Goal: Task Accomplishment & Management: Manage account settings

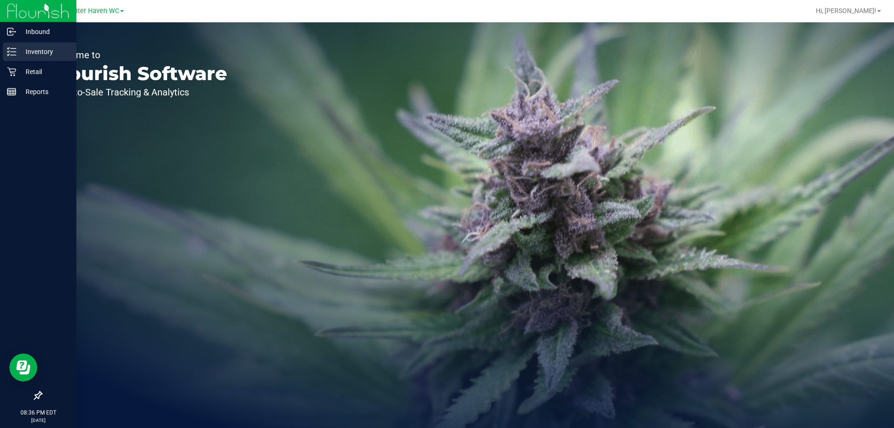
click at [29, 51] on p "Inventory" at bounding box center [44, 51] width 56 height 11
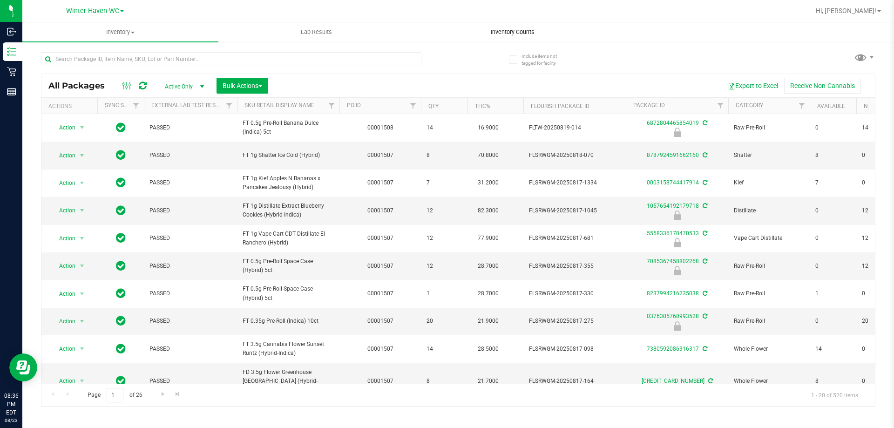
click at [514, 29] on span "Inventory Counts" at bounding box center [512, 32] width 69 height 8
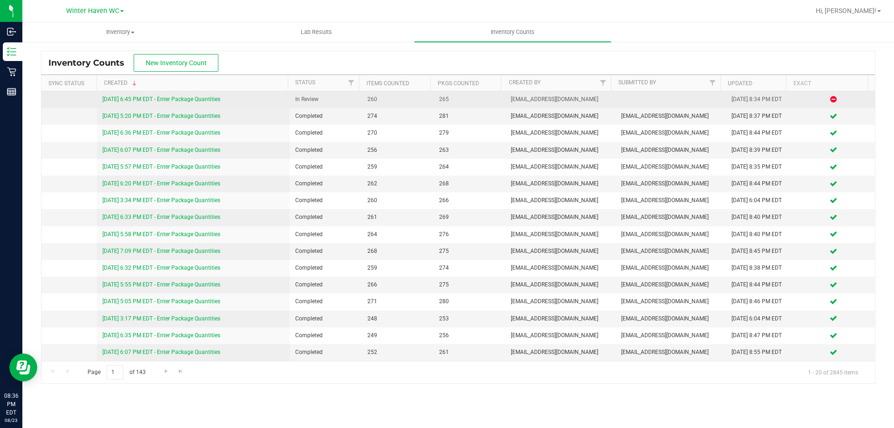
click at [191, 99] on link "[DATE] 6:45 PM EDT - Enter Package Quantities" at bounding box center [161, 99] width 118 height 7
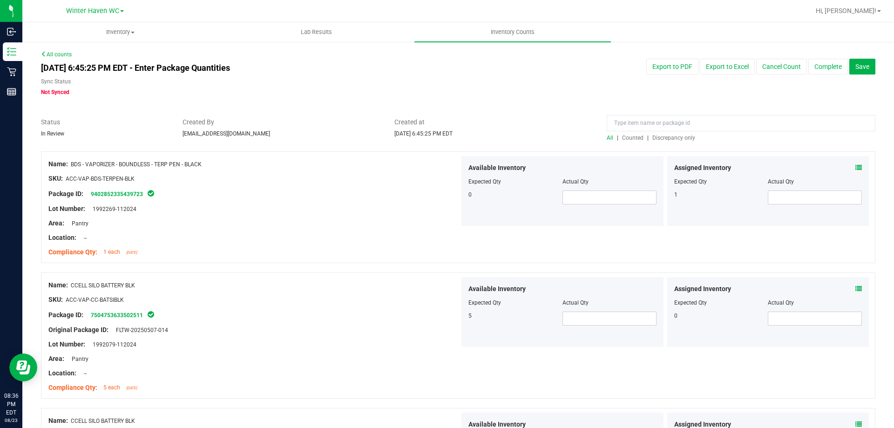
click at [670, 136] on span "Discrepancy only" at bounding box center [674, 138] width 43 height 7
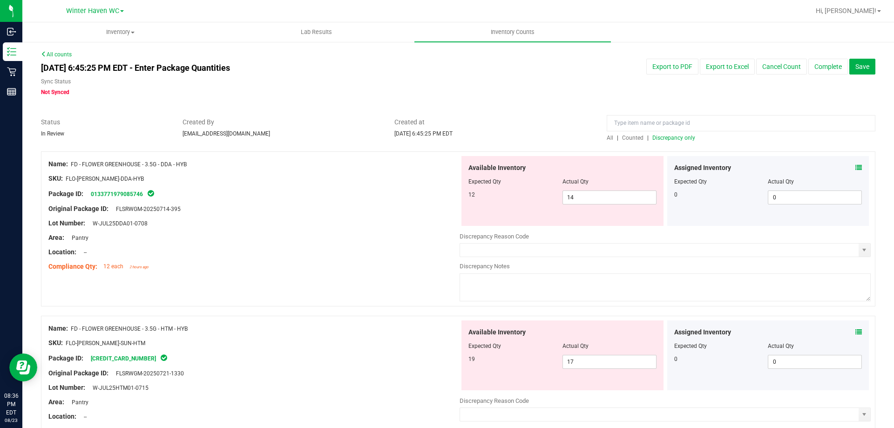
click at [856, 166] on icon at bounding box center [859, 167] width 7 height 7
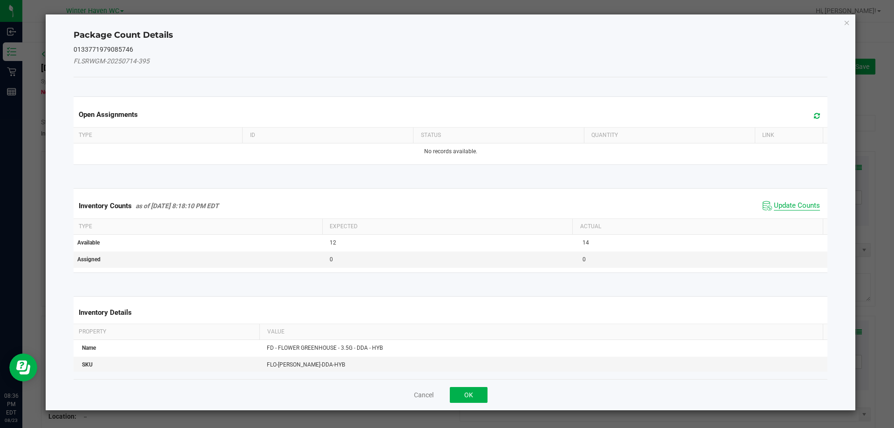
click at [791, 203] on span "Update Counts" at bounding box center [797, 205] width 46 height 9
click at [791, 203] on span "Update Counts" at bounding box center [797, 205] width 46 height 8
click at [791, 203] on div "Inventory Counts as of [DATE] 8:18:10 PM EDT Update Counts" at bounding box center [451, 205] width 758 height 24
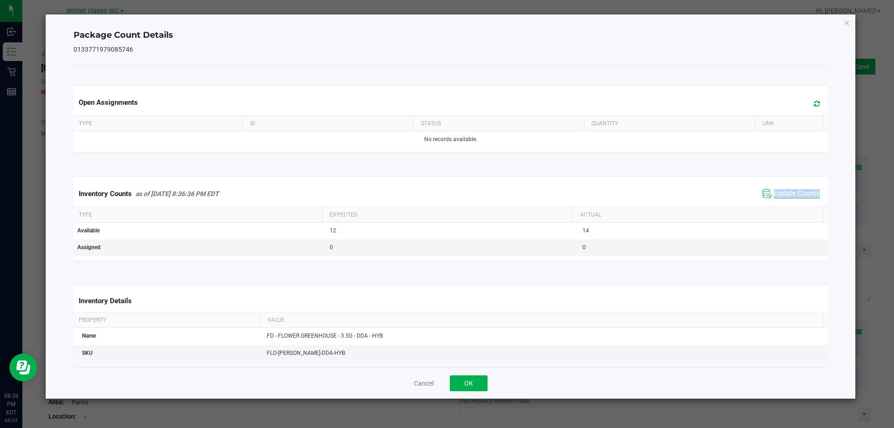
click at [791, 203] on div "Inventory Counts as of [DATE] 8:36:36 PM EDT Update Counts" at bounding box center [451, 193] width 758 height 25
click at [845, 22] on icon "Close" at bounding box center [847, 22] width 7 height 11
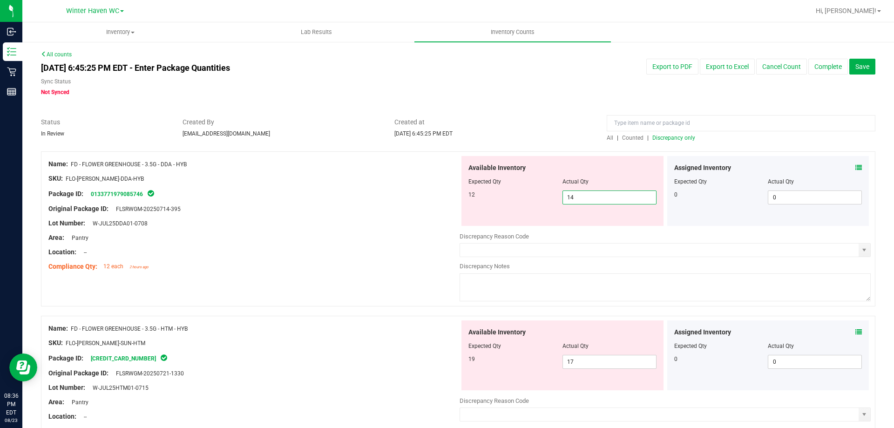
drag, startPoint x: 581, startPoint y: 198, endPoint x: 579, endPoint y: 174, distance: 24.4
click at [550, 191] on div "12 14 14" at bounding box center [563, 198] width 188 height 14
type input "12"
click at [547, 136] on div "Created at [DATE] 6:45:25 PM EDT" at bounding box center [494, 127] width 212 height 20
type input "12"
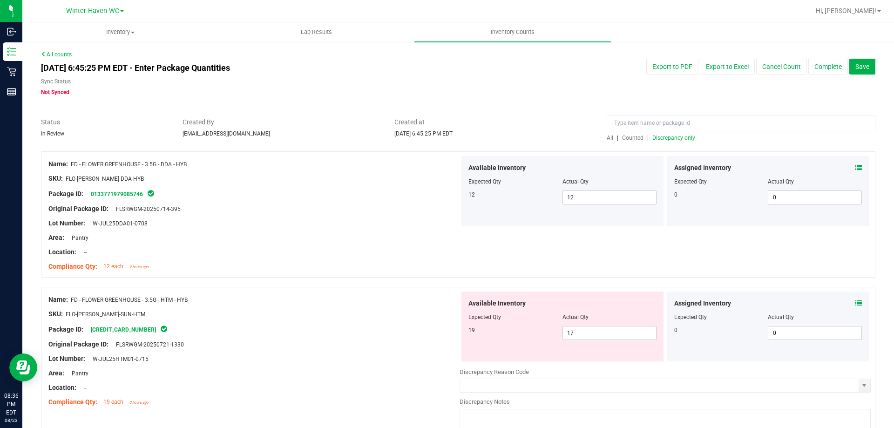
click at [678, 133] on div at bounding box center [741, 125] width 269 height 16
click at [676, 138] on span "Discrepancy only" at bounding box center [674, 138] width 43 height 7
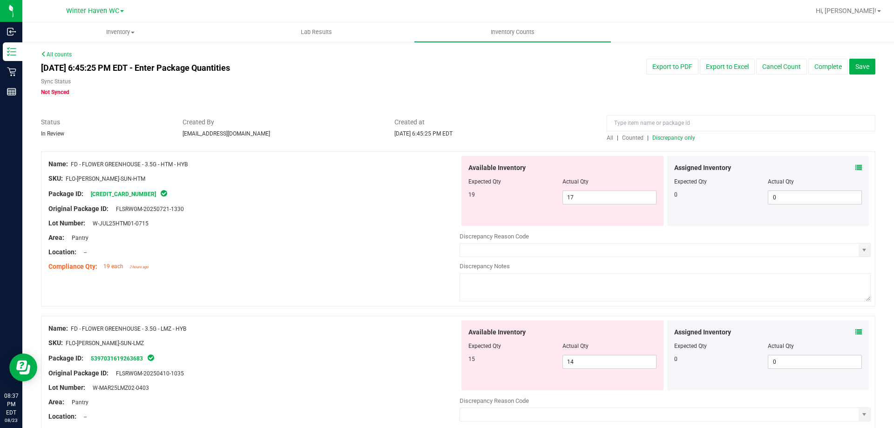
click at [856, 165] on icon at bounding box center [859, 167] width 7 height 7
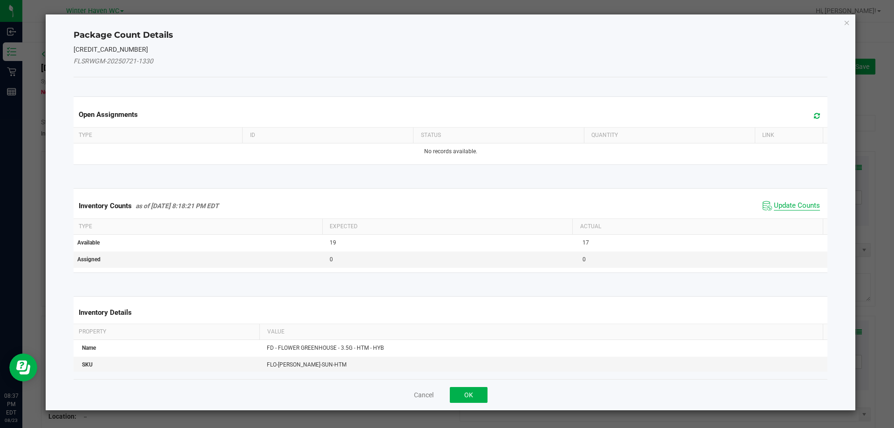
click at [799, 204] on span "Update Counts" at bounding box center [797, 205] width 46 height 9
click at [799, 204] on span "Update Counts" at bounding box center [797, 205] width 46 height 8
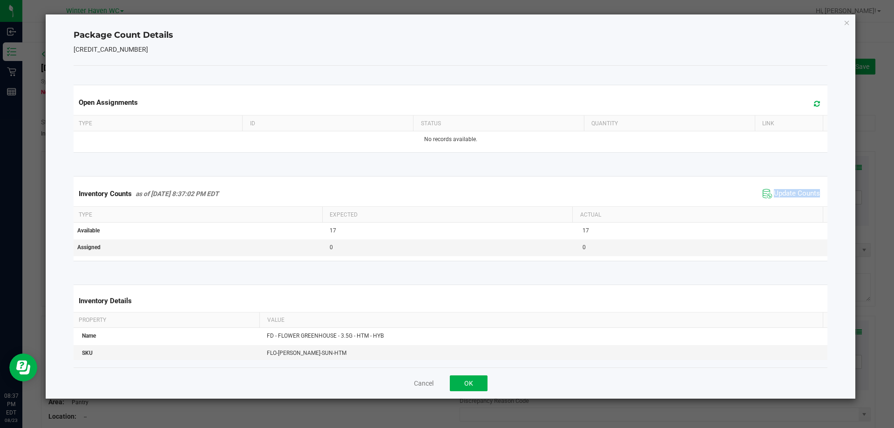
click at [799, 204] on div "Inventory Counts as of [DATE] 8:37:02 PM EDT Update Counts" at bounding box center [451, 193] width 758 height 25
click at [798, 201] on div "Inventory Counts as of [DATE] 8:37:02 PM EDT Update Counts" at bounding box center [451, 193] width 758 height 25
click at [847, 20] on icon "Close" at bounding box center [847, 22] width 7 height 11
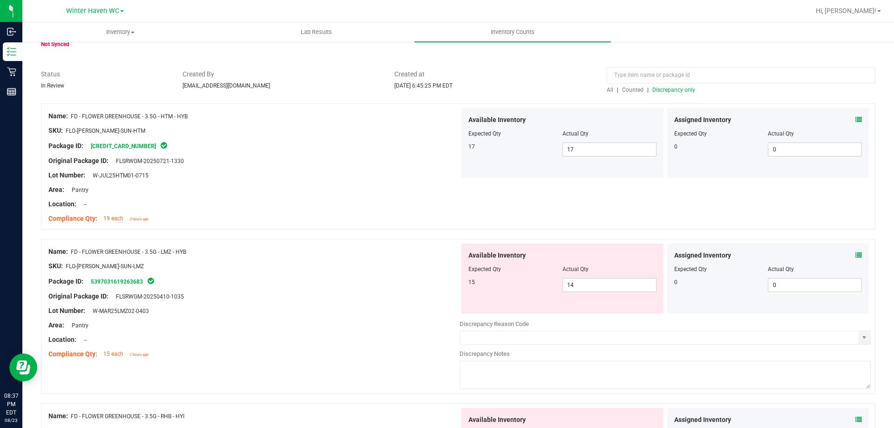
scroll to position [93, 0]
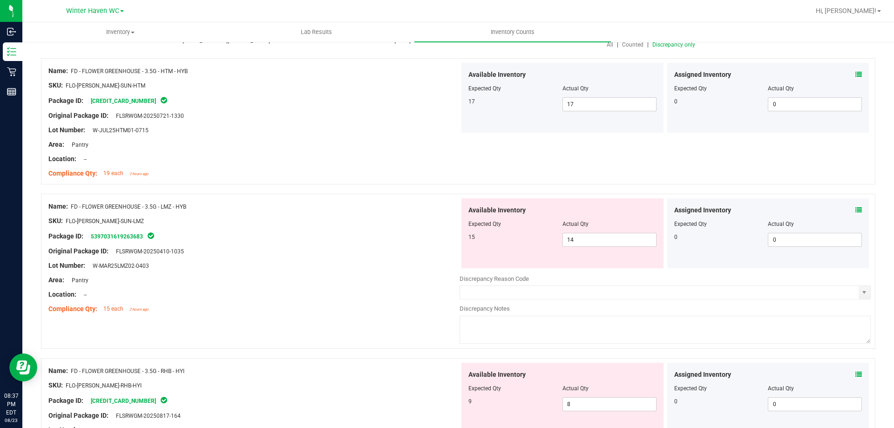
click at [856, 209] on icon at bounding box center [859, 210] width 7 height 7
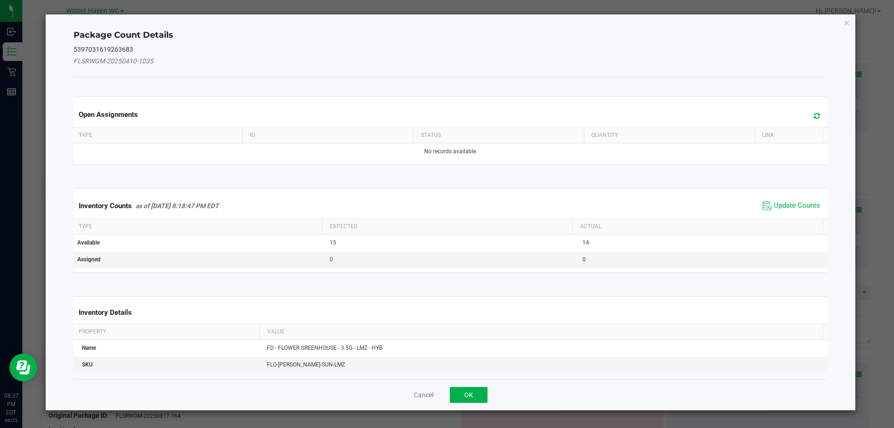
click at [786, 200] on span "Update Counts" at bounding box center [792, 206] width 62 height 14
click at [786, 200] on span "Update Counts" at bounding box center [793, 205] width 60 height 13
click at [787, 200] on span "Update Counts" at bounding box center [793, 205] width 60 height 13
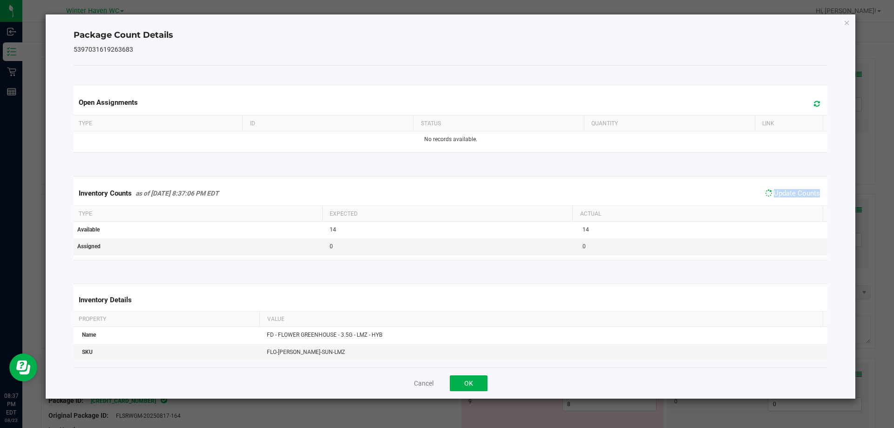
click at [787, 200] on span "Update Counts" at bounding box center [793, 193] width 60 height 13
click at [848, 20] on icon "Close" at bounding box center [847, 22] width 7 height 11
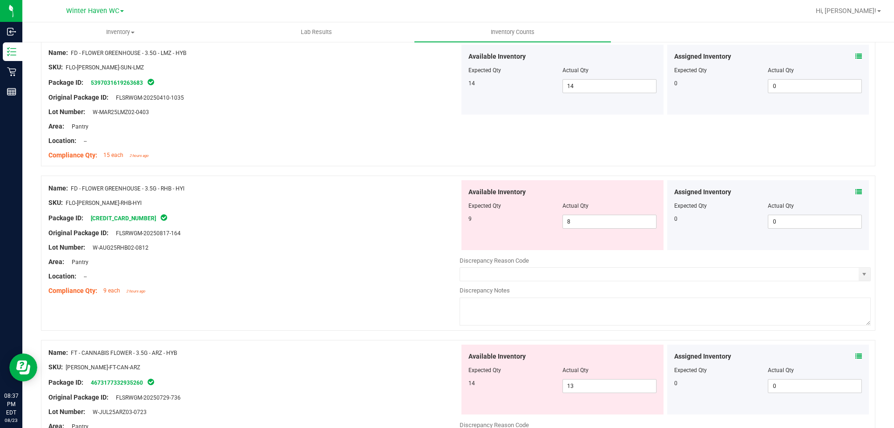
scroll to position [280, 0]
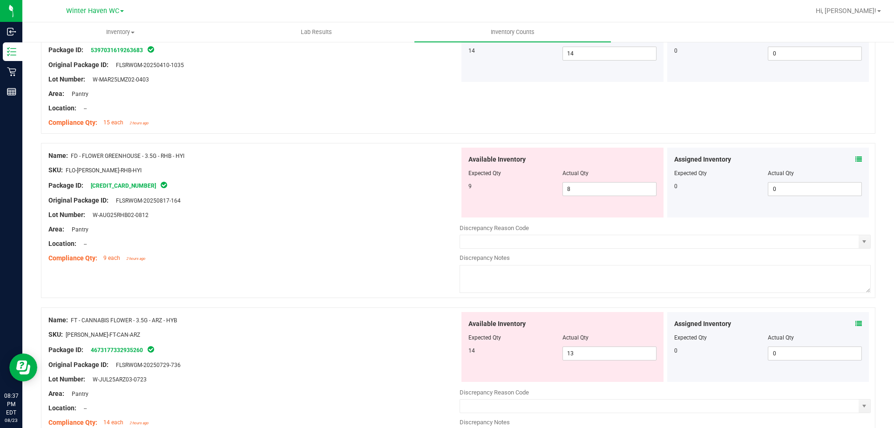
click at [856, 161] on icon at bounding box center [859, 159] width 7 height 7
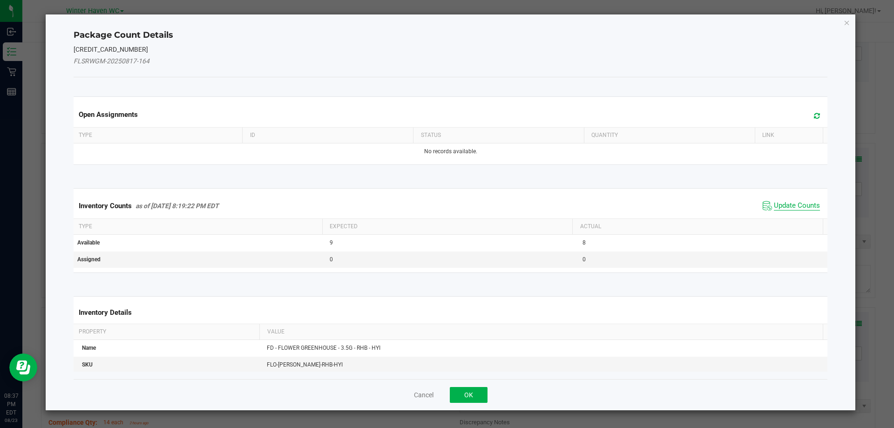
click at [795, 204] on span "Update Counts" at bounding box center [797, 205] width 46 height 9
click at [795, 204] on span "Update Counts" at bounding box center [797, 205] width 46 height 8
click at [795, 204] on div "Inventory Counts as of [DATE] 8:19:22 PM EDT Update Counts" at bounding box center [451, 205] width 758 height 24
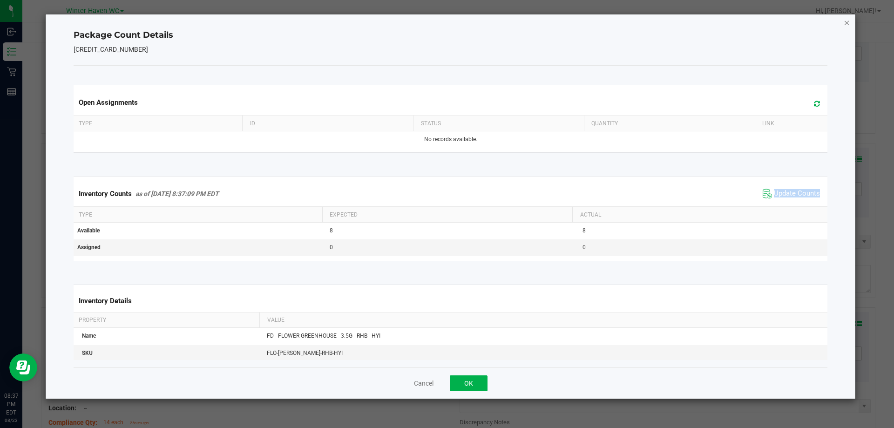
click at [846, 24] on icon "Close" at bounding box center [847, 22] width 7 height 11
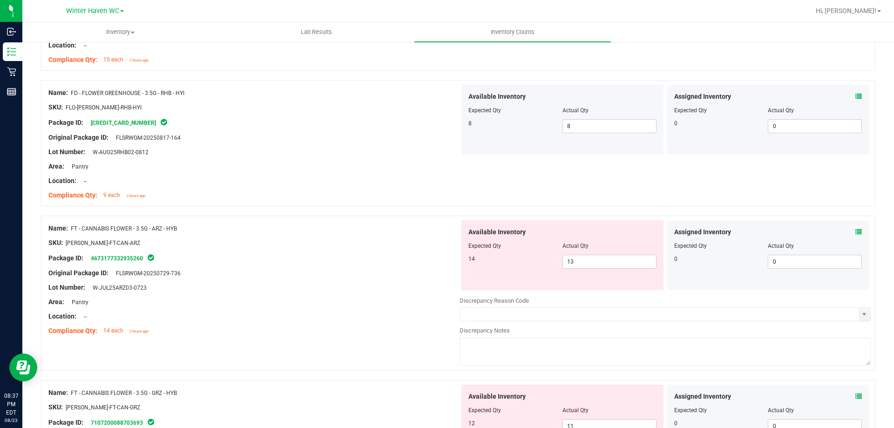
scroll to position [373, 0]
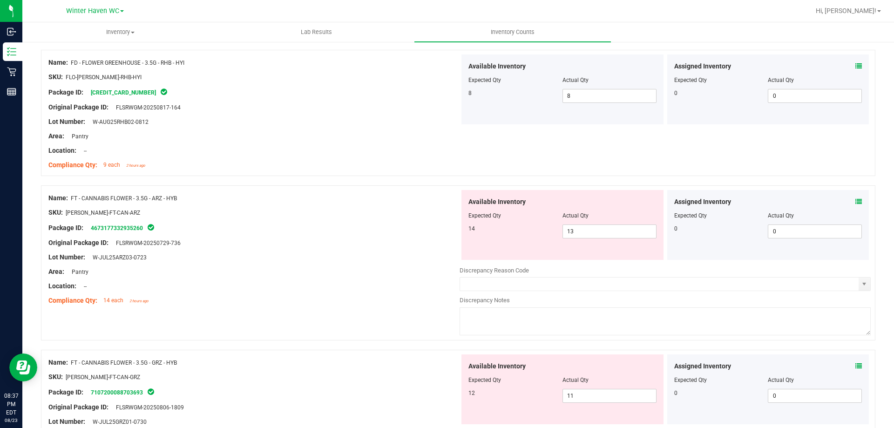
click at [856, 199] on icon at bounding box center [859, 201] width 7 height 7
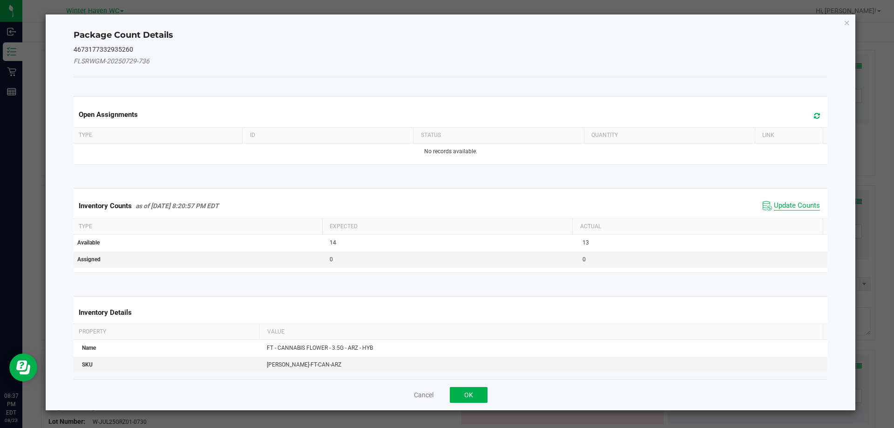
click at [797, 204] on span "Update Counts" at bounding box center [797, 205] width 46 height 9
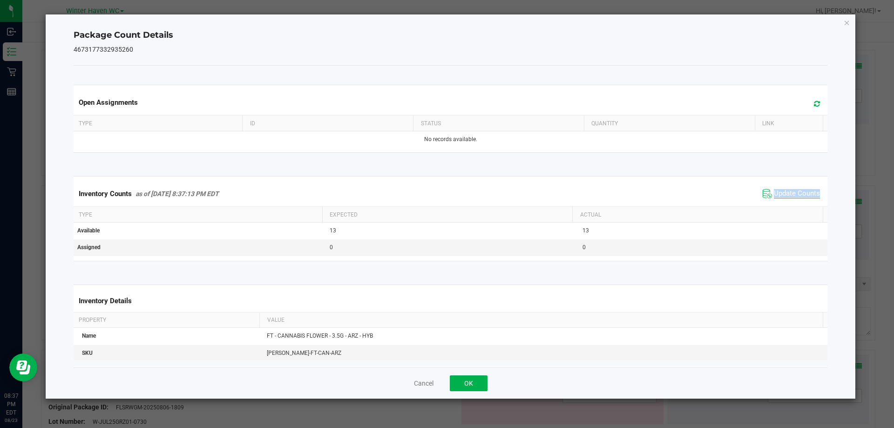
click at [797, 204] on div "Inventory Counts as of [DATE] 8:37:13 PM EDT Update Counts" at bounding box center [451, 193] width 758 height 25
click at [847, 27] on icon "Close" at bounding box center [847, 22] width 7 height 11
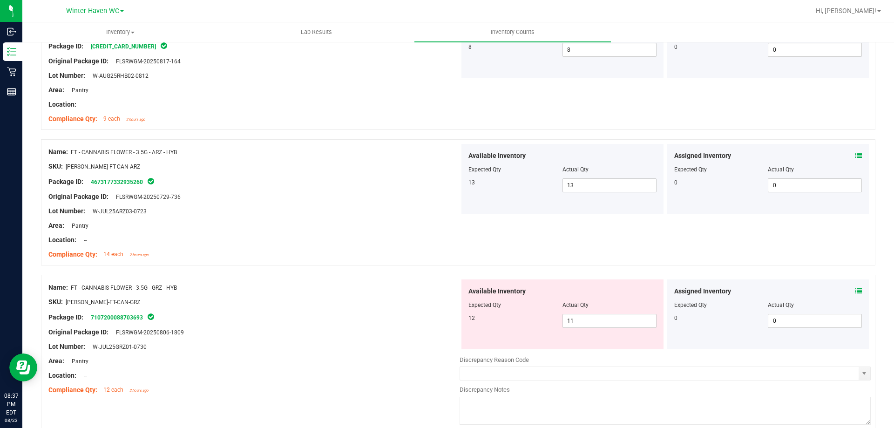
scroll to position [512, 0]
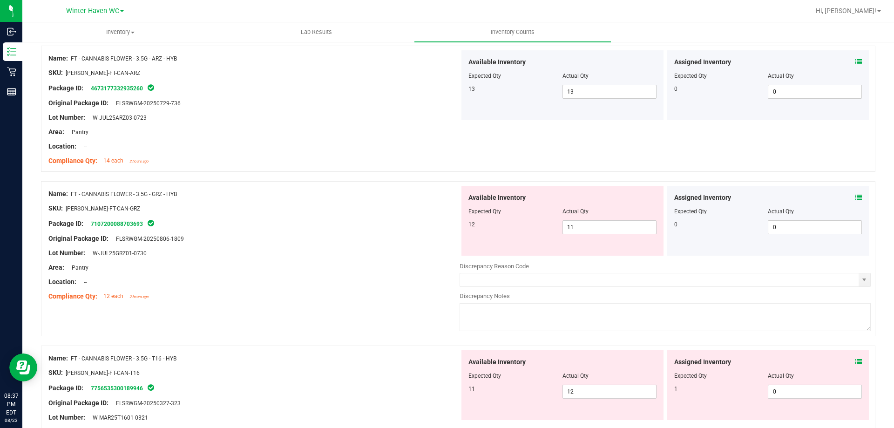
click at [856, 195] on icon at bounding box center [859, 197] width 7 height 7
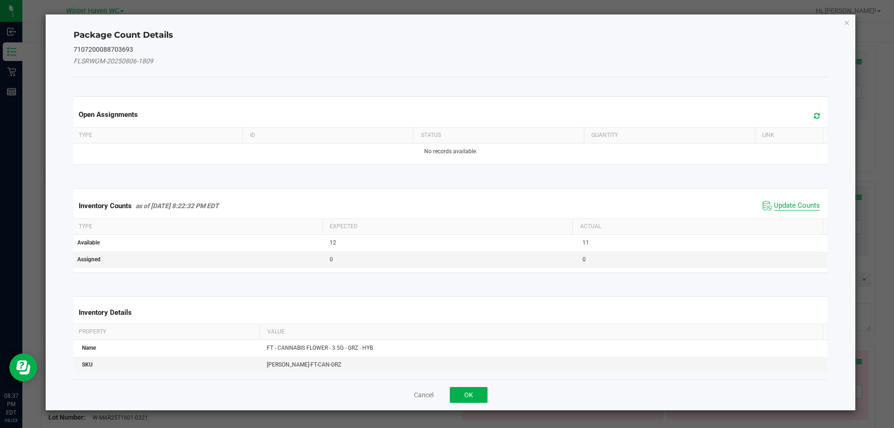
click at [796, 206] on span "Update Counts" at bounding box center [797, 205] width 46 height 9
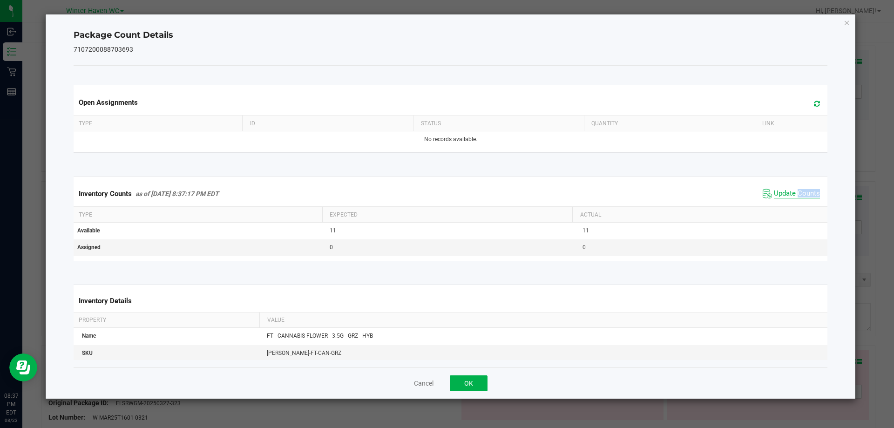
click at [796, 206] on div "Inventory Counts as of [DATE] 8:37:17 PM EDT Update Counts" at bounding box center [451, 193] width 758 height 25
click at [796, 205] on div "Inventory Counts as of [DATE] 8:37:17 PM EDT Update Counts" at bounding box center [451, 193] width 758 height 25
click at [849, 25] on icon "Close" at bounding box center [847, 22] width 7 height 11
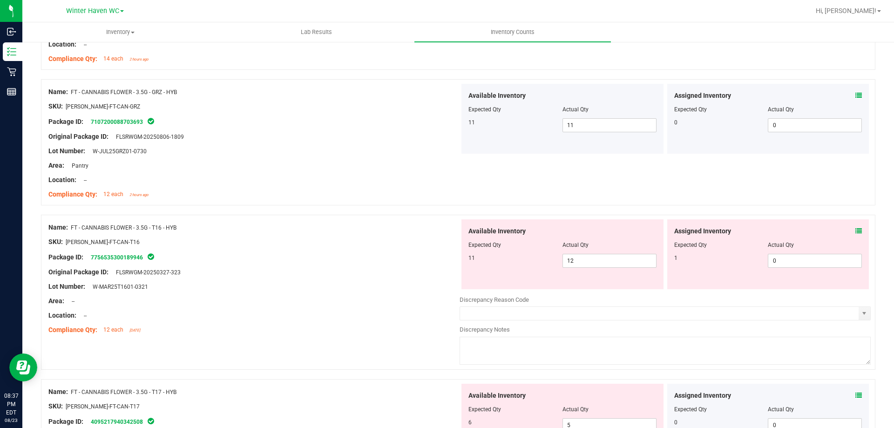
scroll to position [652, 0]
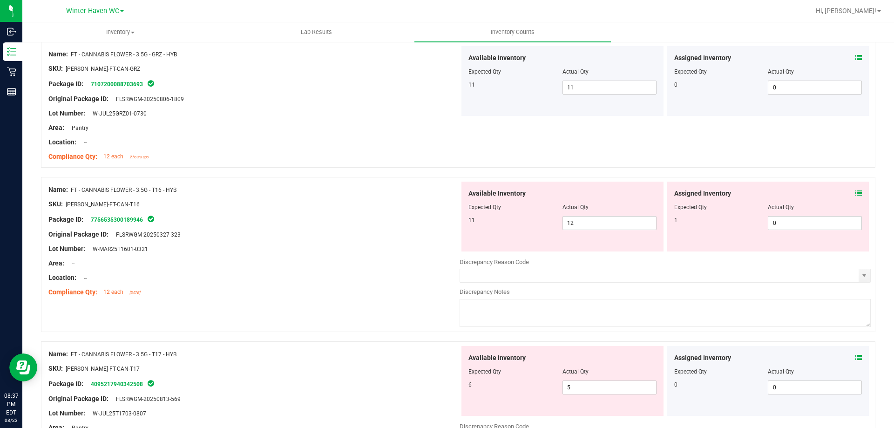
click at [856, 194] on icon at bounding box center [859, 193] width 7 height 7
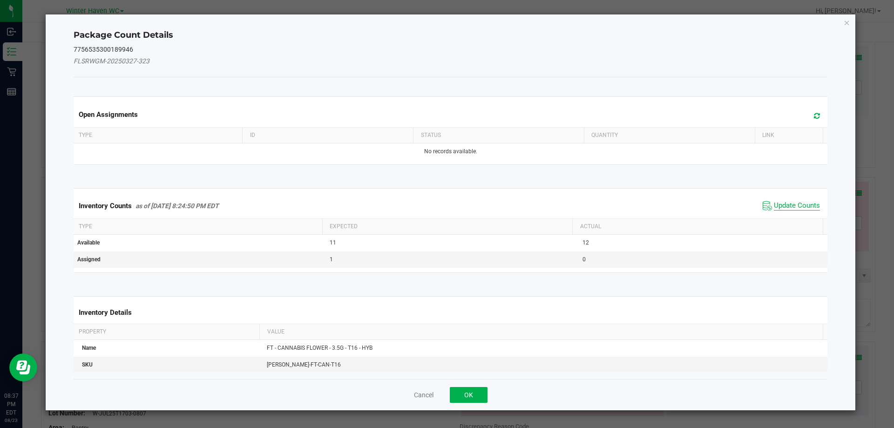
click at [796, 204] on span "Update Counts" at bounding box center [797, 205] width 46 height 9
click at [796, 204] on span "Update Counts" at bounding box center [797, 205] width 46 height 8
click at [796, 204] on div "Inventory Counts as of [DATE] 8:24:50 PM EDT Update Counts" at bounding box center [451, 205] width 758 height 24
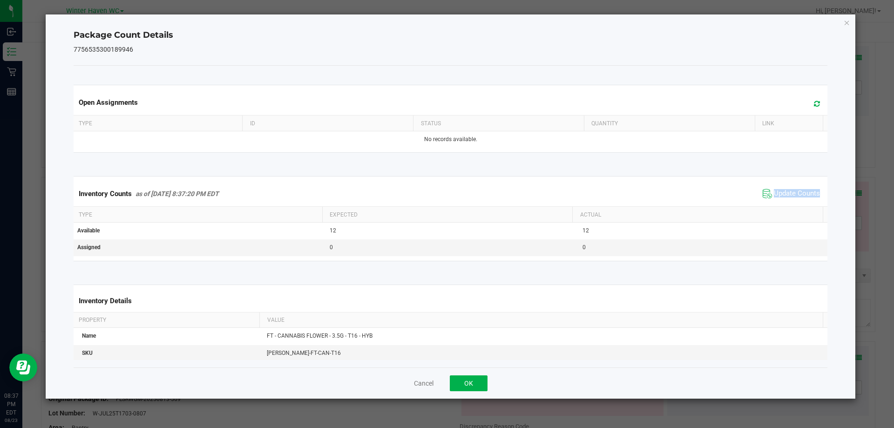
click at [795, 200] on span "Update Counts" at bounding box center [792, 194] width 62 height 14
click at [845, 20] on icon "Close" at bounding box center [847, 22] width 7 height 11
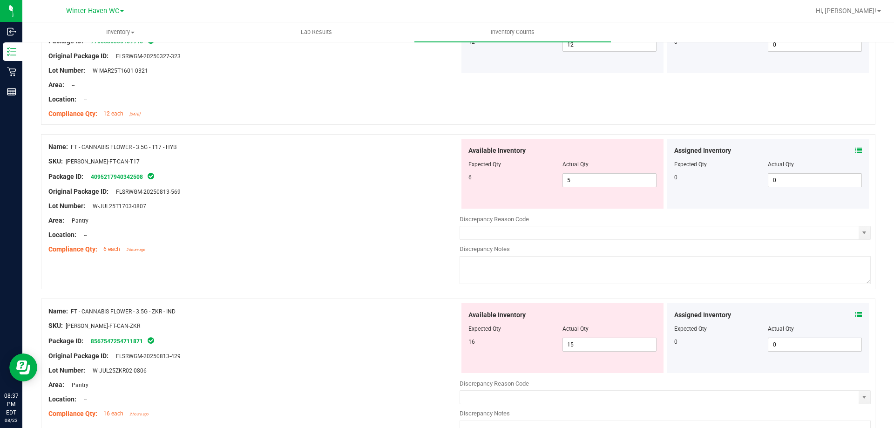
scroll to position [839, 0]
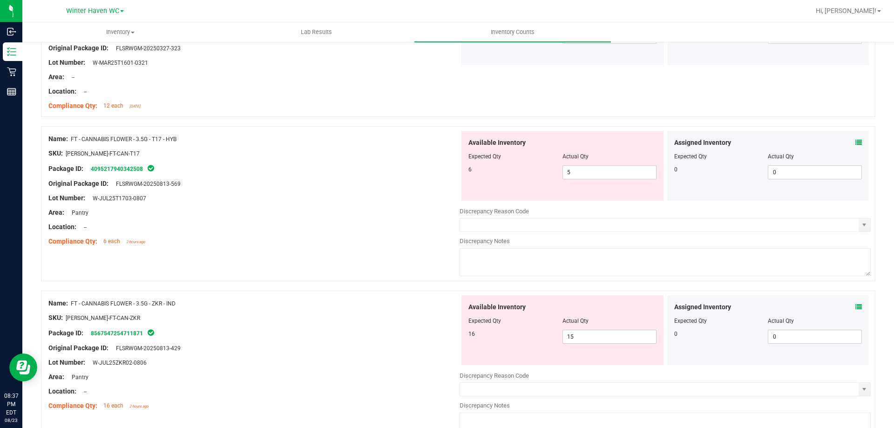
click at [856, 143] on icon at bounding box center [859, 142] width 7 height 7
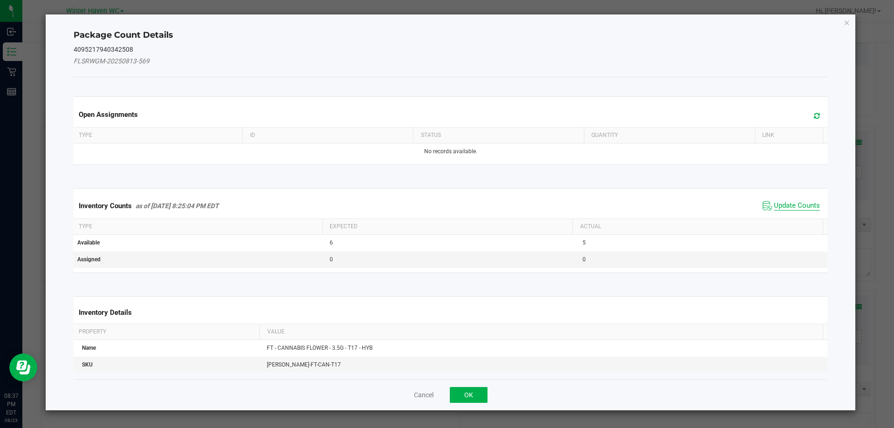
click at [786, 205] on span "Update Counts" at bounding box center [797, 205] width 46 height 9
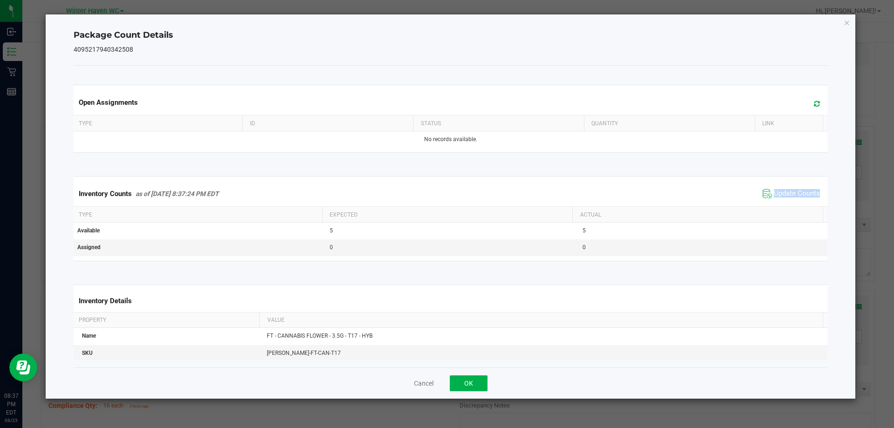
click at [785, 205] on div "Inventory Counts as of [DATE] 8:37:24 PM EDT Update Counts" at bounding box center [451, 193] width 758 height 25
click at [785, 201] on div "Inventory Counts as of [DATE] 8:37:24 PM EDT Update Counts" at bounding box center [451, 193] width 758 height 25
click at [845, 25] on icon "Close" at bounding box center [847, 22] width 7 height 11
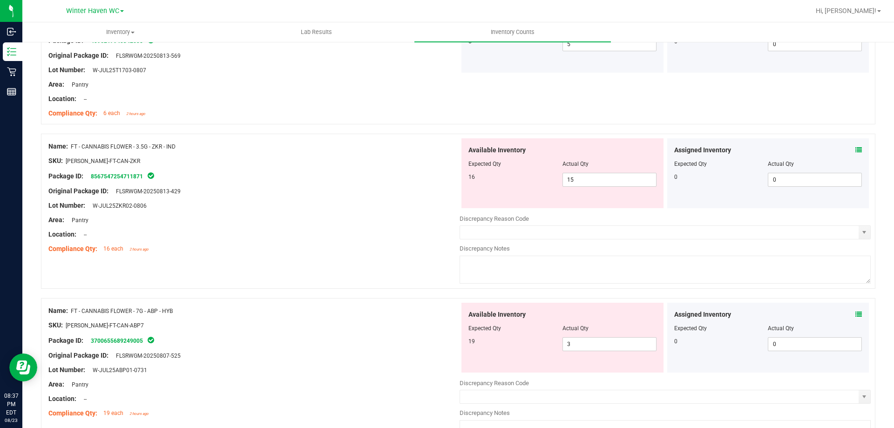
scroll to position [978, 0]
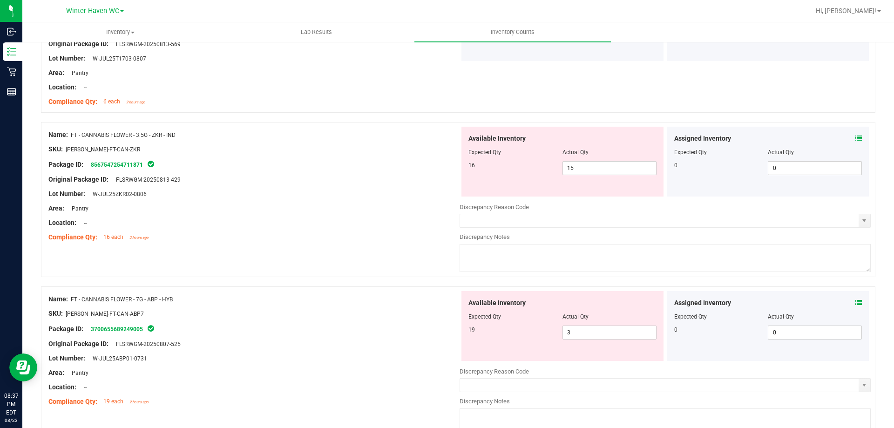
click at [856, 139] on icon at bounding box center [859, 138] width 7 height 7
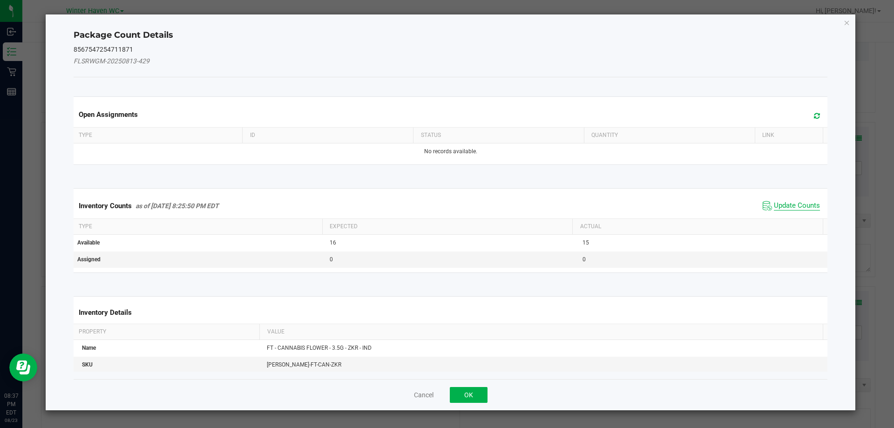
click at [795, 203] on span "Update Counts" at bounding box center [797, 205] width 46 height 9
click at [794, 201] on span "Update Counts" at bounding box center [793, 205] width 60 height 13
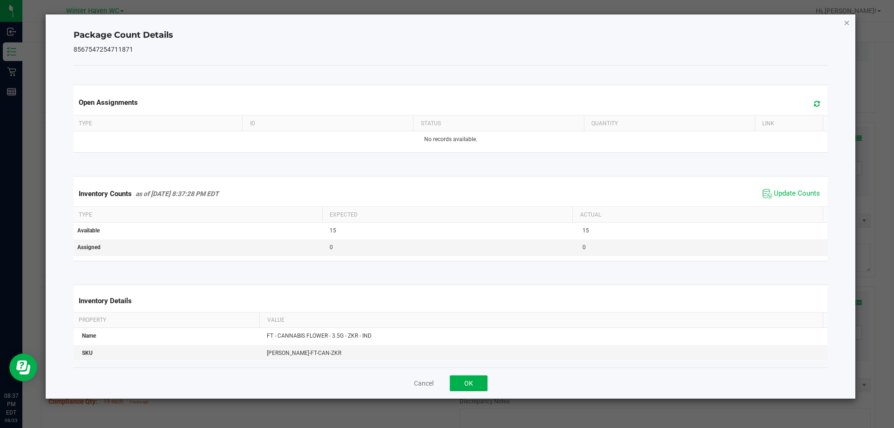
click at [849, 20] on icon "Close" at bounding box center [847, 22] width 7 height 11
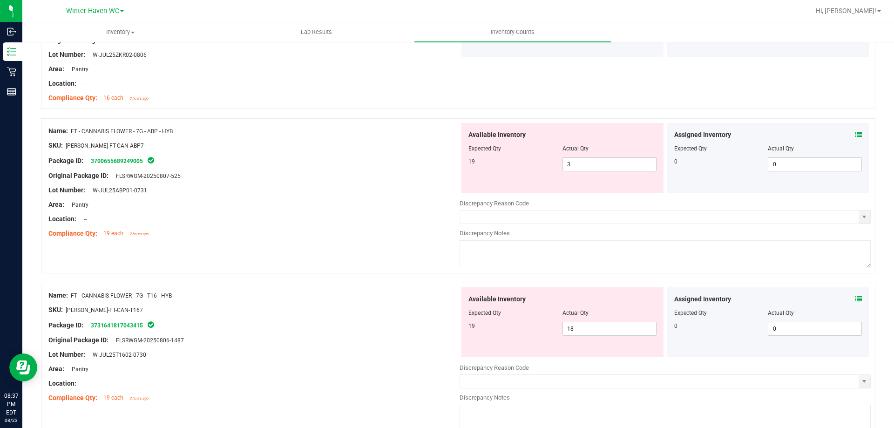
scroll to position [1118, 0]
click at [856, 134] on icon at bounding box center [859, 134] width 7 height 7
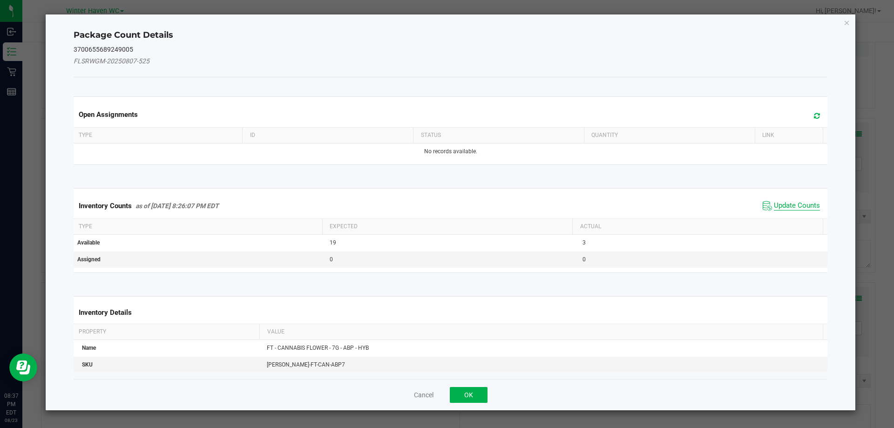
click at [780, 205] on span "Update Counts" at bounding box center [797, 205] width 46 height 9
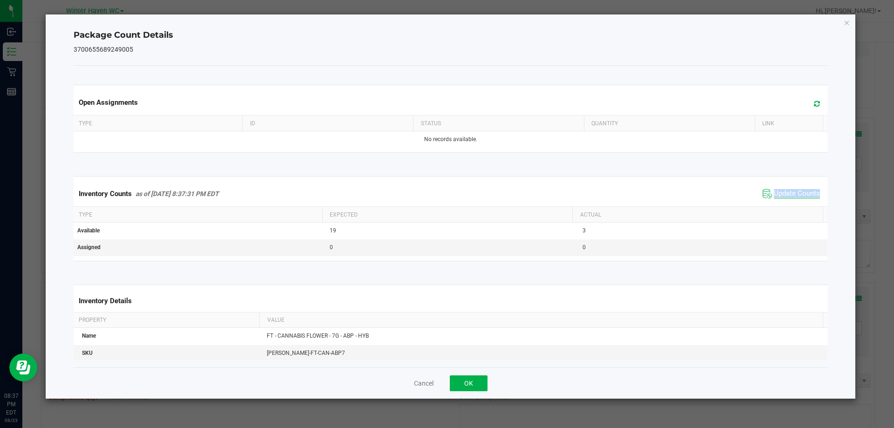
click at [780, 205] on div "Inventory Counts as of [DATE] 8:37:31 PM EDT Update Counts" at bounding box center [451, 193] width 758 height 25
click at [845, 22] on icon "Close" at bounding box center [847, 22] width 7 height 11
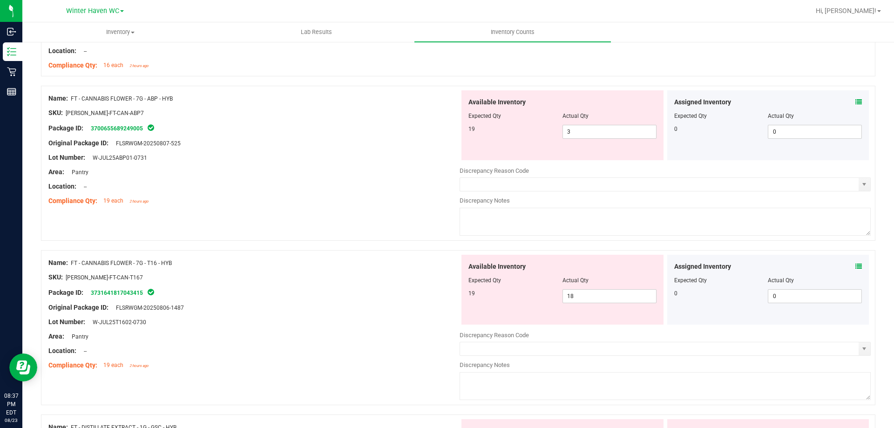
scroll to position [1165, 0]
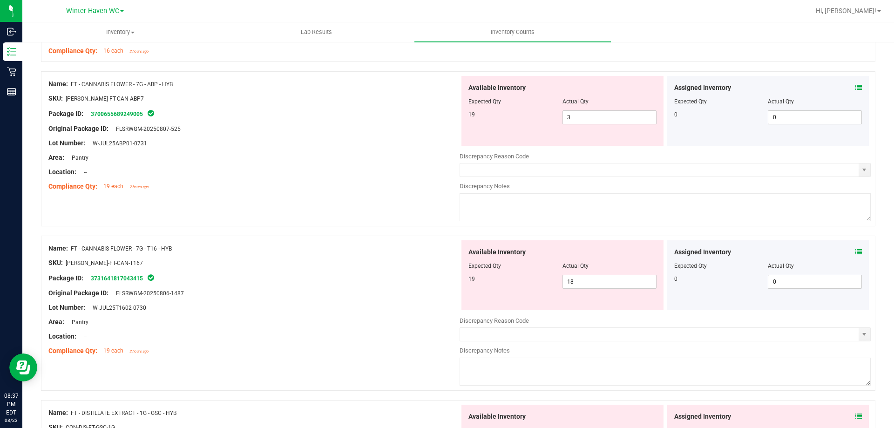
click at [856, 251] on icon at bounding box center [859, 252] width 7 height 7
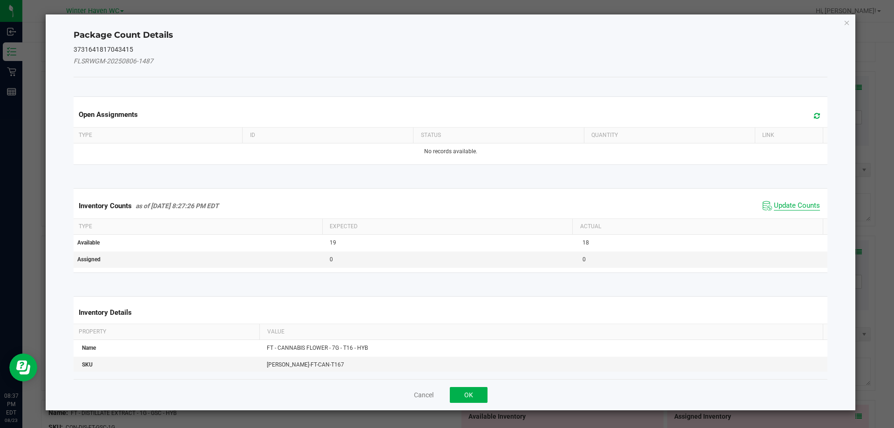
click at [801, 206] on span "Update Counts" at bounding box center [797, 205] width 46 height 9
click at [800, 205] on div "Inventory Counts as of [DATE] 8:27:26 PM EDT Update Counts" at bounding box center [451, 205] width 758 height 24
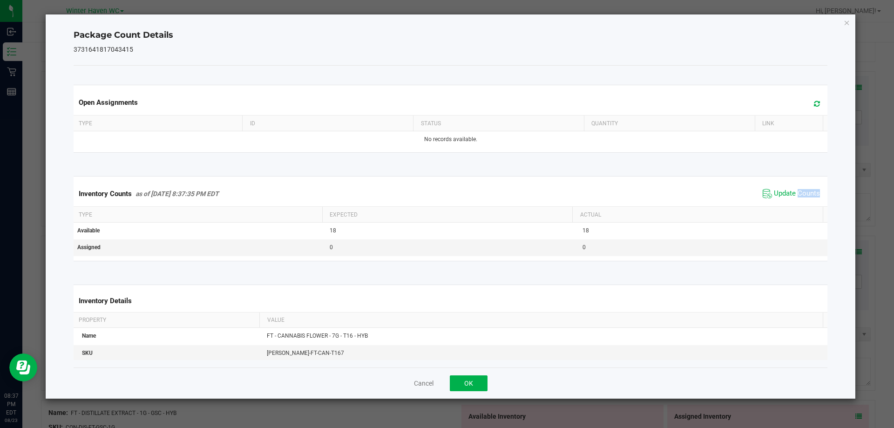
click at [798, 203] on div "Inventory Counts as of [DATE] 8:37:35 PM EDT Update Counts" at bounding box center [451, 193] width 758 height 25
click at [797, 201] on span "Update Counts" at bounding box center [792, 194] width 62 height 14
click at [796, 197] on span "Update Counts" at bounding box center [797, 193] width 46 height 9
click at [847, 23] on icon "Close" at bounding box center [847, 22] width 7 height 11
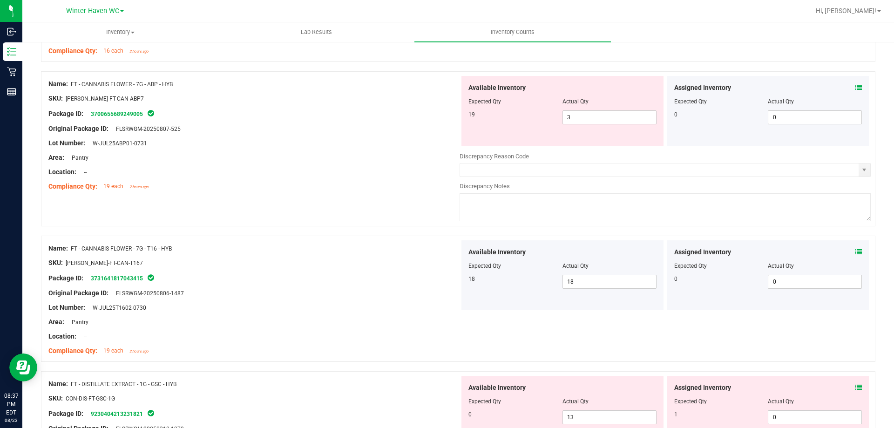
click at [341, 106] on div at bounding box center [253, 105] width 411 height 5
drag, startPoint x: 588, startPoint y: 109, endPoint x: 552, endPoint y: 121, distance: 37.9
click at [552, 121] on div "Available Inventory Expected Qty Actual Qty 19 3 3" at bounding box center [563, 111] width 202 height 70
drag, startPoint x: 575, startPoint y: 117, endPoint x: 548, endPoint y: 110, distance: 27.9
click at [540, 113] on div "19 3 3" at bounding box center [563, 117] width 188 height 14
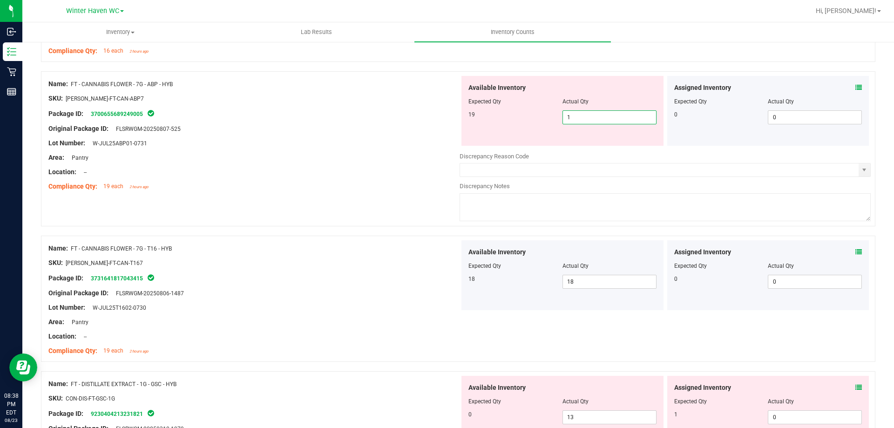
type input "19"
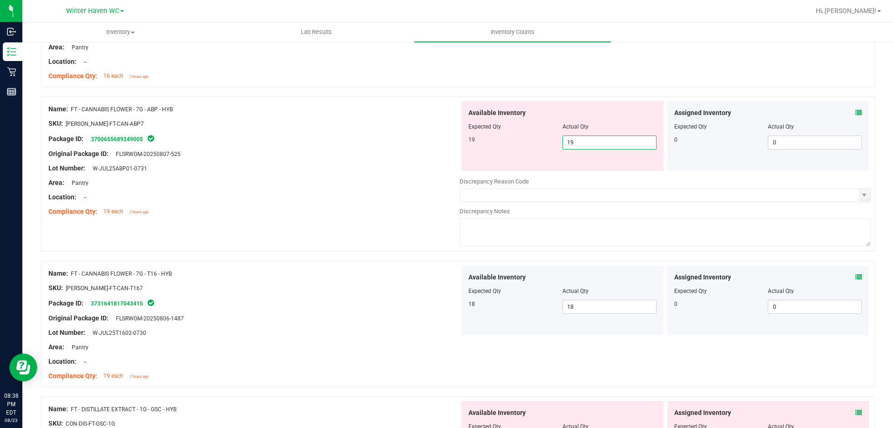
scroll to position [1118, 0]
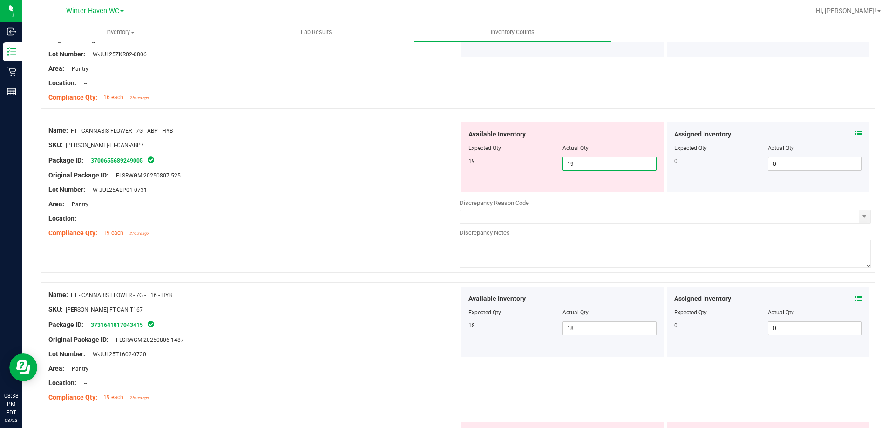
type input "19"
click at [707, 93] on div "Name: FT - CANNABIS FLOWER - 3.5G - ZKR - IND SKU: [PERSON_NAME]-FT-CAN-ZKR Pac…" at bounding box center [458, 45] width 835 height 126
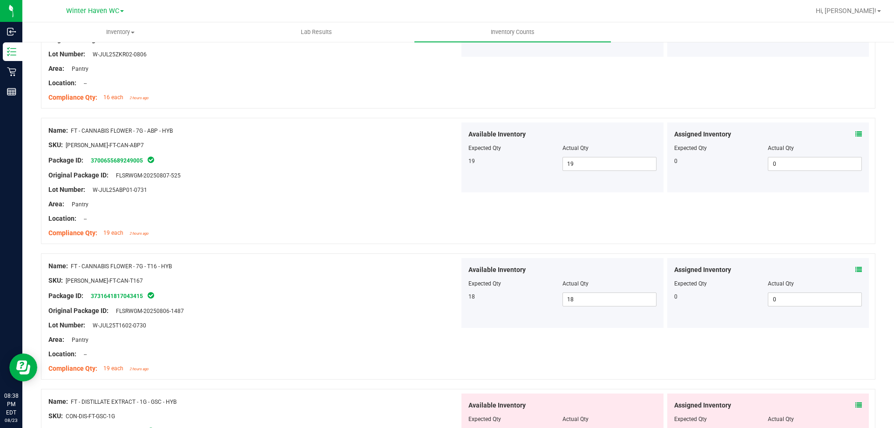
click at [856, 269] on icon at bounding box center [859, 269] width 7 height 7
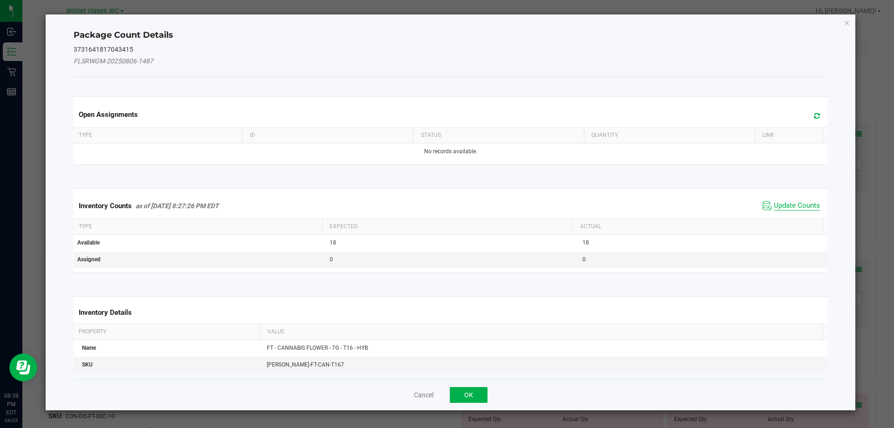
click at [799, 204] on span "Update Counts" at bounding box center [797, 205] width 46 height 9
click at [799, 204] on div "Inventory Counts as of [DATE] 8:27:26 PM EDT Update Counts" at bounding box center [451, 205] width 758 height 24
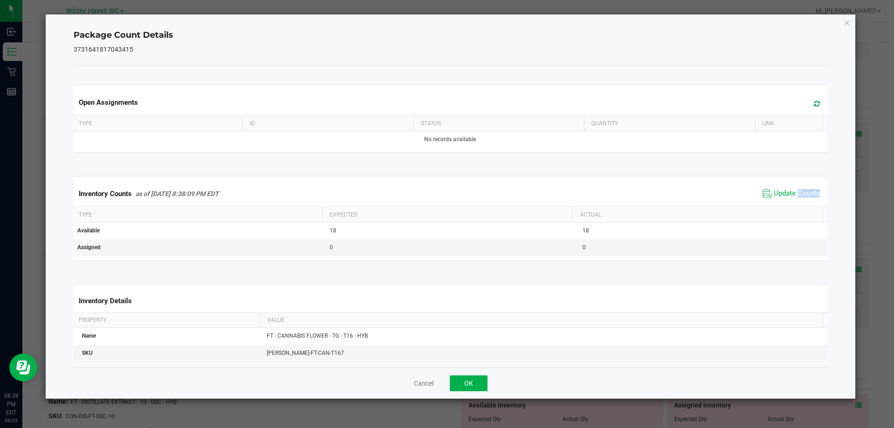
click at [799, 203] on div "Inventory Counts as of [DATE] 8:38:09 PM EDT Update Counts" at bounding box center [451, 193] width 758 height 25
click at [798, 202] on div "Inventory Counts as of [DATE] 8:38:09 PM EDT Update Counts" at bounding box center [451, 193] width 758 height 25
click at [848, 19] on icon "Close" at bounding box center [847, 22] width 7 height 11
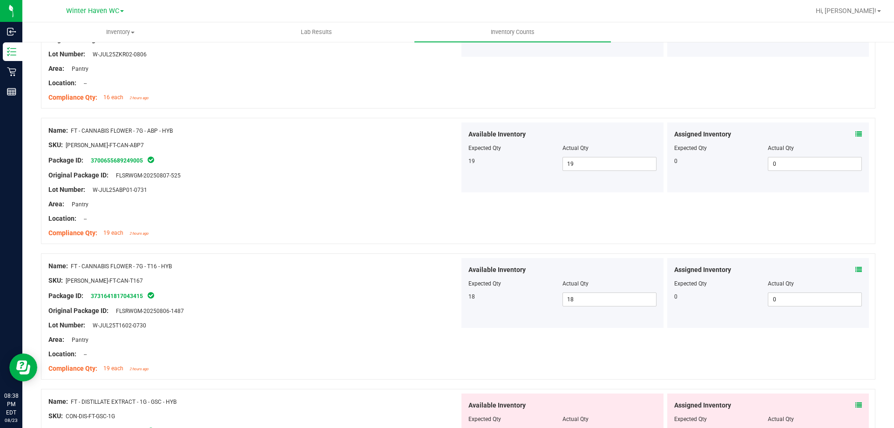
scroll to position [1258, 0]
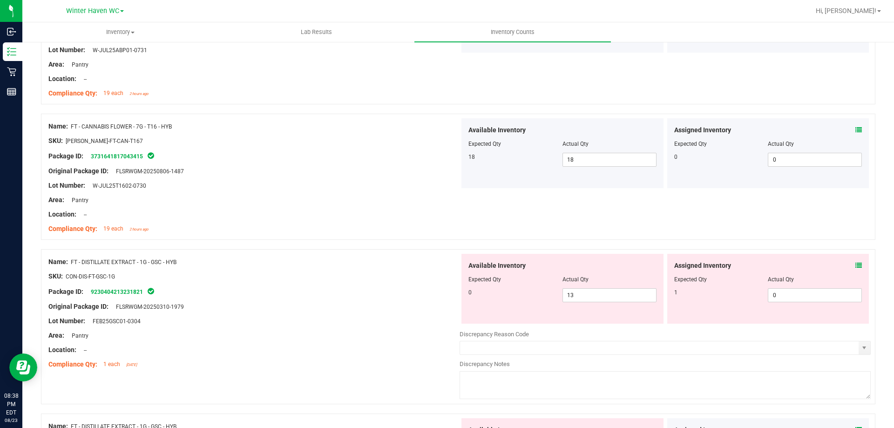
click at [856, 264] on icon at bounding box center [859, 265] width 7 height 7
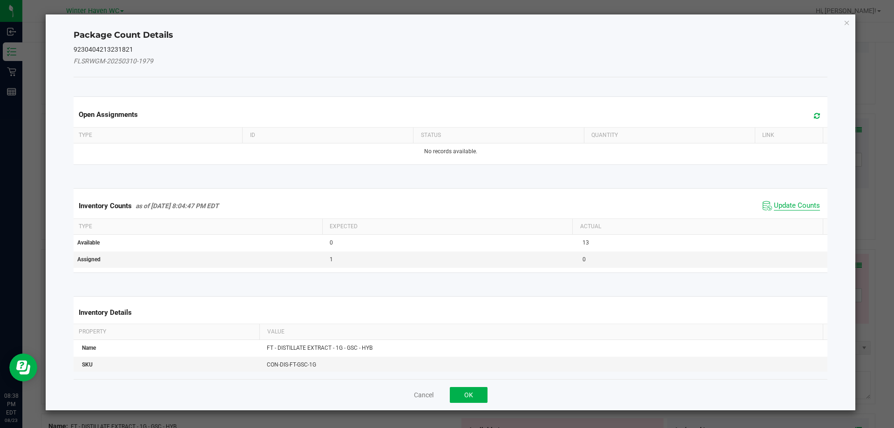
click at [789, 201] on span "Update Counts" at bounding box center [797, 205] width 46 height 9
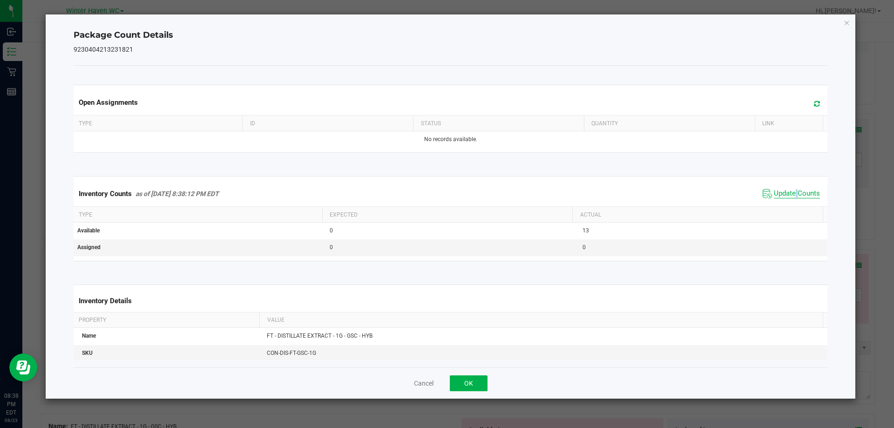
click at [789, 201] on span "Update Counts" at bounding box center [792, 194] width 62 height 14
click at [784, 193] on span "Update Counts" at bounding box center [797, 193] width 46 height 9
click at [784, 193] on span "Update Counts" at bounding box center [797, 193] width 46 height 8
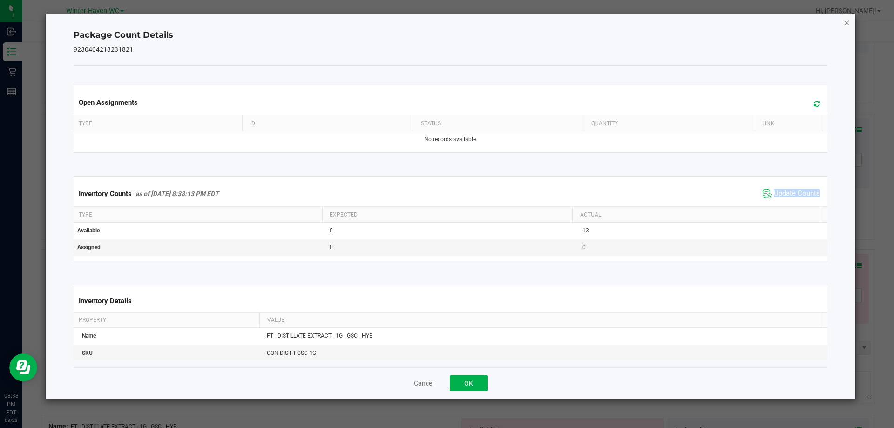
click at [848, 22] on icon "Close" at bounding box center [847, 22] width 7 height 11
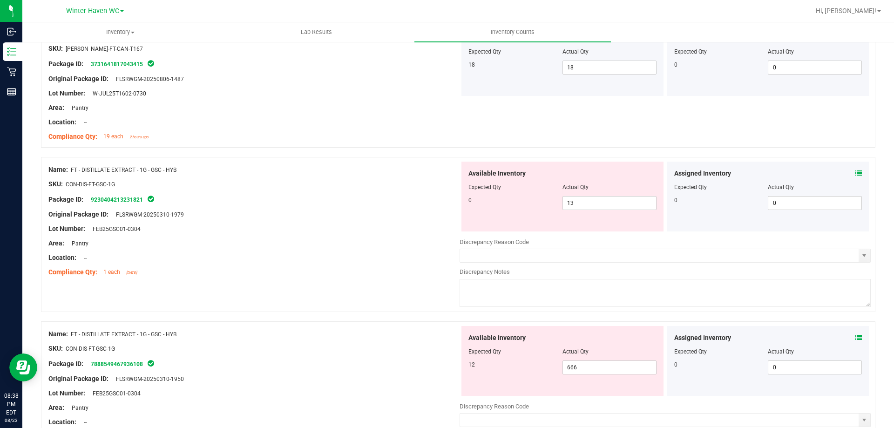
scroll to position [1351, 0]
click at [856, 335] on icon at bounding box center [859, 337] width 7 height 7
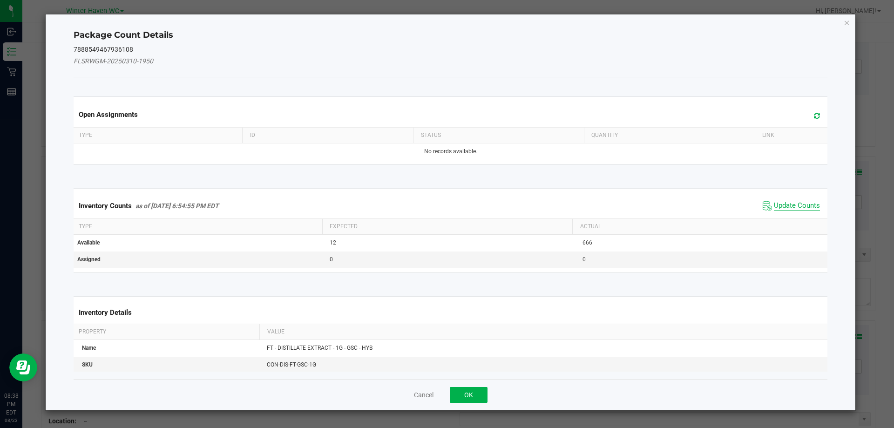
click at [784, 206] on span "Update Counts" at bounding box center [797, 205] width 46 height 9
click at [782, 203] on div "Inventory Counts as of [DATE] 6:54:55 PM EDT Update Counts" at bounding box center [451, 205] width 758 height 24
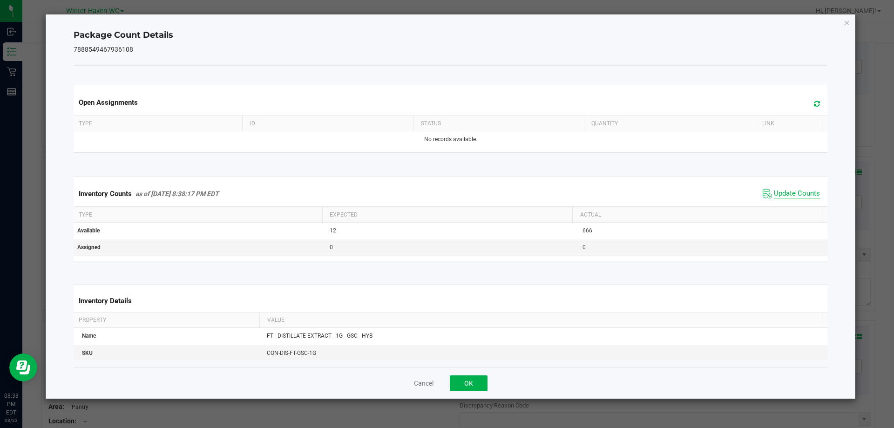
click at [780, 195] on span "Update Counts" at bounding box center [797, 193] width 46 height 9
click at [779, 193] on span "Update Counts" at bounding box center [797, 193] width 46 height 8
click at [777, 192] on span "Update Counts" at bounding box center [797, 193] width 46 height 8
click at [843, 25] on div "Package Count Details 7888549467936108 Open Assignments Type ID Status Quantity…" at bounding box center [451, 206] width 811 height 384
click at [847, 23] on icon "Close" at bounding box center [847, 22] width 7 height 11
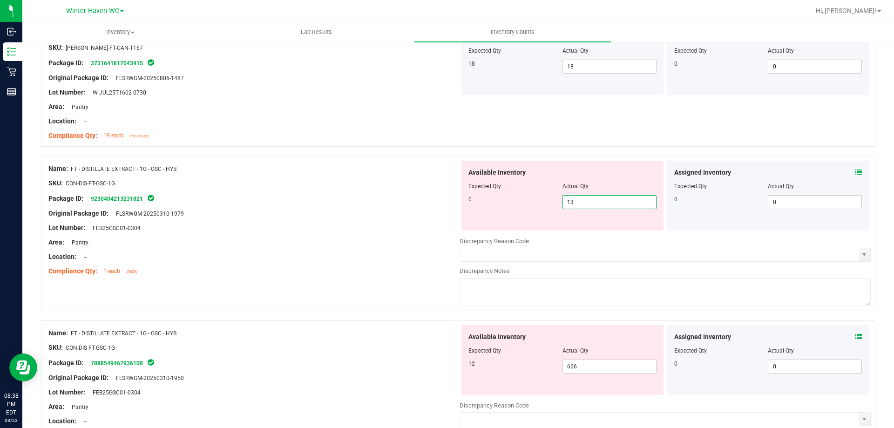
drag, startPoint x: 595, startPoint y: 203, endPoint x: 529, endPoint y: 203, distance: 65.7
click at [529, 203] on div "0 13 13" at bounding box center [563, 202] width 188 height 14
type input "0"
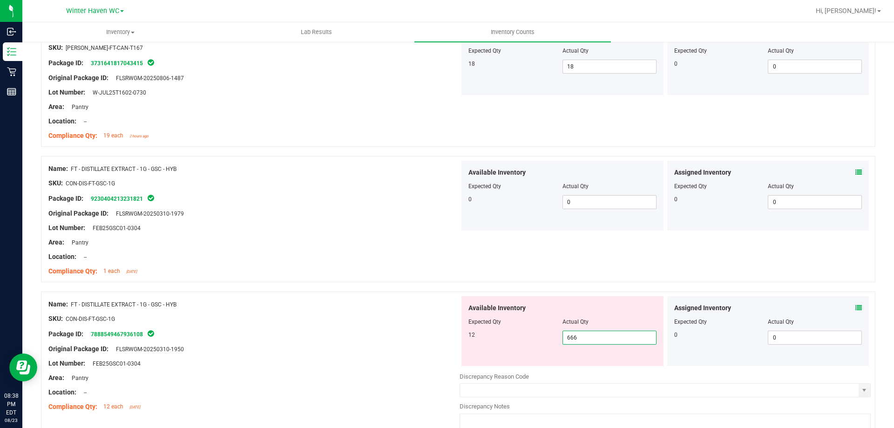
drag, startPoint x: 590, startPoint y: 364, endPoint x: 556, endPoint y: 348, distance: 37.3
click at [556, 348] on div "Available Inventory Expected Qty Actual Qty 12 666 666" at bounding box center [563, 331] width 202 height 70
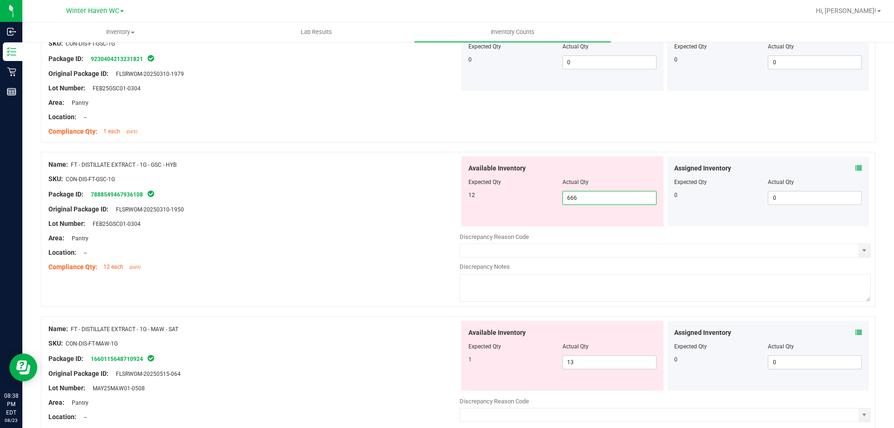
scroll to position [1398, 0]
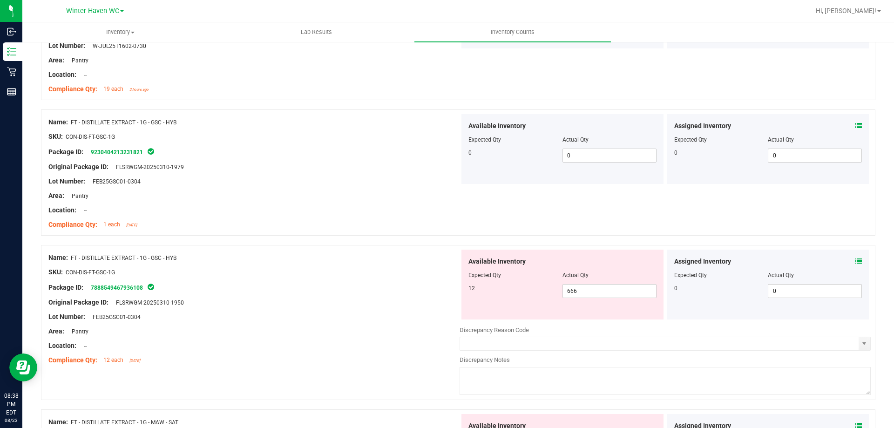
click at [856, 260] on icon at bounding box center [859, 261] width 7 height 7
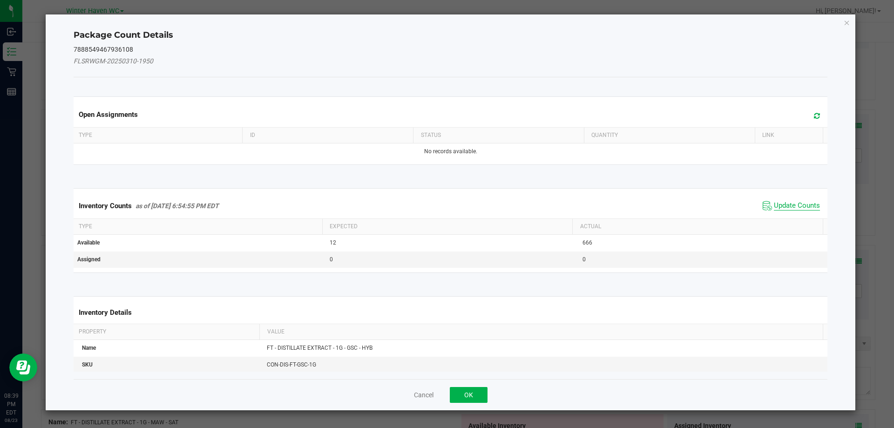
click at [790, 205] on span "Update Counts" at bounding box center [797, 205] width 46 height 9
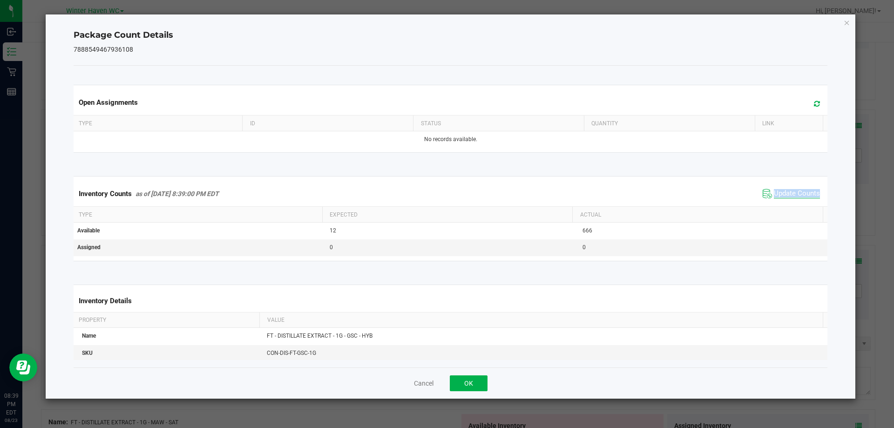
click at [790, 205] on div "Inventory Counts as of [DATE] 8:39:00 PM EDT Update Counts" at bounding box center [451, 193] width 758 height 25
click at [787, 199] on span "Update Counts" at bounding box center [792, 194] width 62 height 14
click at [787, 198] on span "Update Counts" at bounding box center [797, 193] width 46 height 9
click at [787, 194] on span "Update Counts" at bounding box center [797, 193] width 46 height 9
click at [787, 194] on span "Update Counts" at bounding box center [797, 193] width 46 height 8
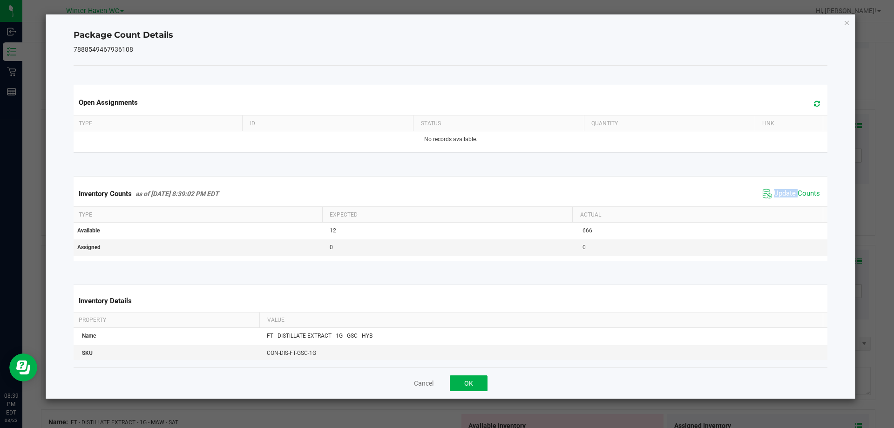
click at [846, 21] on icon "Close" at bounding box center [847, 22] width 7 height 11
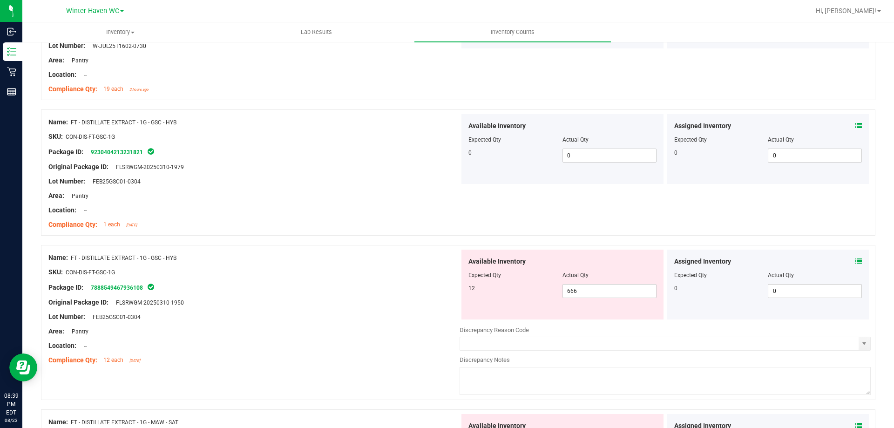
click at [856, 126] on icon at bounding box center [859, 126] width 7 height 7
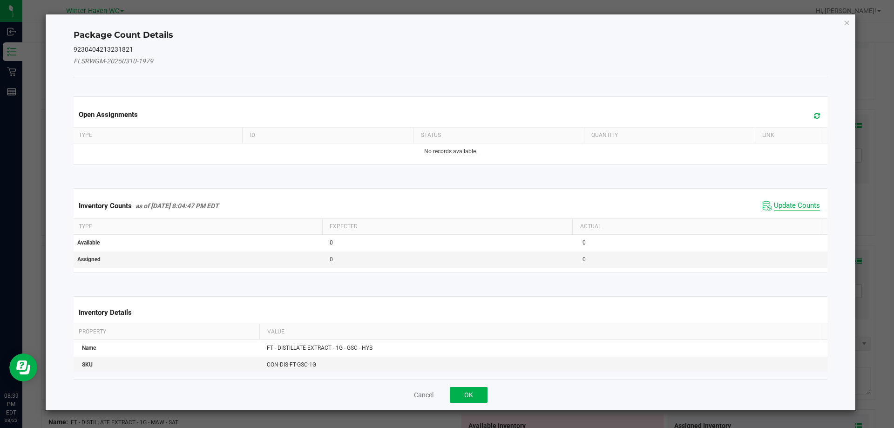
click at [794, 204] on span "Update Counts" at bounding box center [797, 205] width 46 height 9
click at [794, 204] on span "Update Counts" at bounding box center [797, 205] width 46 height 8
click at [794, 204] on div "Inventory Counts as of [DATE] 8:04:47 PM EDT Update Counts" at bounding box center [451, 205] width 758 height 24
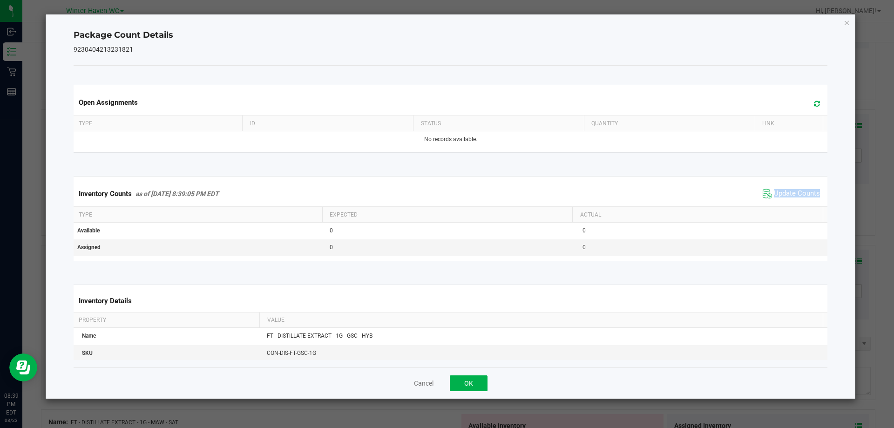
click at [794, 204] on div "Inventory Counts as of [DATE] 8:39:05 PM EDT Update Counts" at bounding box center [451, 193] width 758 height 25
click at [846, 24] on icon "Close" at bounding box center [847, 22] width 7 height 11
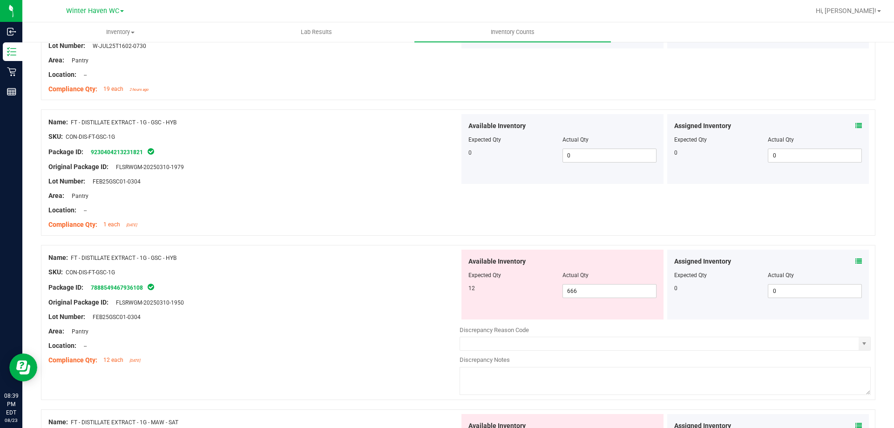
click at [426, 279] on div at bounding box center [253, 279] width 411 height 5
drag, startPoint x: 592, startPoint y: 294, endPoint x: 539, endPoint y: 282, distance: 54.0
click at [543, 289] on div "12 666 666" at bounding box center [563, 291] width 188 height 14
type input "12"
click at [402, 338] on div at bounding box center [253, 338] width 411 height 5
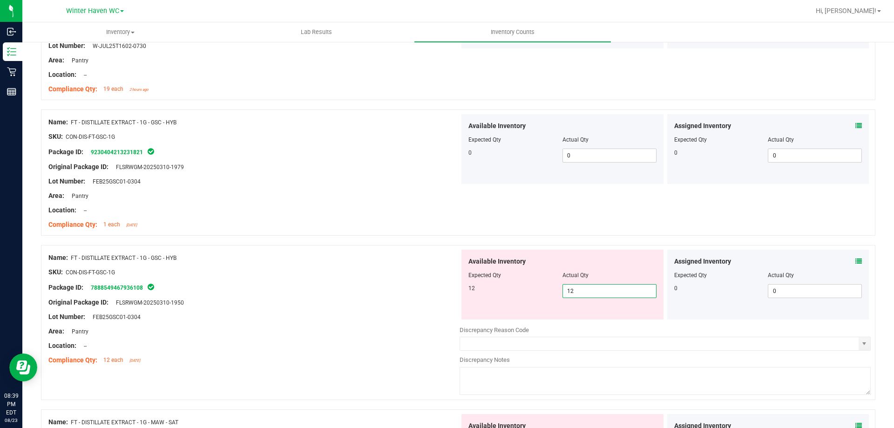
type input "12"
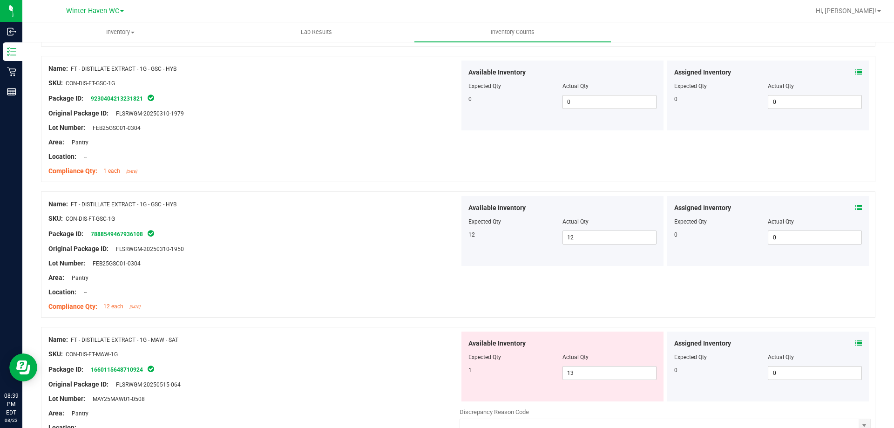
scroll to position [1491, 0]
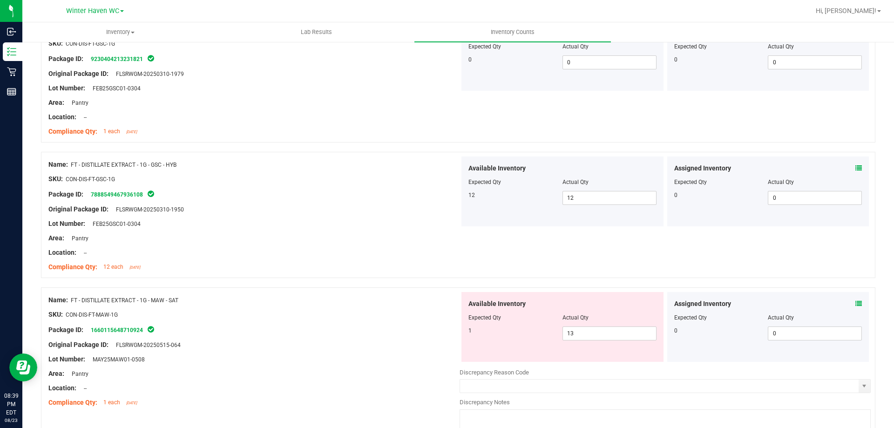
click at [856, 303] on icon at bounding box center [859, 303] width 7 height 7
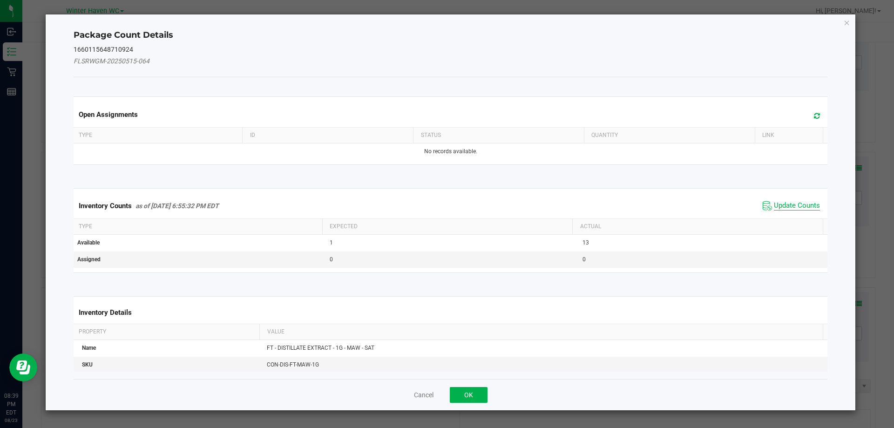
click at [786, 202] on span "Update Counts" at bounding box center [797, 205] width 46 height 9
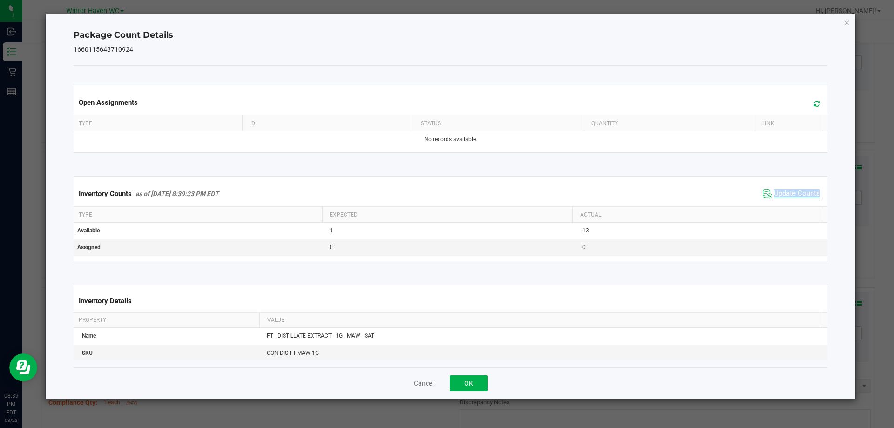
click at [786, 202] on div "Inventory Counts as of [DATE] 8:39:33 PM EDT Update Counts" at bounding box center [451, 193] width 758 height 25
click at [847, 27] on icon "Close" at bounding box center [847, 22] width 7 height 11
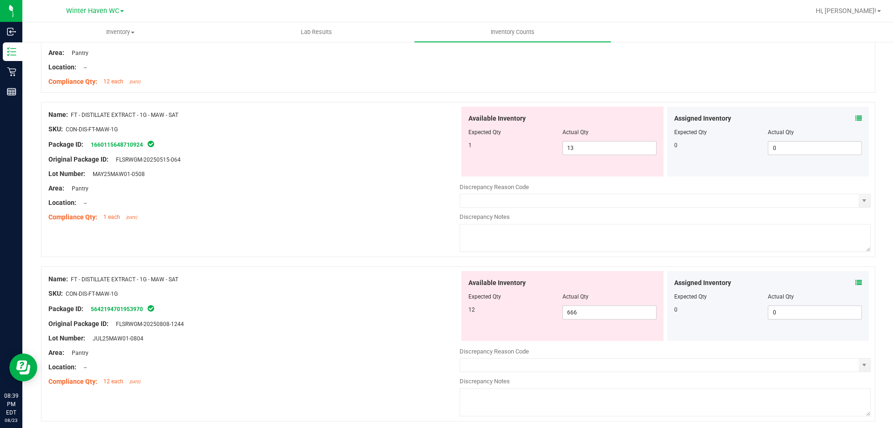
scroll to position [1677, 0]
click at [856, 280] on div "Assigned Inventory Expected Qty Actual Qty 0 0 0" at bounding box center [769, 305] width 202 height 70
click at [855, 280] on div "Assigned Inventory Expected Qty Actual Qty 0 0 0" at bounding box center [769, 305] width 202 height 70
click at [856, 281] on icon at bounding box center [859, 282] width 7 height 7
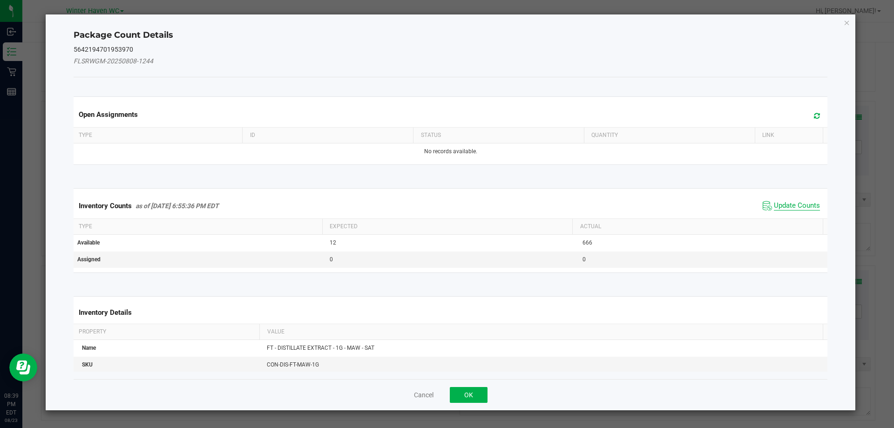
click at [798, 206] on span "Update Counts" at bounding box center [797, 205] width 46 height 9
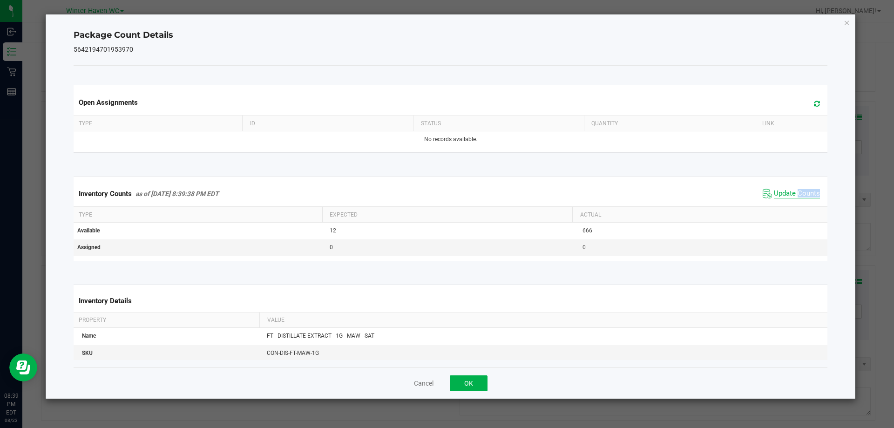
click at [798, 206] on div "Inventory Counts as of [DATE] 8:39:38 PM EDT Update Counts" at bounding box center [451, 193] width 758 height 25
click at [793, 202] on div "Inventory Counts as of [DATE] 8:39:38 PM EDT Update Counts" at bounding box center [451, 193] width 758 height 25
click at [790, 194] on span "Update Counts" at bounding box center [797, 193] width 46 height 9
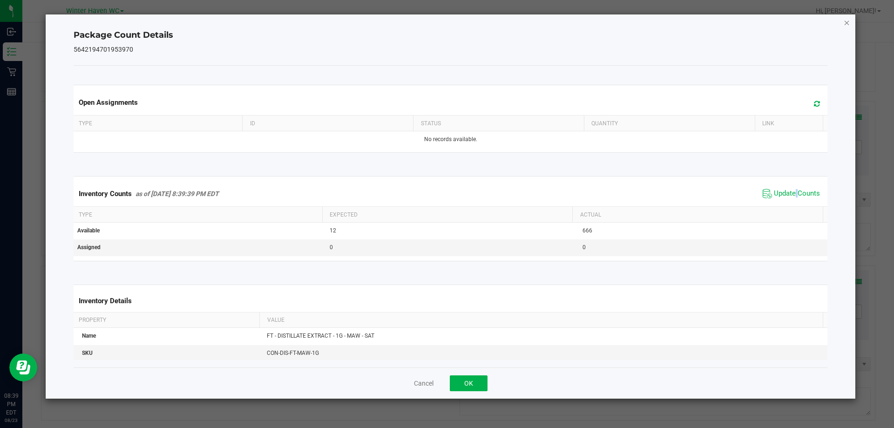
click at [850, 23] on icon "Close" at bounding box center [847, 22] width 7 height 11
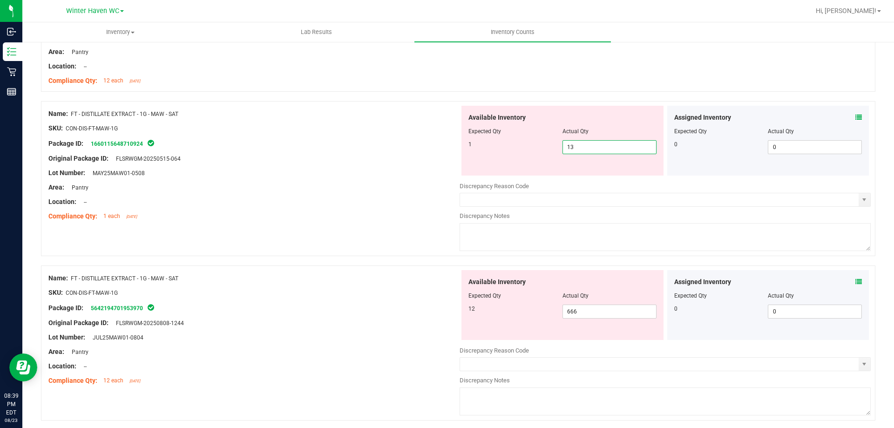
drag, startPoint x: 588, startPoint y: 145, endPoint x: 551, endPoint y: 144, distance: 37.7
click at [551, 146] on div "1 13 13" at bounding box center [563, 147] width 188 height 14
type input "1"
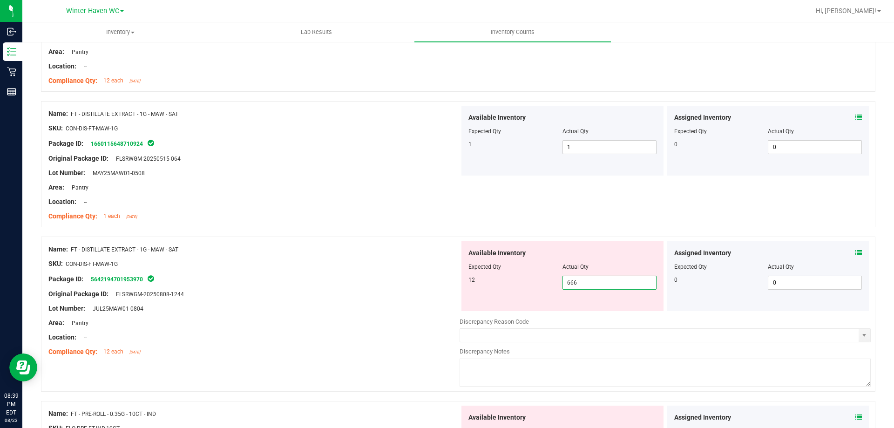
drag, startPoint x: 593, startPoint y: 313, endPoint x: 537, endPoint y: 299, distance: 57.5
click at [536, 302] on div "Available Inventory Expected Qty Actual Qty 12 666 666" at bounding box center [563, 276] width 202 height 70
type input "12"
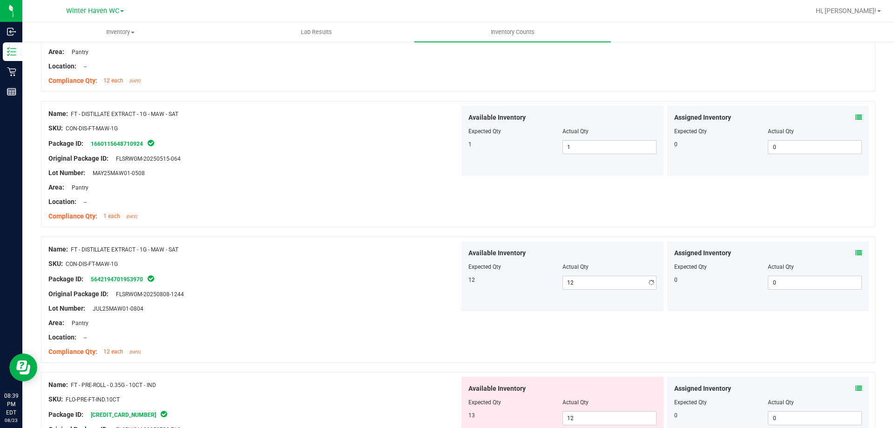
click at [424, 277] on div "Package ID: 5642194701953970" at bounding box center [253, 278] width 411 height 11
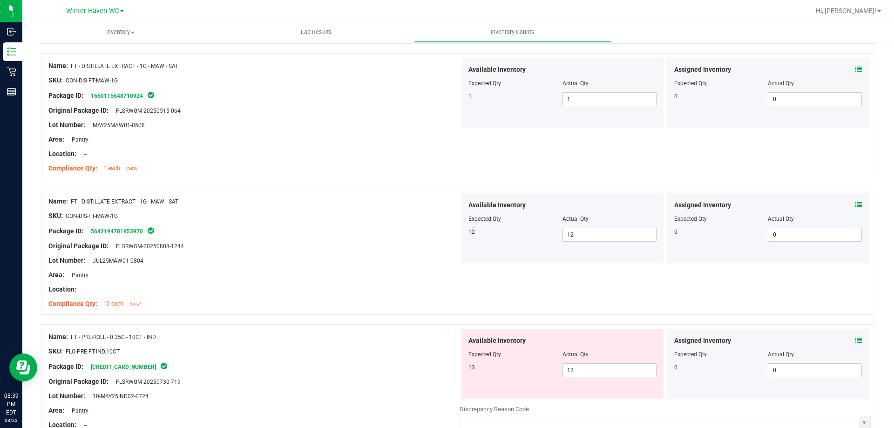
scroll to position [1770, 0]
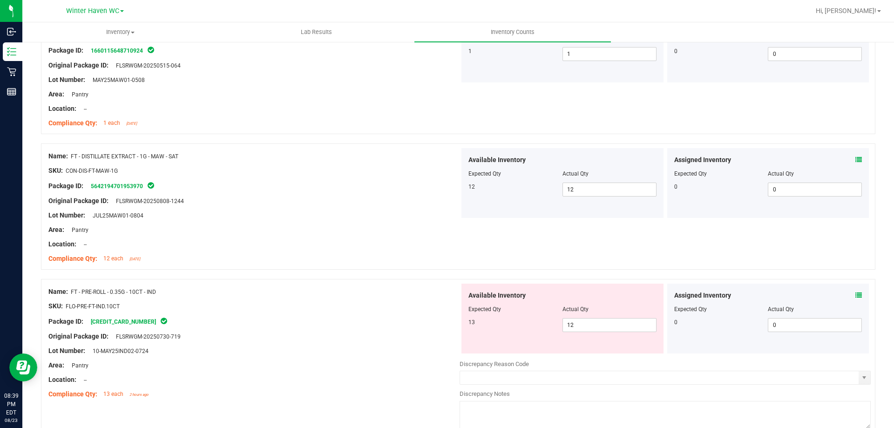
click at [856, 296] on icon at bounding box center [859, 295] width 7 height 7
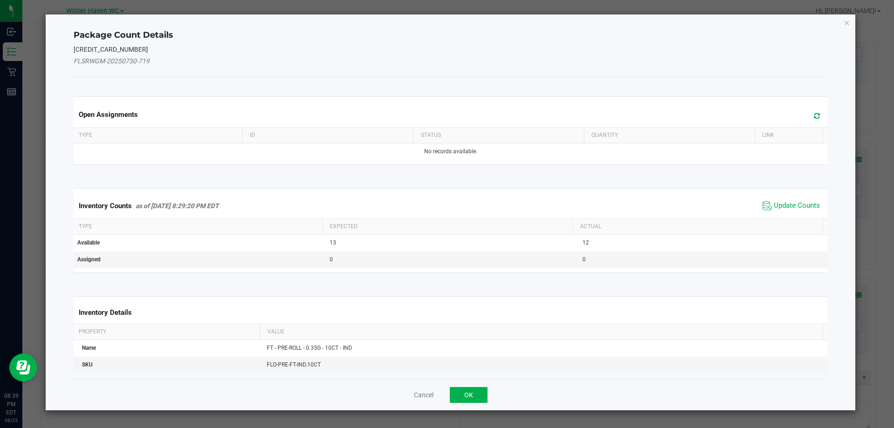
click at [797, 200] on span "Update Counts" at bounding box center [792, 206] width 62 height 14
click at [796, 200] on span "Update Counts" at bounding box center [793, 205] width 60 height 13
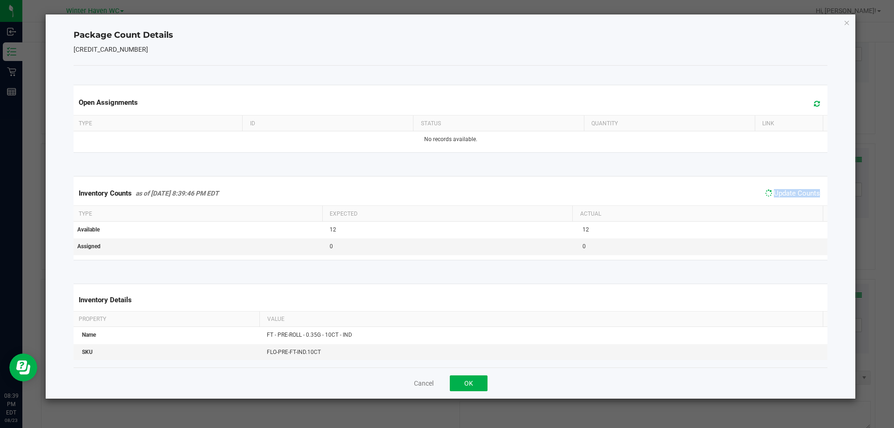
click at [796, 200] on div "Inventory Counts as of [DATE] 8:39:46 PM EDT Update Counts" at bounding box center [451, 193] width 758 height 24
click at [796, 200] on span "Update Counts" at bounding box center [793, 193] width 60 height 13
click at [794, 197] on span "Update Counts" at bounding box center [797, 193] width 46 height 8
click at [848, 28] on div "Package Count Details [CREDIT_CARD_NUMBER] Open Assignments Type ID Status Quan…" at bounding box center [451, 206] width 811 height 384
click at [846, 23] on icon "Close" at bounding box center [847, 22] width 7 height 11
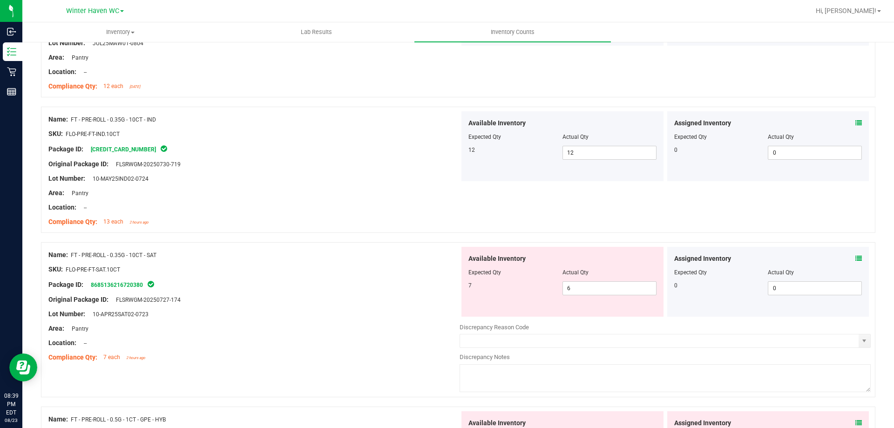
scroll to position [1957, 0]
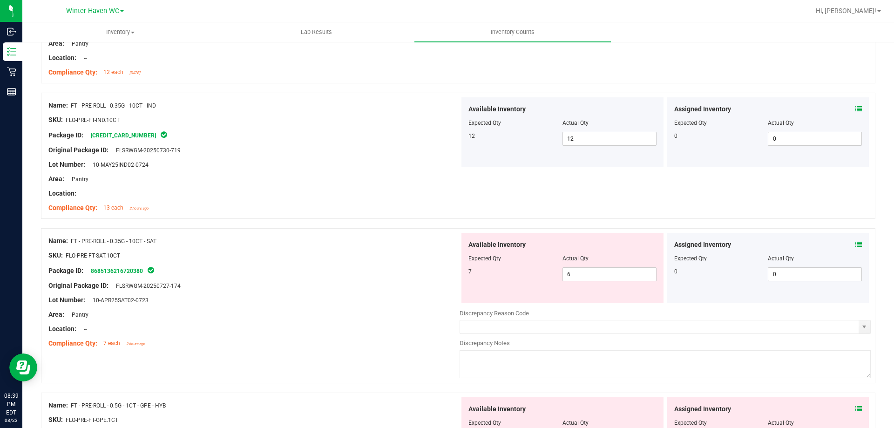
click at [856, 243] on icon at bounding box center [859, 244] width 7 height 7
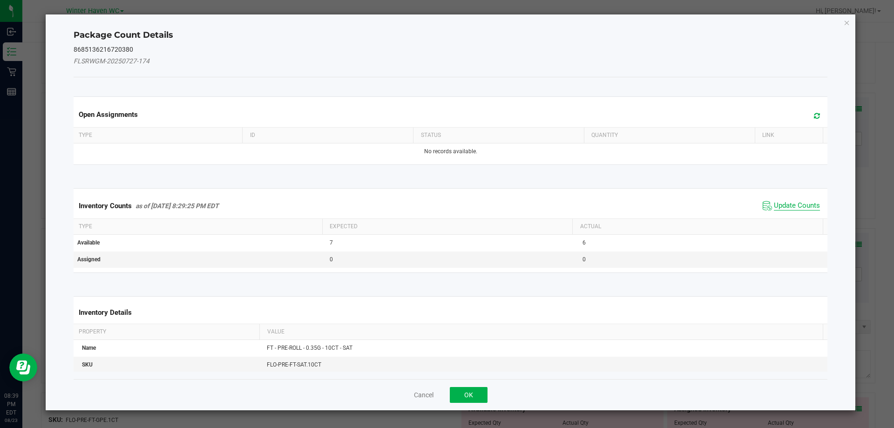
click at [780, 204] on span "Update Counts" at bounding box center [797, 205] width 46 height 9
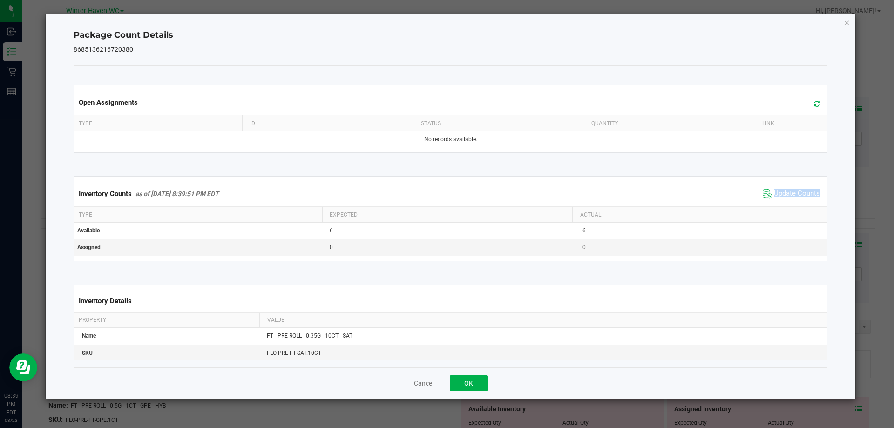
click at [780, 204] on div "Inventory Counts as of [DATE] 8:39:51 PM EDT Update Counts" at bounding box center [451, 193] width 758 height 25
click at [780, 203] on div "Inventory Counts as of [DATE] 8:39:51 PM EDT Update Counts" at bounding box center [451, 193] width 758 height 25
click at [847, 27] on icon "Close" at bounding box center [847, 22] width 7 height 11
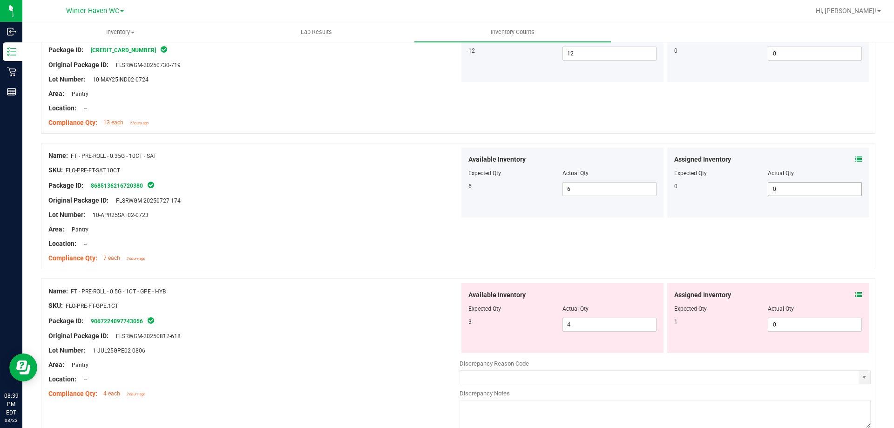
scroll to position [2050, 0]
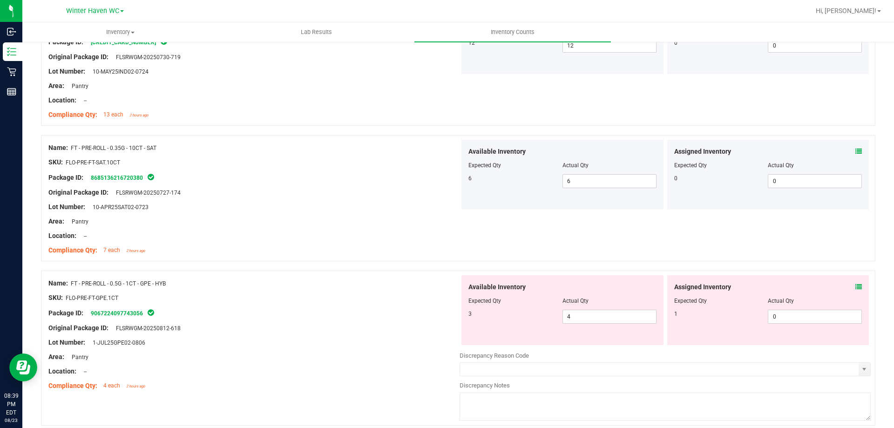
click at [856, 286] on icon at bounding box center [859, 287] width 7 height 7
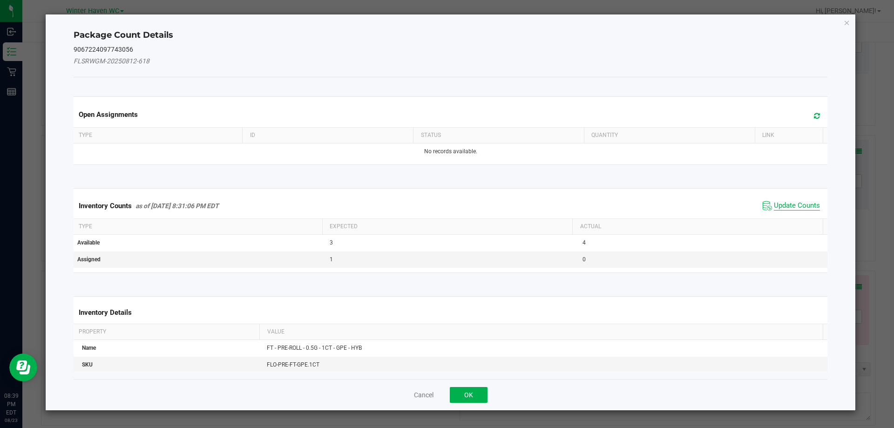
click at [778, 206] on span "Update Counts" at bounding box center [797, 205] width 46 height 9
click at [778, 206] on div "Inventory Counts as of [DATE] 8:31:06 PM EDT Update Counts" at bounding box center [451, 205] width 758 height 24
click at [778, 204] on div "Inventory Counts as of [DATE] 8:31:06 PM EDT Update Counts" at bounding box center [451, 205] width 758 height 24
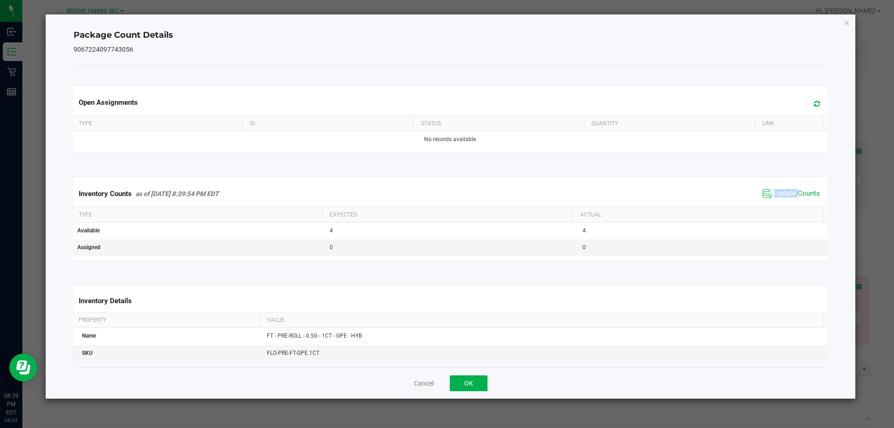
click at [778, 203] on div "Inventory Counts as of [DATE] 8:39:54 PM EDT Update Counts" at bounding box center [451, 193] width 758 height 25
click at [846, 27] on icon "Close" at bounding box center [847, 22] width 7 height 11
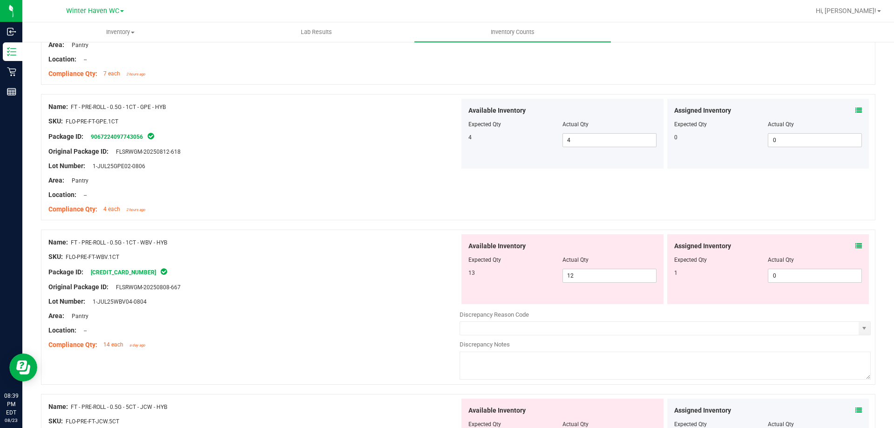
scroll to position [2236, 0]
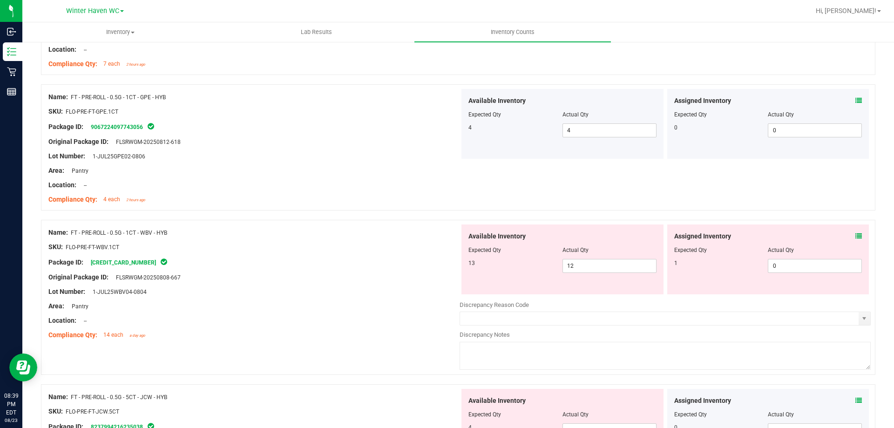
click at [856, 233] on icon at bounding box center [859, 236] width 7 height 7
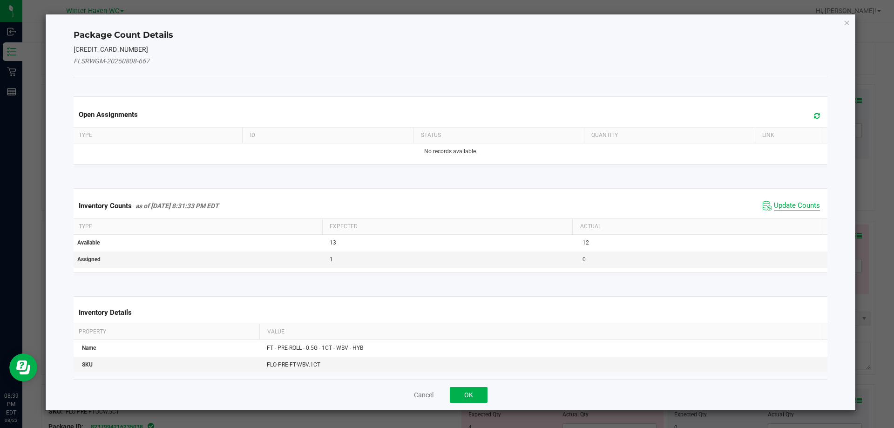
click at [791, 206] on span "Update Counts" at bounding box center [797, 205] width 46 height 9
click at [791, 206] on span "Update Counts" at bounding box center [797, 205] width 46 height 8
click at [791, 206] on div "Inventory Counts as of [DATE] 8:31:33 PM EDT Update Counts" at bounding box center [451, 205] width 758 height 24
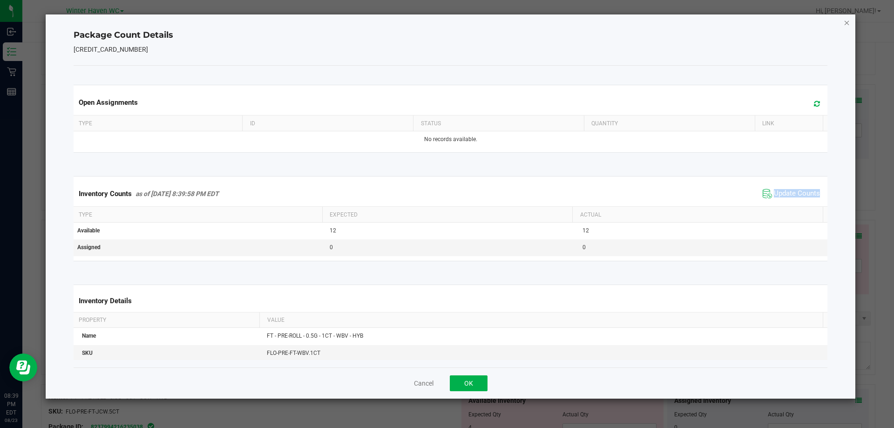
click at [846, 23] on icon "Close" at bounding box center [847, 22] width 7 height 11
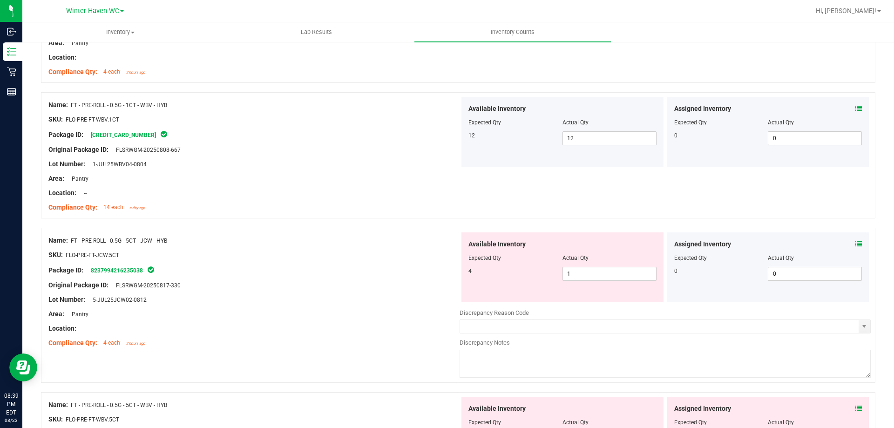
scroll to position [2376, 0]
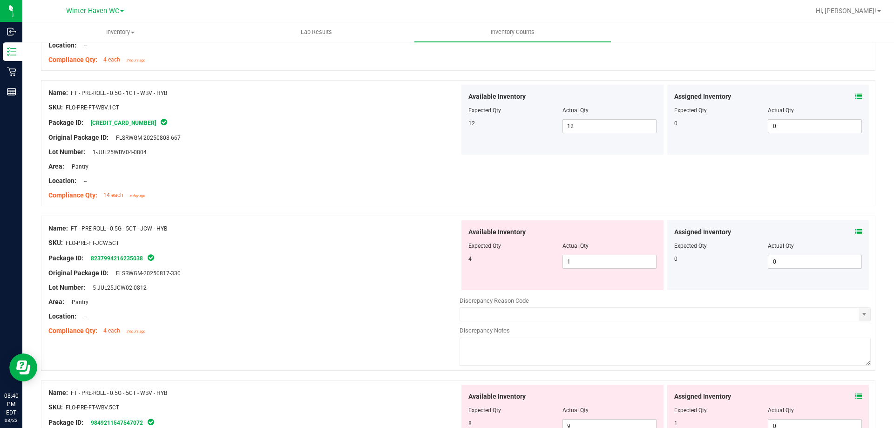
click at [856, 230] on icon at bounding box center [859, 232] width 7 height 7
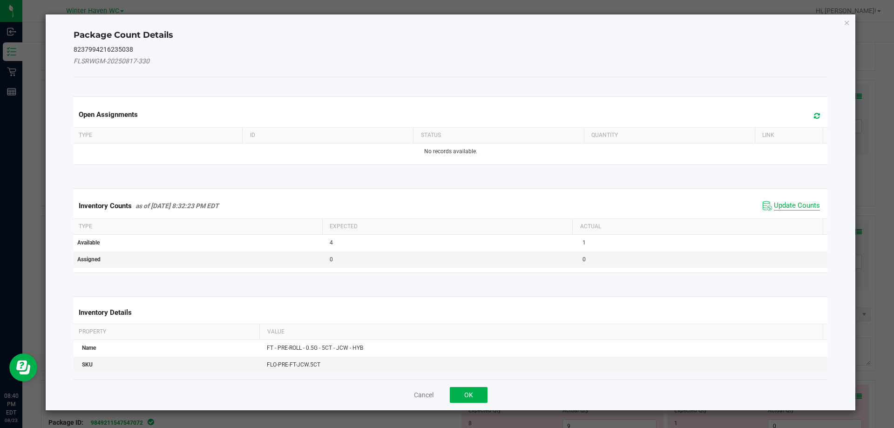
click at [788, 204] on span "Update Counts" at bounding box center [797, 205] width 46 height 9
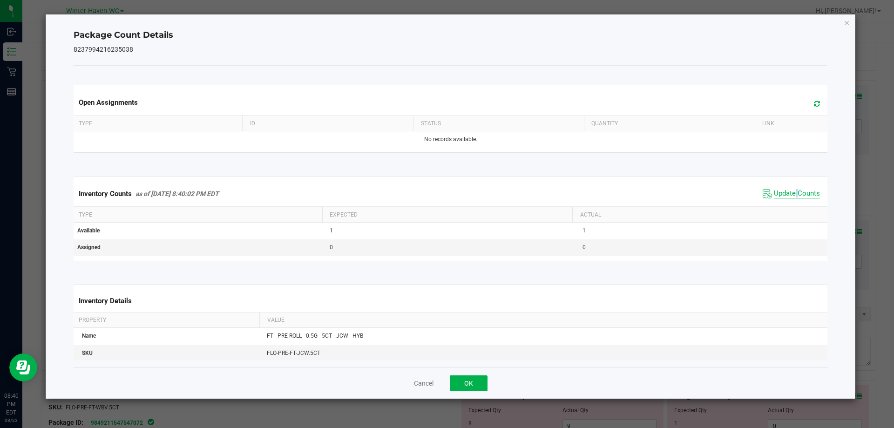
click at [788, 204] on div "Inventory Counts as of [DATE] 8:40:02 PM EDT Update Counts" at bounding box center [451, 193] width 758 height 25
click at [848, 21] on icon "Close" at bounding box center [847, 22] width 7 height 11
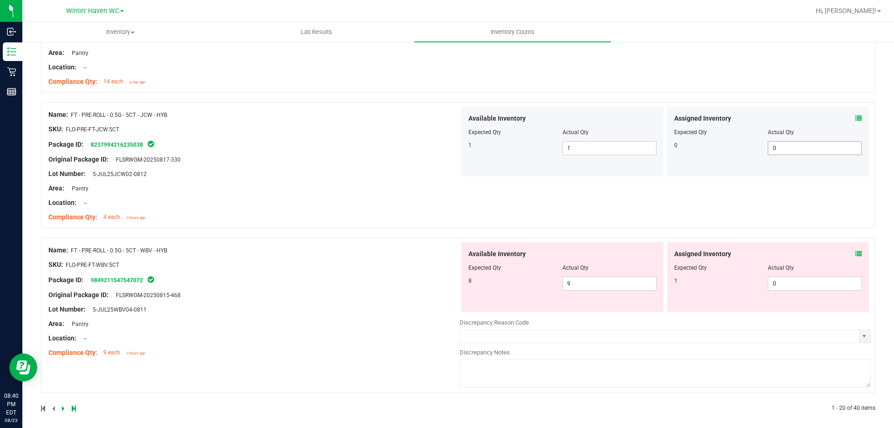
scroll to position [2495, 0]
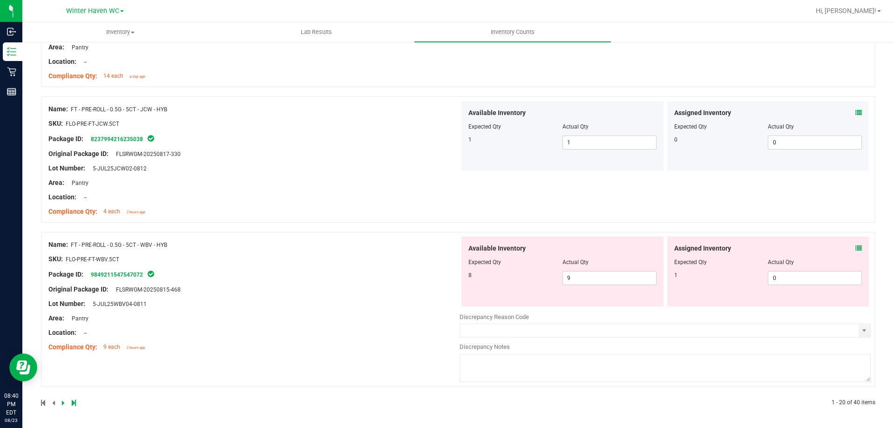
click at [848, 247] on div "Assigned Inventory" at bounding box center [769, 249] width 188 height 10
click at [856, 245] on div "Assigned Inventory Expected Qty Actual Qty 1 0 0" at bounding box center [769, 272] width 202 height 70
click at [856, 244] on div "Assigned Inventory Expected Qty Actual Qty 1 0 0" at bounding box center [769, 272] width 202 height 70
click at [856, 245] on icon at bounding box center [859, 248] width 7 height 7
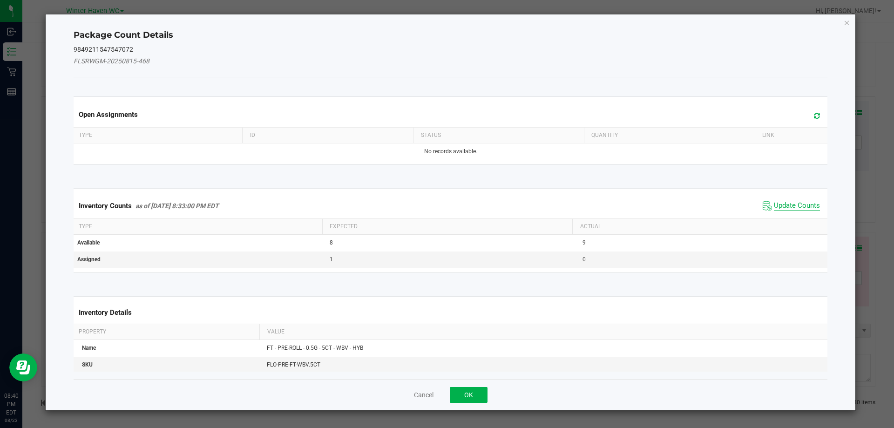
click at [775, 203] on span "Update Counts" at bounding box center [797, 205] width 46 height 9
click at [775, 203] on div "Inventory Counts as of [DATE] 8:33:00 PM EDT Update Counts" at bounding box center [451, 205] width 758 height 24
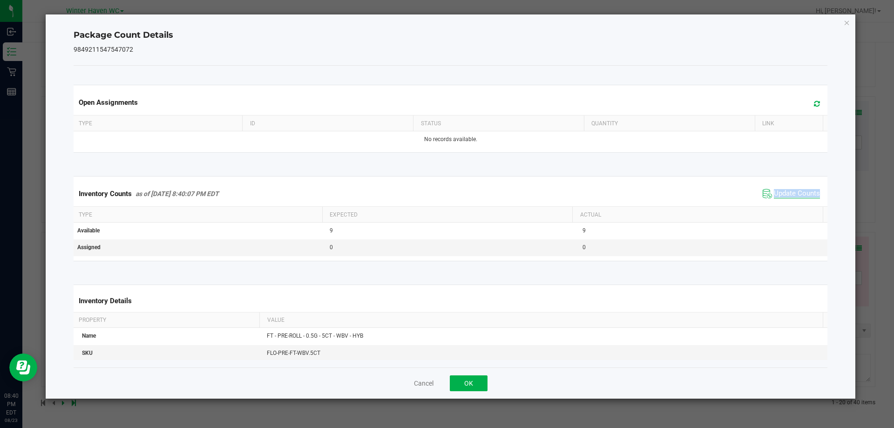
click at [775, 203] on div "Inventory Counts as of [DATE] 8:40:07 PM EDT Update Counts" at bounding box center [451, 193] width 758 height 25
click at [848, 23] on icon "Close" at bounding box center [847, 22] width 7 height 11
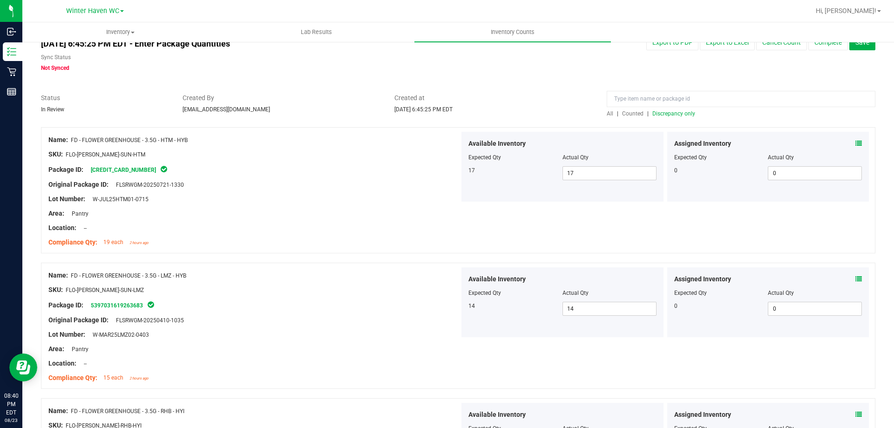
scroll to position [0, 0]
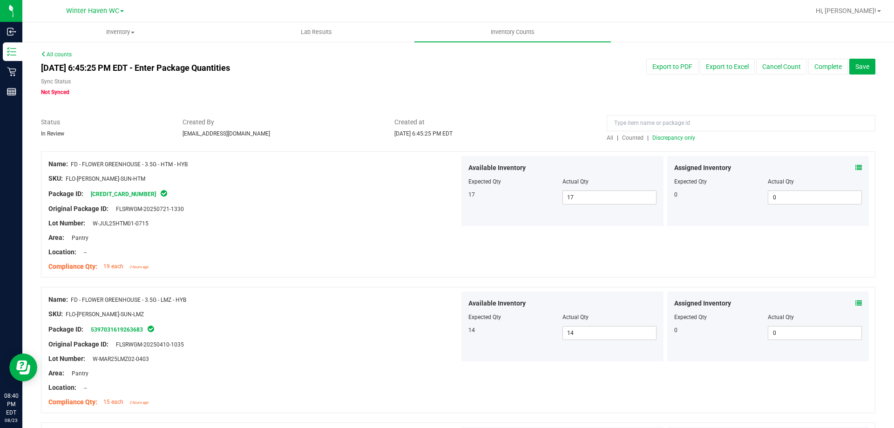
click at [674, 139] on span "Discrepancy only" at bounding box center [674, 138] width 43 height 7
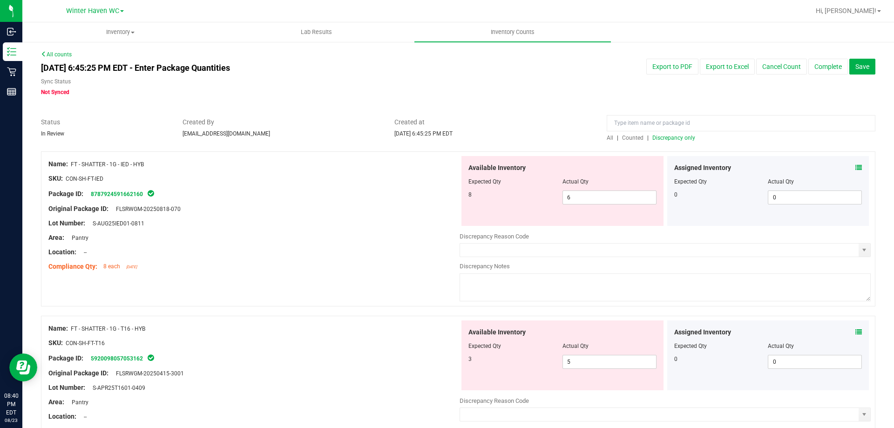
click at [856, 168] on icon at bounding box center [859, 167] width 7 height 7
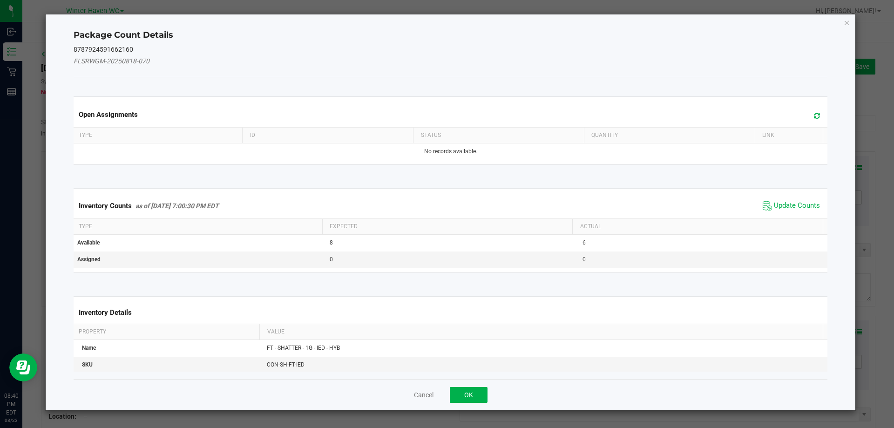
click at [776, 200] on span "Update Counts" at bounding box center [792, 206] width 62 height 14
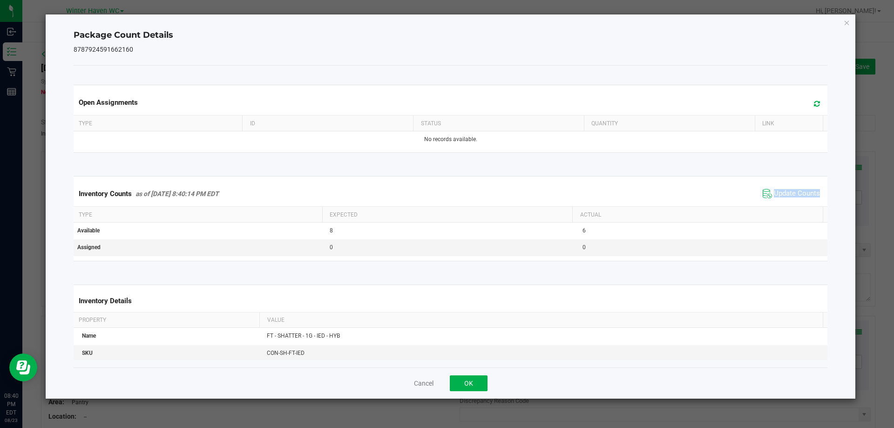
click at [776, 200] on span "Update Counts" at bounding box center [792, 194] width 62 height 14
click at [776, 200] on div "Inventory Counts as of [DATE] 8:40:14 PM EDT Update Counts" at bounding box center [451, 193] width 758 height 24
click at [776, 200] on span "Update Counts" at bounding box center [793, 193] width 60 height 13
click at [781, 191] on span "Update Counts" at bounding box center [797, 193] width 46 height 9
click at [781, 191] on span "Update Counts" at bounding box center [797, 193] width 46 height 8
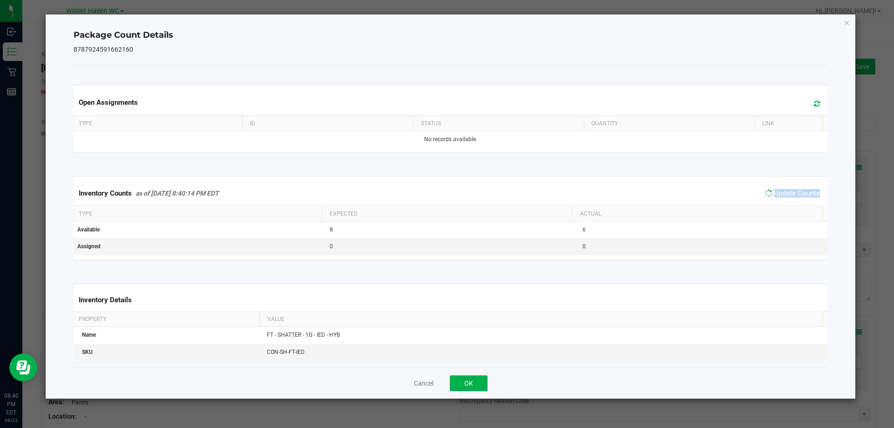
drag, startPoint x: 781, startPoint y: 191, endPoint x: 788, endPoint y: 181, distance: 12.4
click at [782, 191] on span "Update Counts" at bounding box center [797, 193] width 46 height 8
click at [847, 23] on icon "Close" at bounding box center [847, 22] width 7 height 11
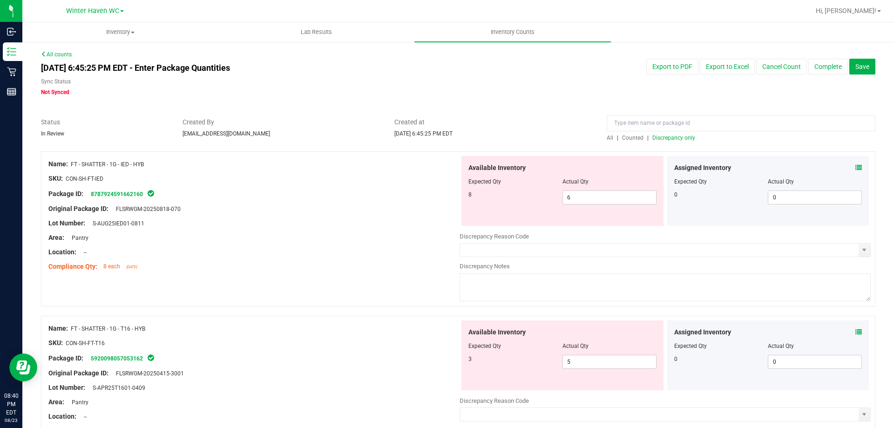
click at [380, 199] on div at bounding box center [253, 201] width 411 height 5
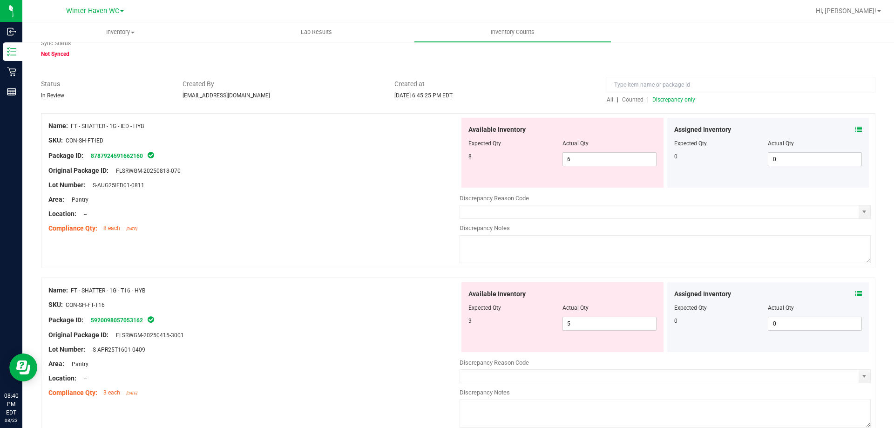
scroll to position [93, 0]
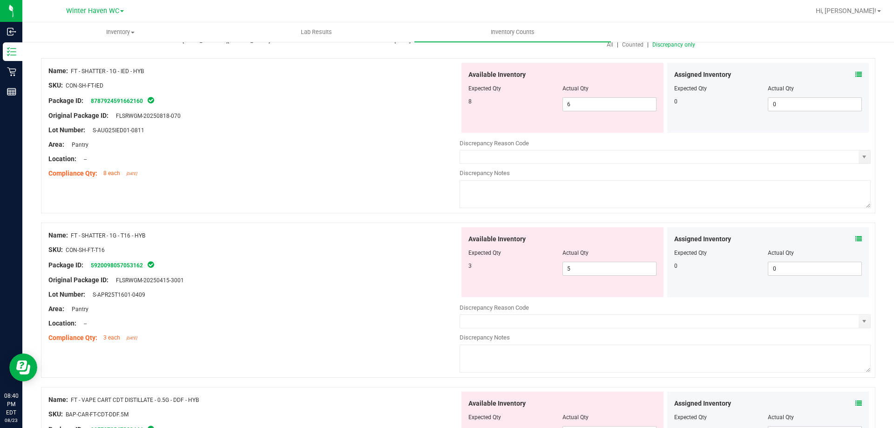
click at [856, 239] on icon at bounding box center [859, 239] width 7 height 7
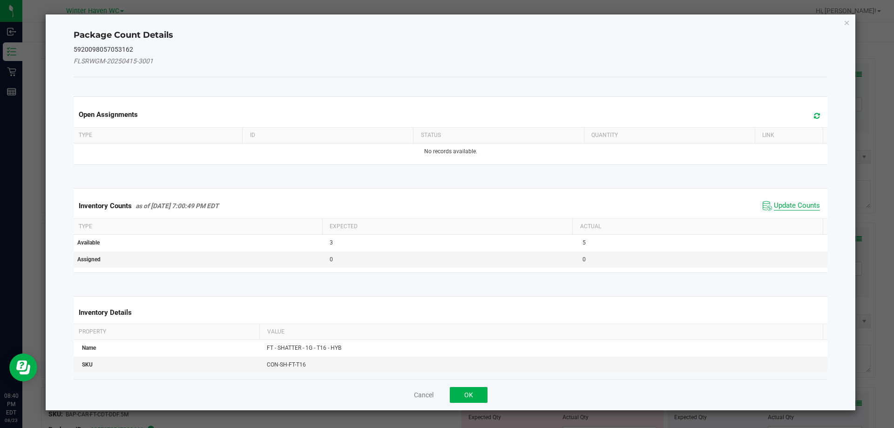
click at [790, 203] on span "Update Counts" at bounding box center [797, 205] width 46 height 9
click at [790, 203] on div "Inventory Counts as of [DATE] 7:00:49 PM EDT Update Counts" at bounding box center [451, 205] width 758 height 25
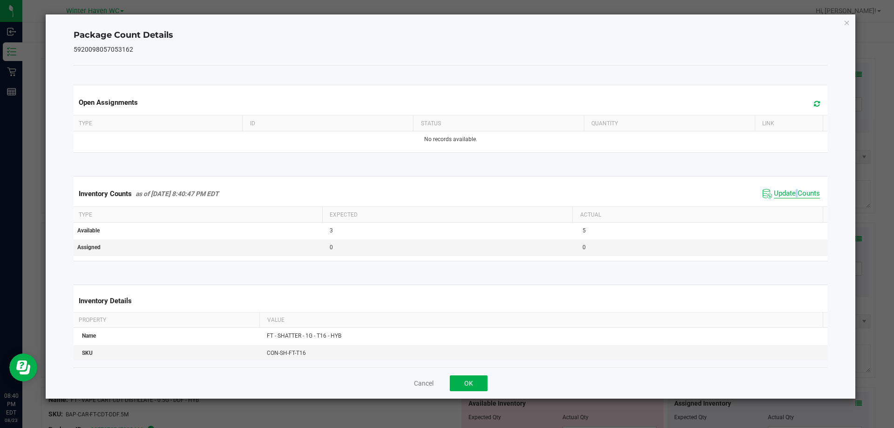
click at [789, 196] on span "Update Counts" at bounding box center [797, 193] width 46 height 9
click at [789, 196] on span "Update Counts" at bounding box center [797, 193] width 46 height 8
click at [789, 194] on span "Update Counts" at bounding box center [797, 193] width 46 height 9
click at [789, 194] on span "Update Counts" at bounding box center [797, 193] width 46 height 8
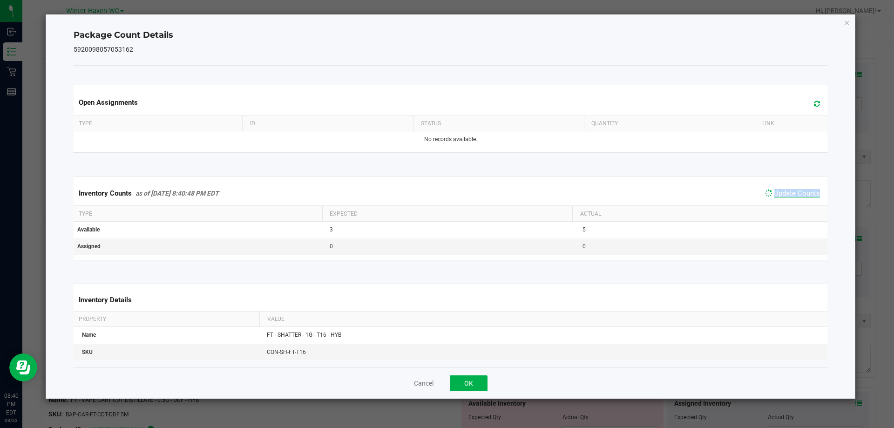
click at [789, 194] on span "Update Counts" at bounding box center [797, 193] width 46 height 8
click at [846, 20] on icon "Close" at bounding box center [847, 22] width 7 height 11
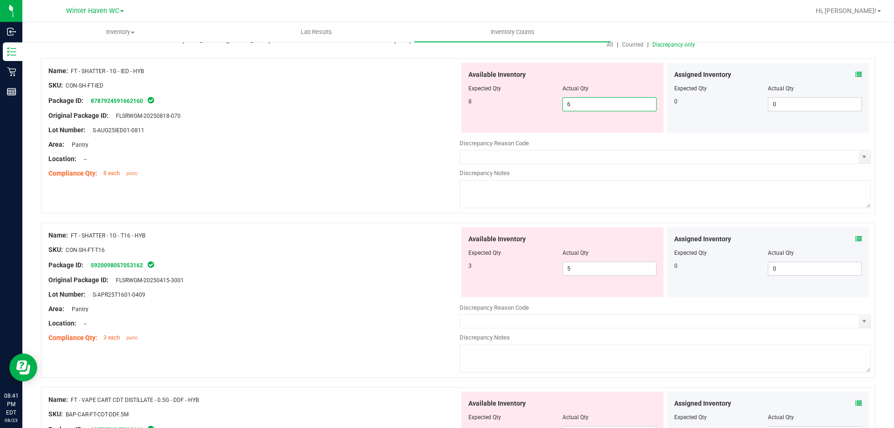
drag, startPoint x: 584, startPoint y: 109, endPoint x: 546, endPoint y: 103, distance: 38.2
click at [547, 103] on div "8 6 6" at bounding box center [563, 104] width 188 height 14
type input "8"
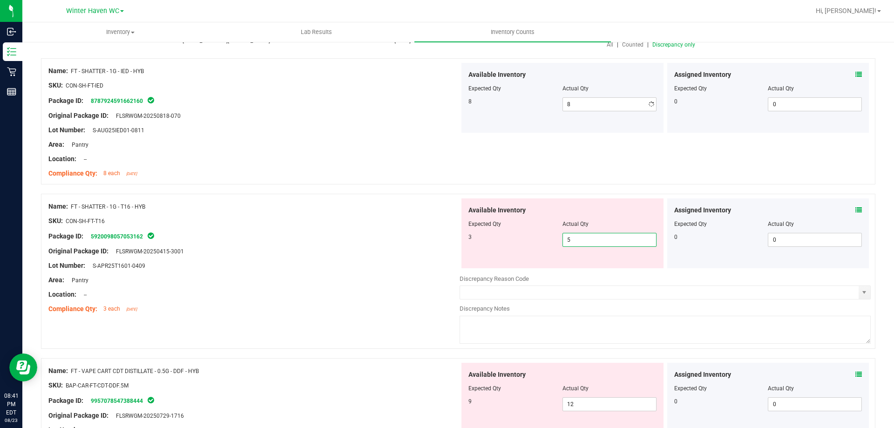
drag, startPoint x: 576, startPoint y: 270, endPoint x: 528, endPoint y: 272, distance: 48.0
click at [529, 272] on div "Available Inventory Expected Qty Actual Qty 3 5 5" at bounding box center [665, 272] width 411 height 148
type input "3"
click at [349, 282] on div "Area: Pantry" at bounding box center [253, 280] width 411 height 10
type input "3"
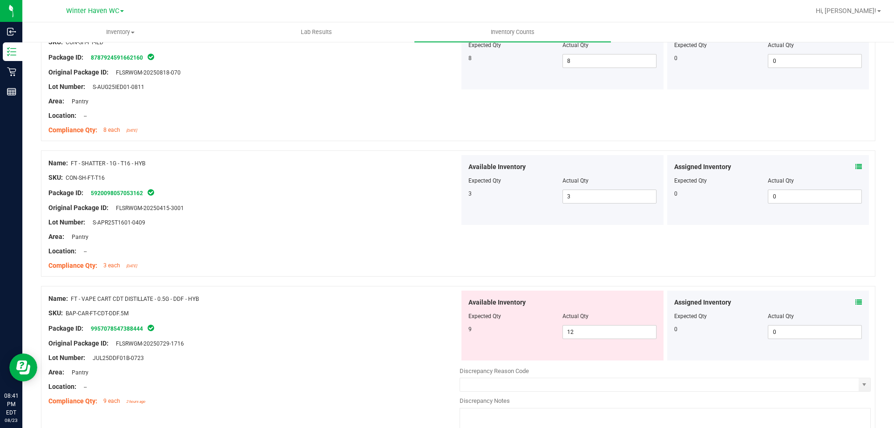
scroll to position [186, 0]
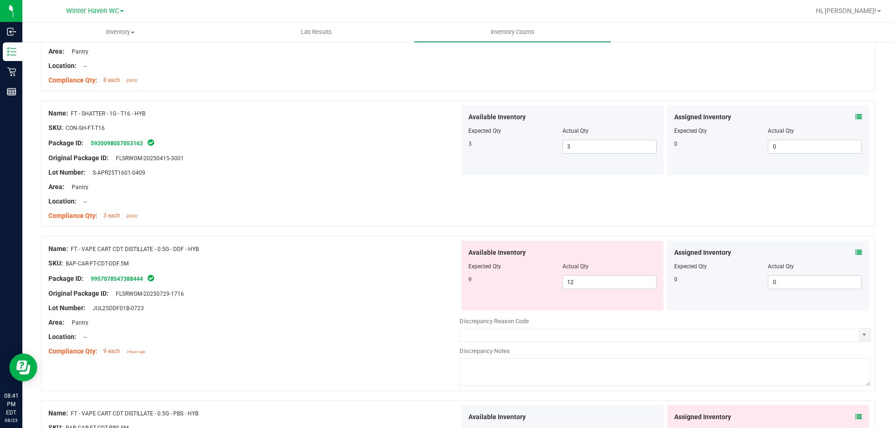
click at [856, 251] on icon at bounding box center [859, 252] width 7 height 7
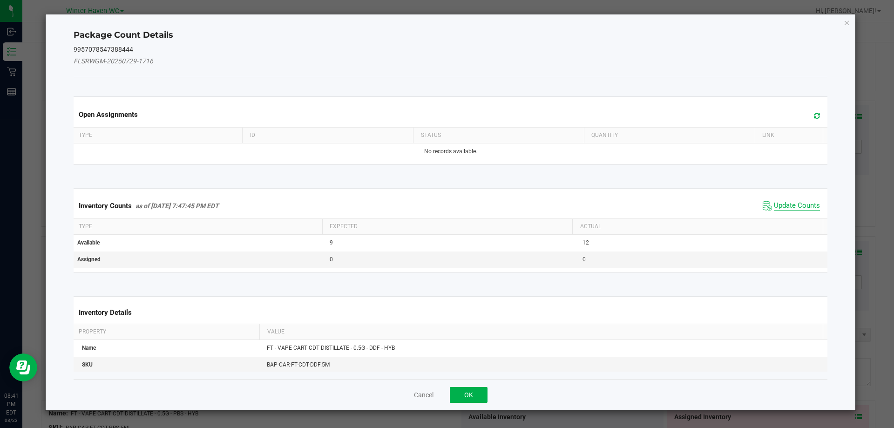
click at [786, 202] on span "Update Counts" at bounding box center [797, 205] width 46 height 9
click at [786, 202] on span "Update Counts" at bounding box center [797, 205] width 46 height 8
click at [786, 202] on div "Inventory Counts as of [DATE] 7:47:45 PM EDT Update Counts" at bounding box center [451, 205] width 758 height 24
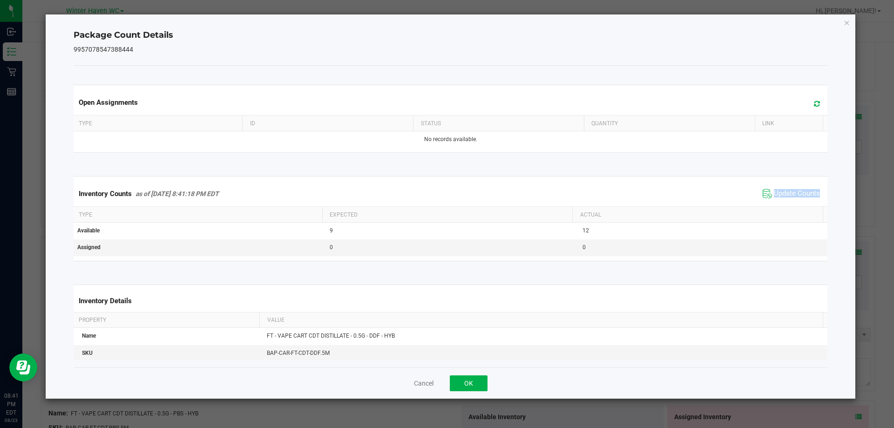
click at [786, 202] on div "Inventory Counts as of [DATE] 8:41:18 PM EDT Update Counts" at bounding box center [451, 193] width 758 height 25
click at [785, 191] on span "Update Counts" at bounding box center [797, 193] width 46 height 9
click at [785, 191] on span "Update Counts" at bounding box center [797, 193] width 46 height 8
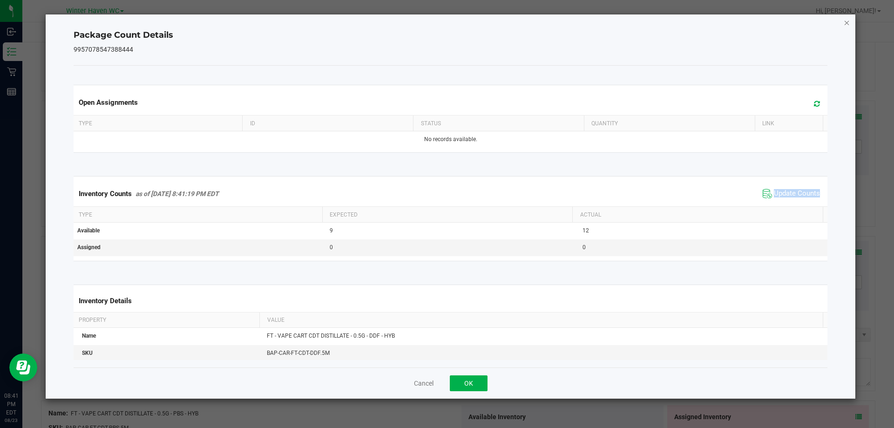
click at [846, 21] on icon "Close" at bounding box center [847, 22] width 7 height 11
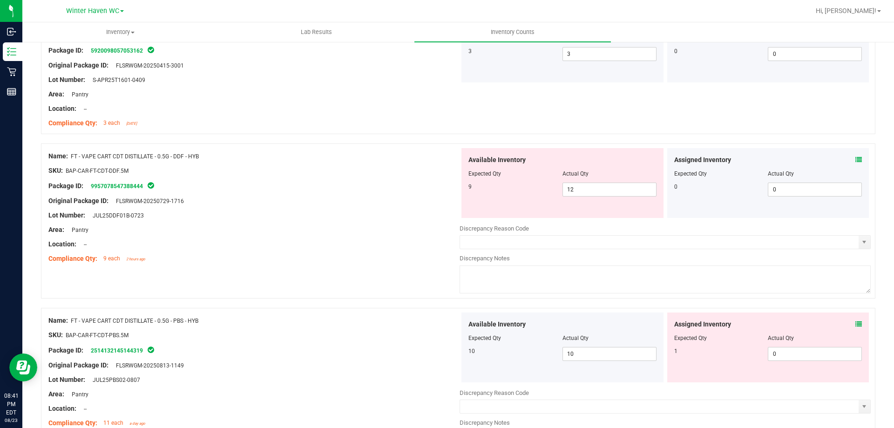
scroll to position [280, 0]
drag, startPoint x: 570, startPoint y: 191, endPoint x: 553, endPoint y: 190, distance: 17.8
click at [553, 190] on div "9 12 12" at bounding box center [563, 189] width 188 height 14
type input "9"
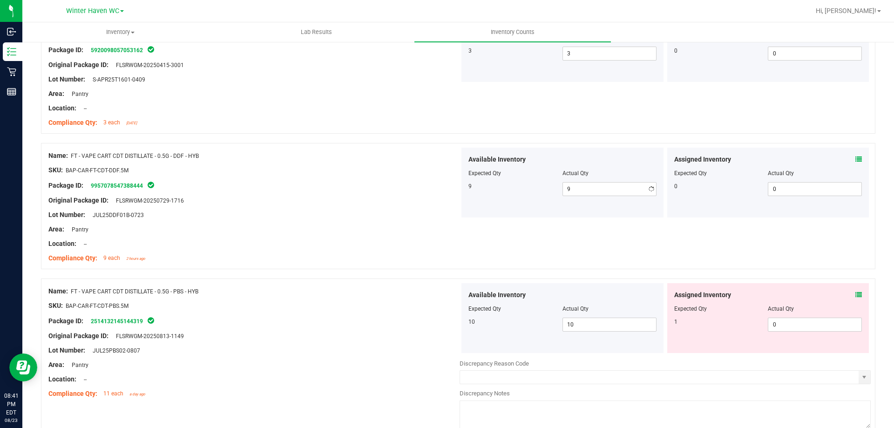
click at [375, 216] on div "Lot Number: JUL25DDF01B-0723" at bounding box center [253, 215] width 411 height 10
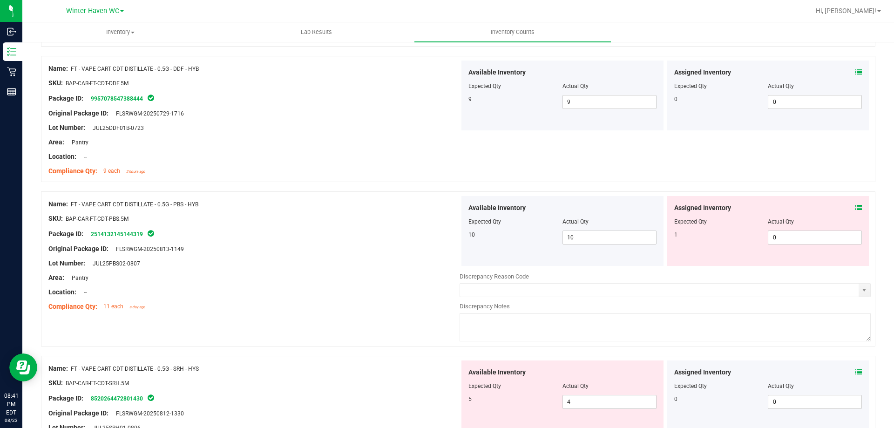
scroll to position [373, 0]
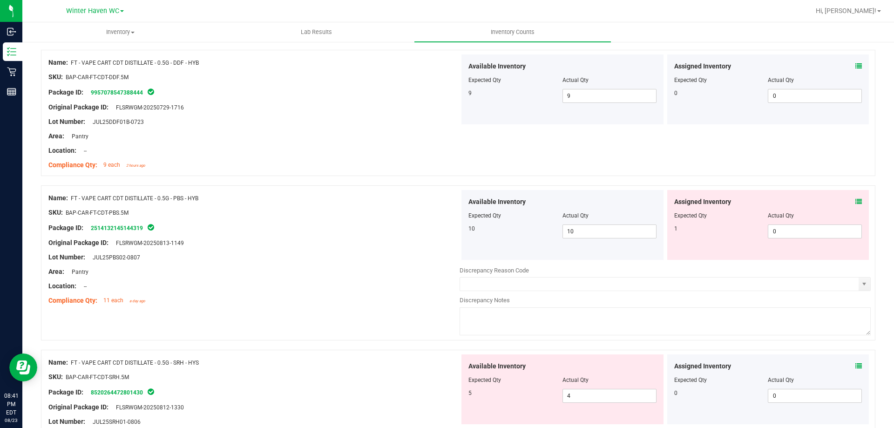
click at [420, 221] on div at bounding box center [253, 220] width 411 height 5
click at [856, 201] on icon at bounding box center [859, 201] width 7 height 7
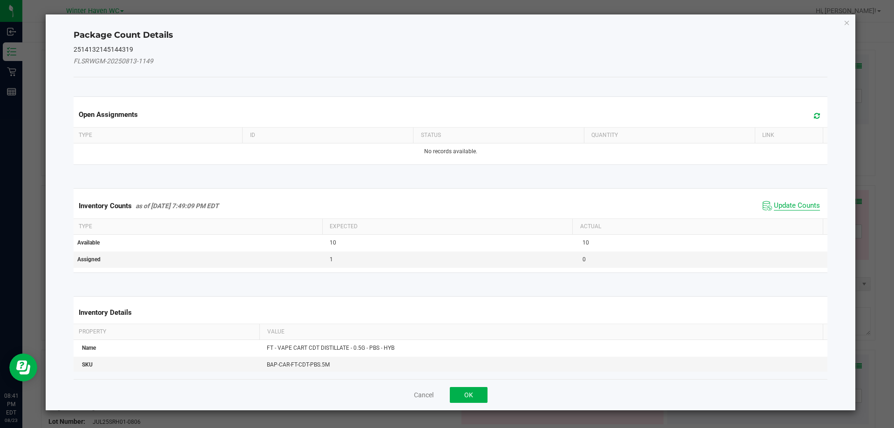
click at [805, 203] on span "Update Counts" at bounding box center [797, 205] width 46 height 9
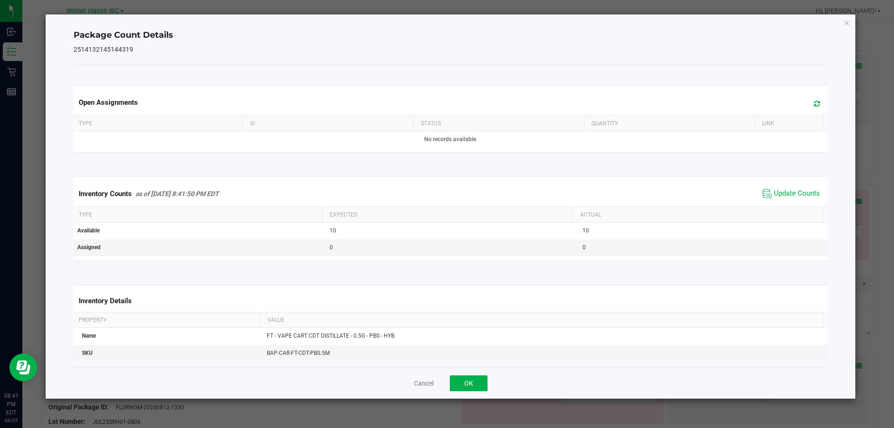
click at [804, 199] on span "Update Counts" at bounding box center [792, 194] width 62 height 14
click at [804, 199] on span "Update Counts" at bounding box center [793, 193] width 60 height 13
click at [846, 21] on icon "Close" at bounding box center [847, 22] width 7 height 11
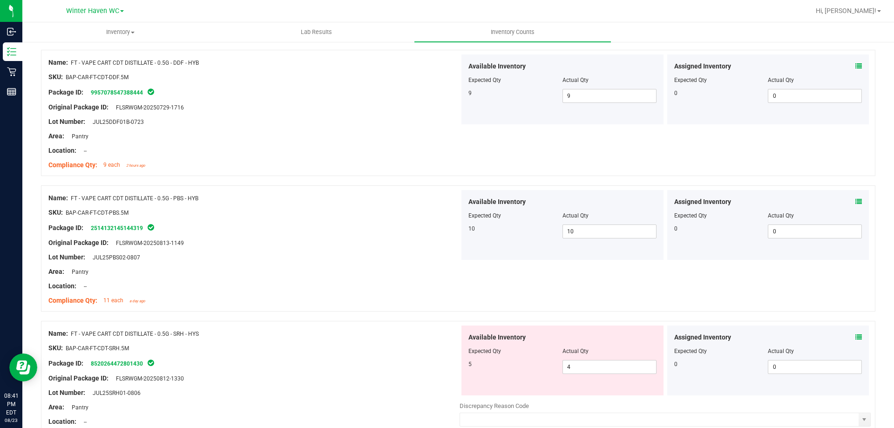
scroll to position [466, 0]
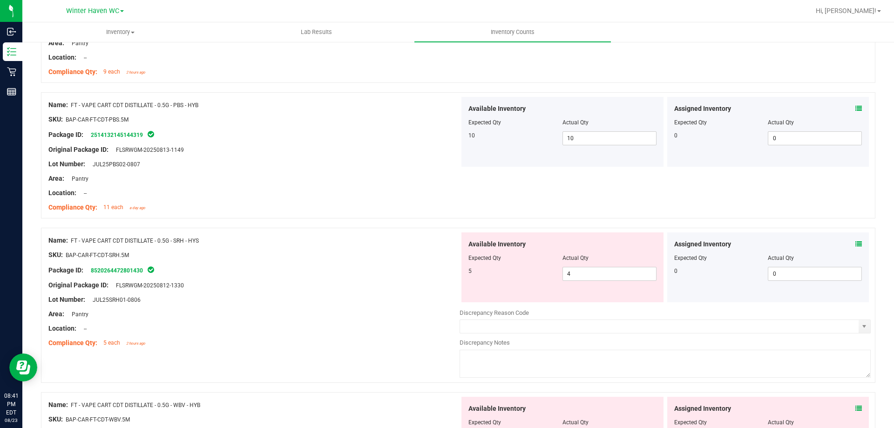
click at [856, 246] on icon at bounding box center [859, 244] width 7 height 7
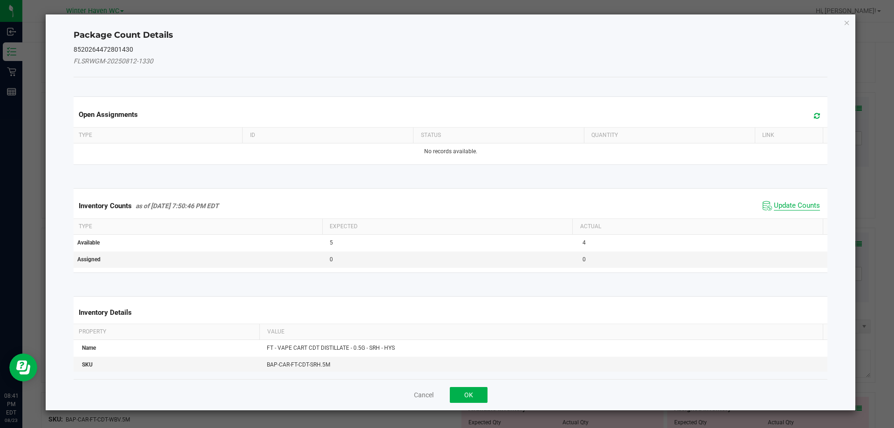
click at [799, 202] on span "Update Counts" at bounding box center [797, 205] width 46 height 9
click at [799, 202] on div "Inventory Counts as of [DATE] 7:50:46 PM EDT Update Counts" at bounding box center [451, 205] width 758 height 24
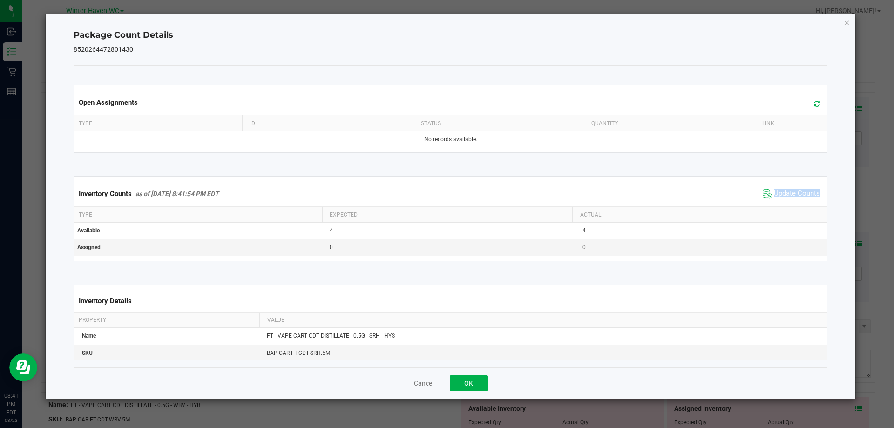
click at [799, 201] on div "Inventory Counts as of [DATE] 8:41:54 PM EDT Update Counts" at bounding box center [451, 193] width 758 height 25
click at [845, 19] on icon "Close" at bounding box center [847, 22] width 7 height 11
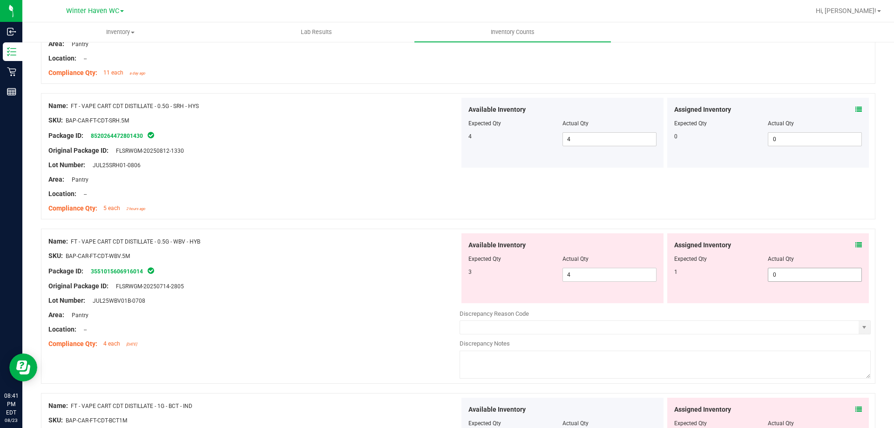
scroll to position [606, 0]
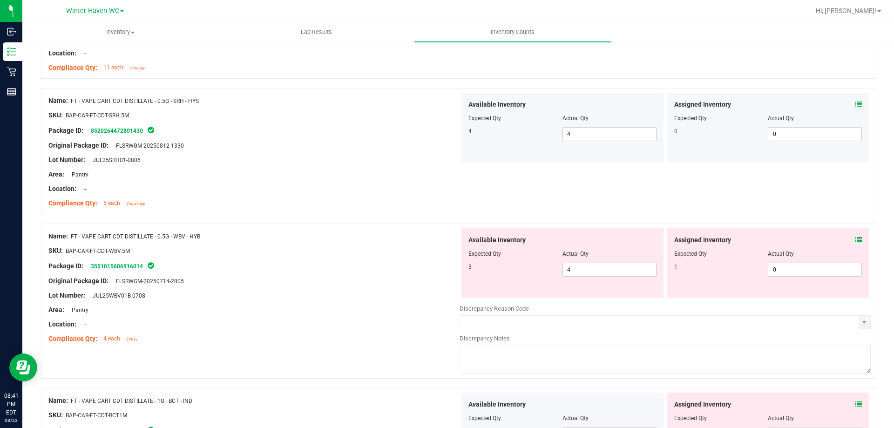
click at [856, 242] on icon at bounding box center [859, 240] width 7 height 7
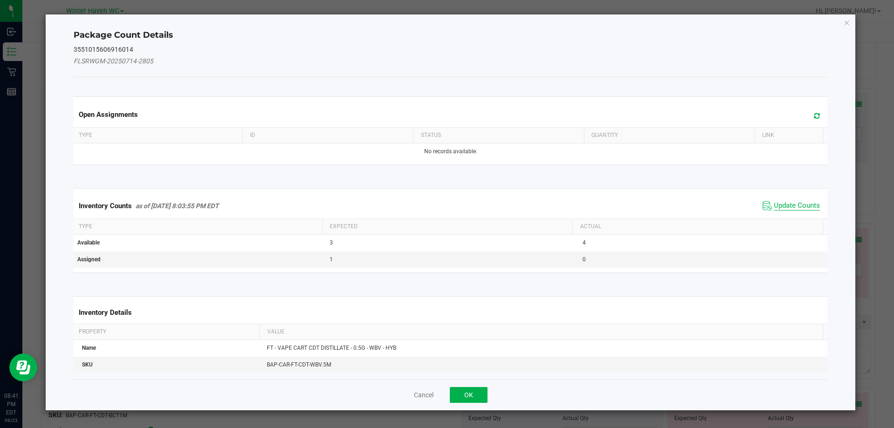
click at [786, 201] on span "Update Counts" at bounding box center [797, 205] width 46 height 9
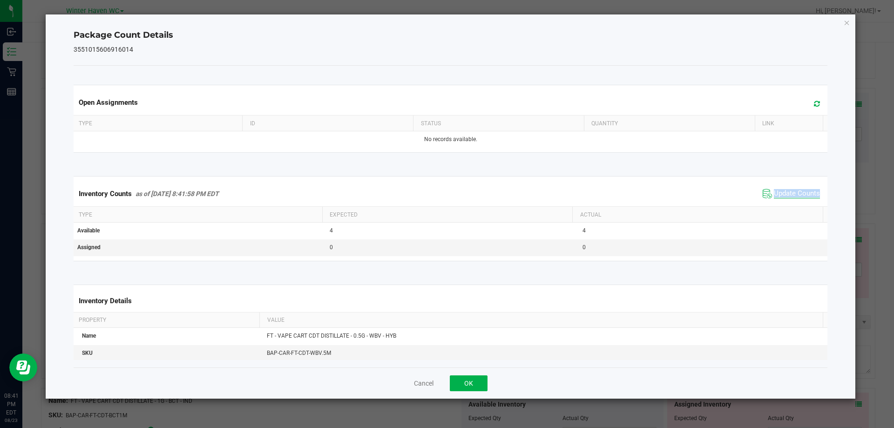
click at [786, 201] on div "Inventory Counts as of [DATE] 8:41:58 PM EDT Update Counts" at bounding box center [451, 193] width 758 height 25
click at [785, 201] on span "Update Counts" at bounding box center [792, 194] width 62 height 14
click at [853, 21] on div "Package Count Details 3551015606916014 Open Assignments Type ID Status Quantity…" at bounding box center [451, 206] width 811 height 384
click at [846, 27] on icon "Close" at bounding box center [847, 22] width 7 height 11
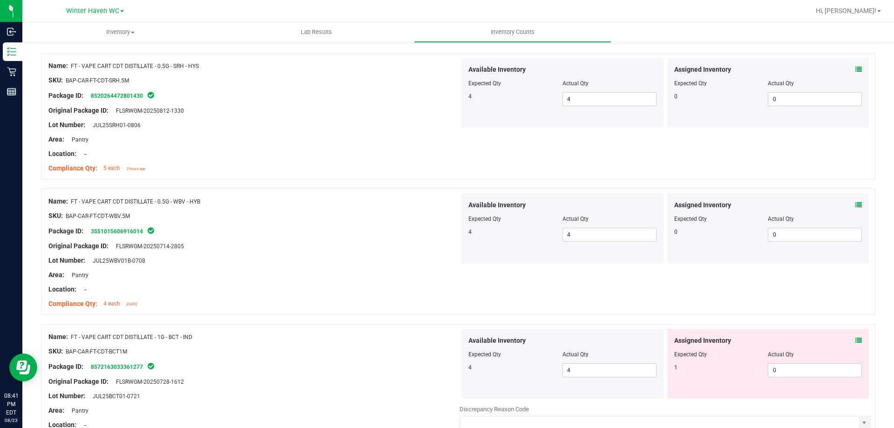
scroll to position [699, 0]
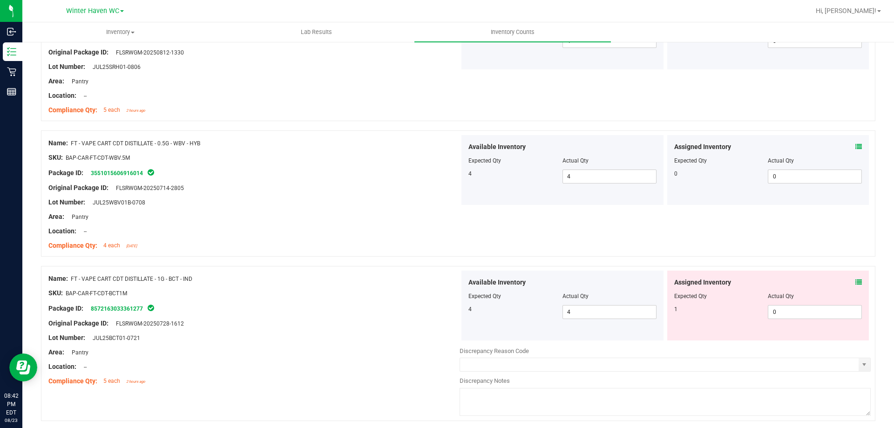
click at [856, 282] on icon at bounding box center [859, 282] width 7 height 7
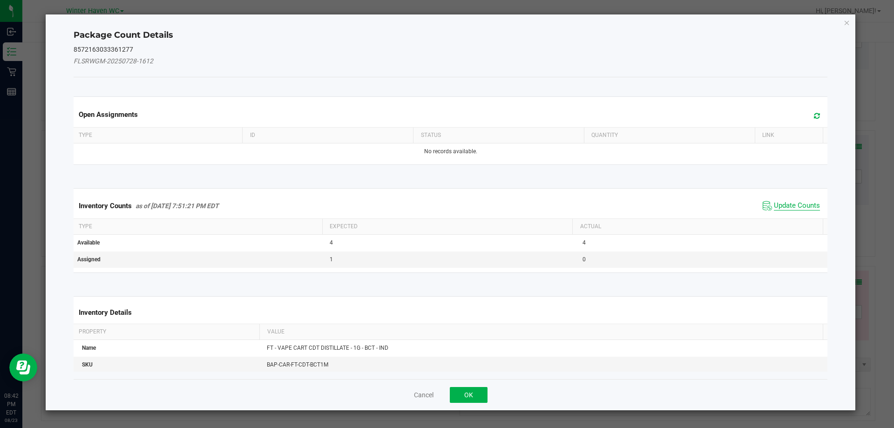
click at [786, 204] on span "Update Counts" at bounding box center [797, 205] width 46 height 9
click at [786, 204] on span "Update Counts" at bounding box center [797, 205] width 46 height 8
click at [785, 201] on span "Update Counts" at bounding box center [793, 205] width 60 height 13
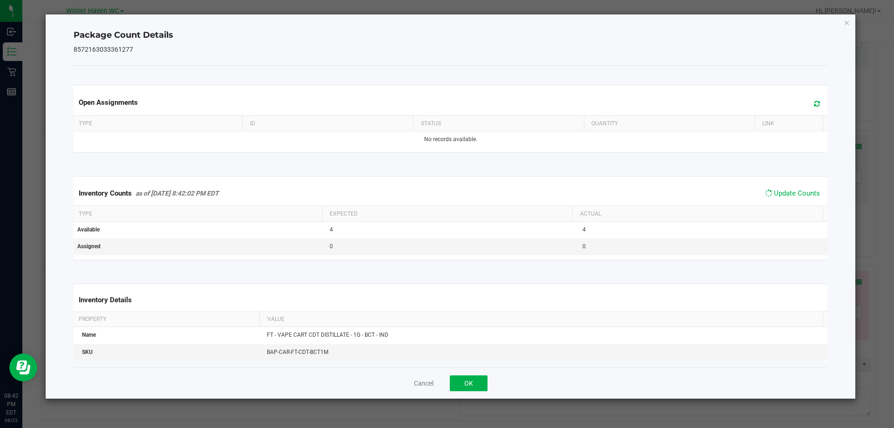
click at [784, 199] on span "Update Counts" at bounding box center [793, 193] width 60 height 13
click at [847, 21] on icon "Close" at bounding box center [847, 22] width 7 height 11
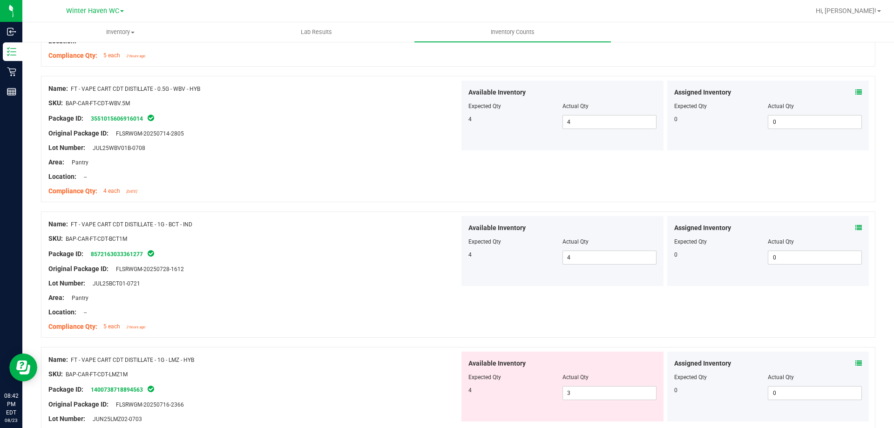
scroll to position [839, 0]
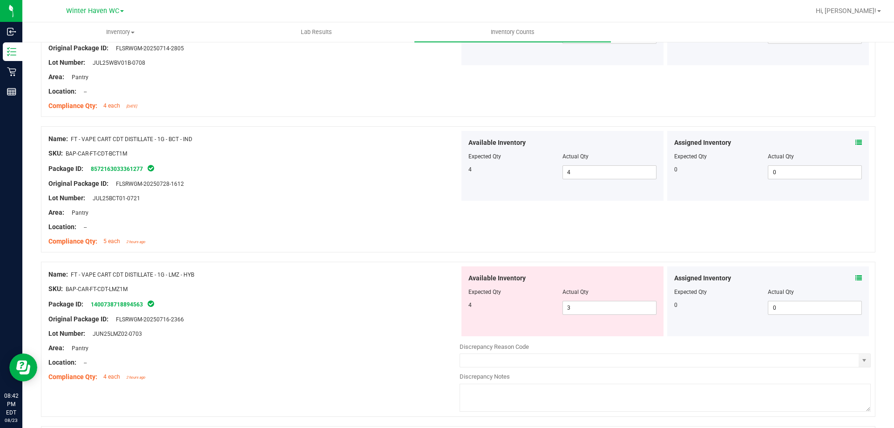
click at [856, 279] on icon at bounding box center [859, 278] width 7 height 7
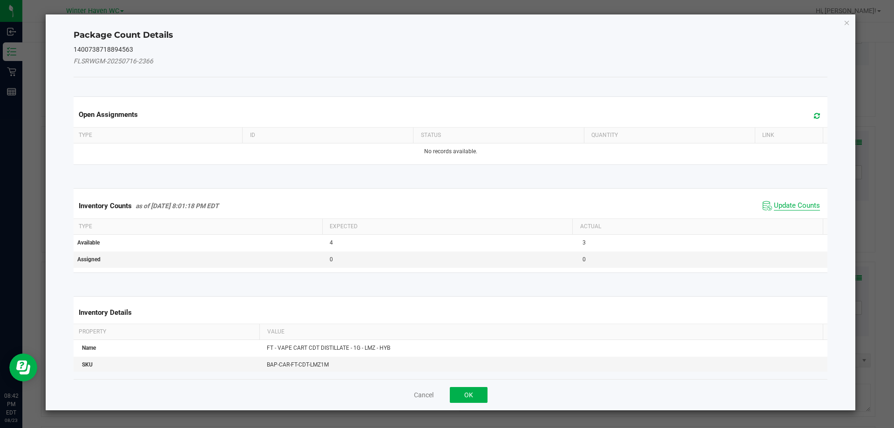
click at [778, 205] on span "Update Counts" at bounding box center [797, 205] width 46 height 9
click at [778, 205] on span "Update Counts" at bounding box center [797, 205] width 46 height 8
click at [778, 205] on div "Inventory Counts as of [DATE] 8:01:18 PM EDT Update Counts" at bounding box center [451, 205] width 758 height 24
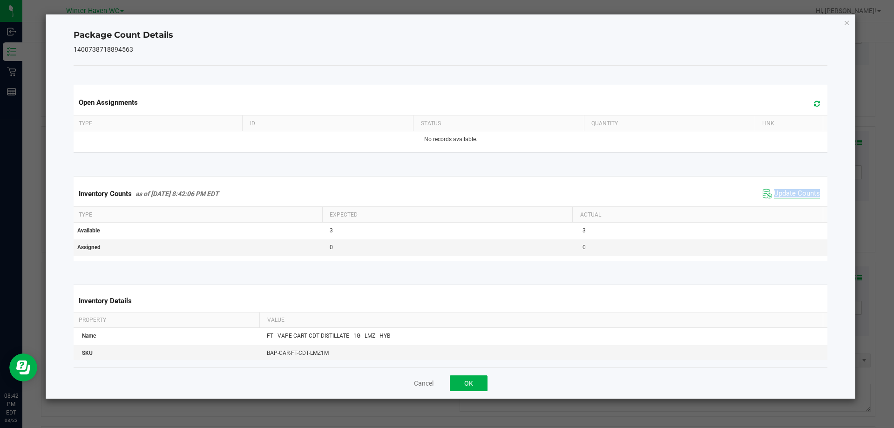
click at [778, 205] on div "Inventory Counts as of [DATE] 8:42:06 PM EDT Update Counts" at bounding box center [451, 193] width 758 height 25
click at [846, 24] on icon "Close" at bounding box center [847, 22] width 7 height 11
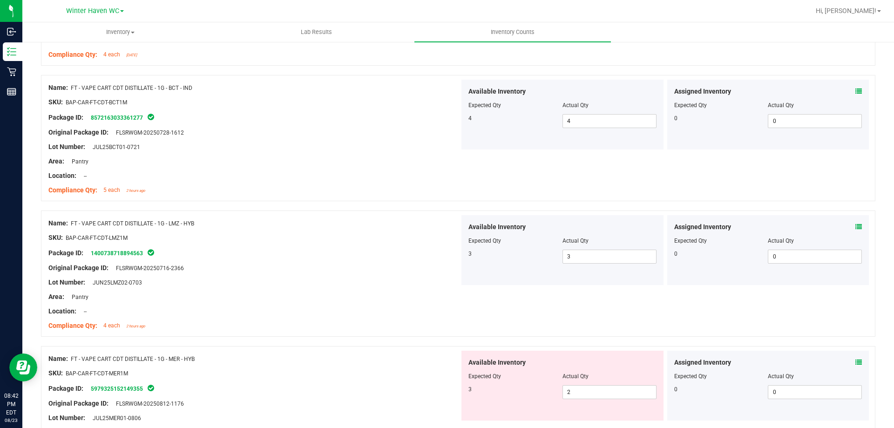
scroll to position [978, 0]
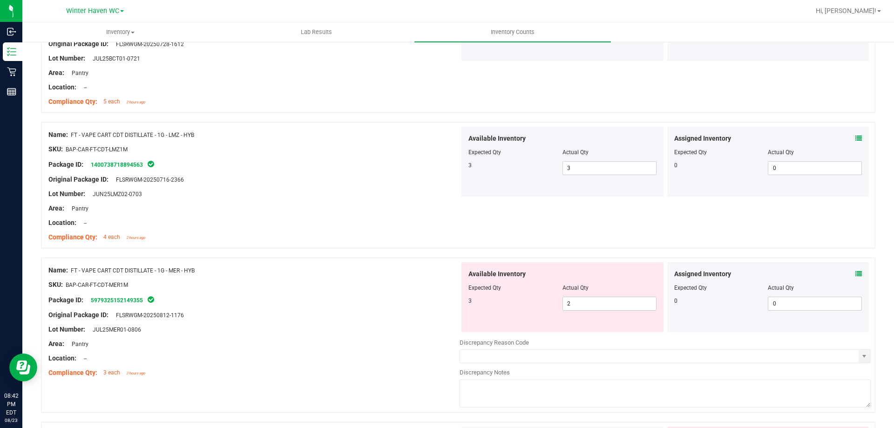
click at [856, 273] on icon at bounding box center [859, 274] width 7 height 7
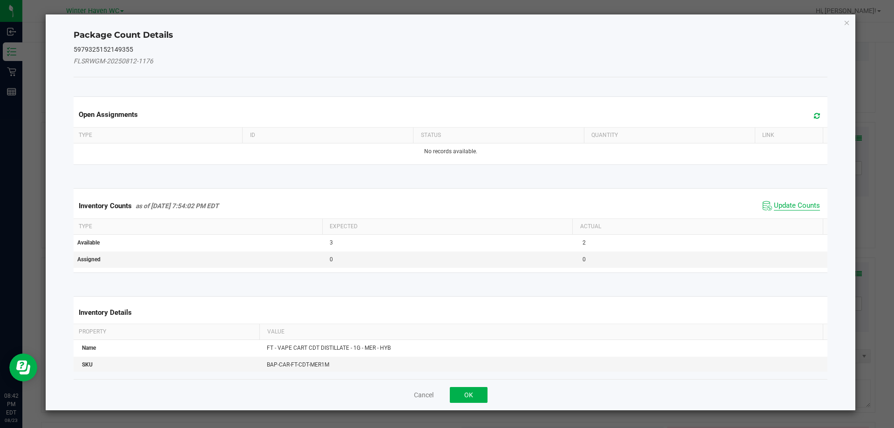
click at [780, 205] on span "Update Counts" at bounding box center [797, 205] width 46 height 9
click at [780, 205] on span "Update Counts" at bounding box center [797, 205] width 46 height 8
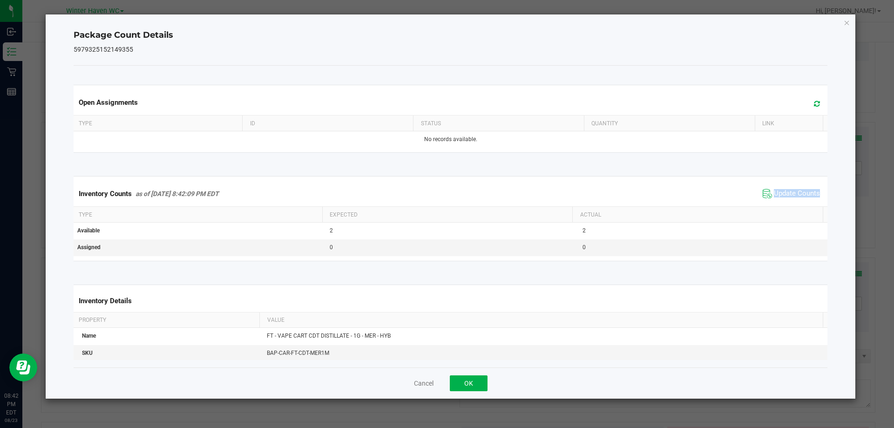
click at [779, 205] on div "Inventory Counts as of [DATE] 8:42:09 PM EDT Update Counts" at bounding box center [451, 193] width 758 height 25
click at [846, 24] on icon "Close" at bounding box center [847, 22] width 7 height 11
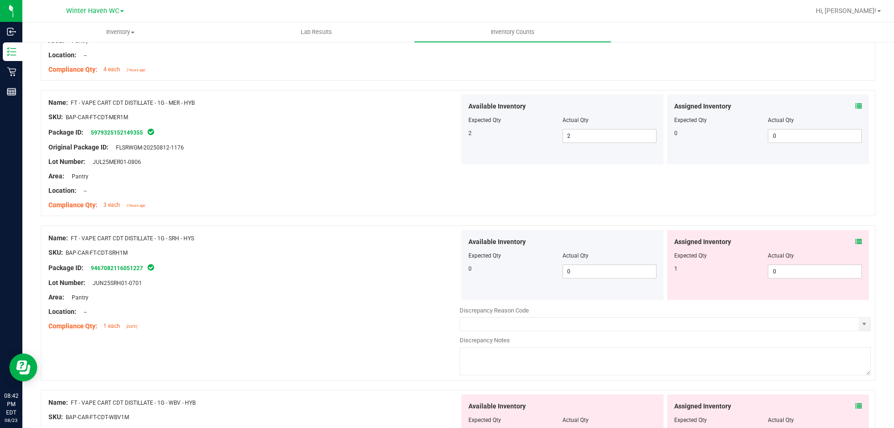
scroll to position [1165, 0]
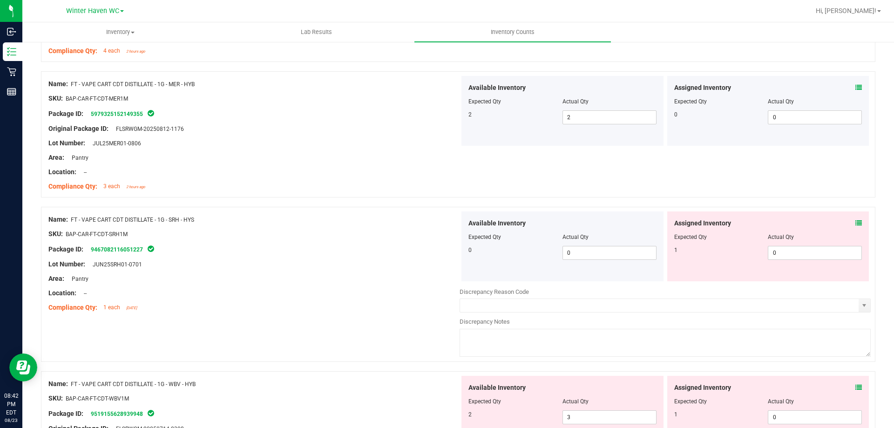
click at [856, 222] on icon at bounding box center [859, 223] width 7 height 7
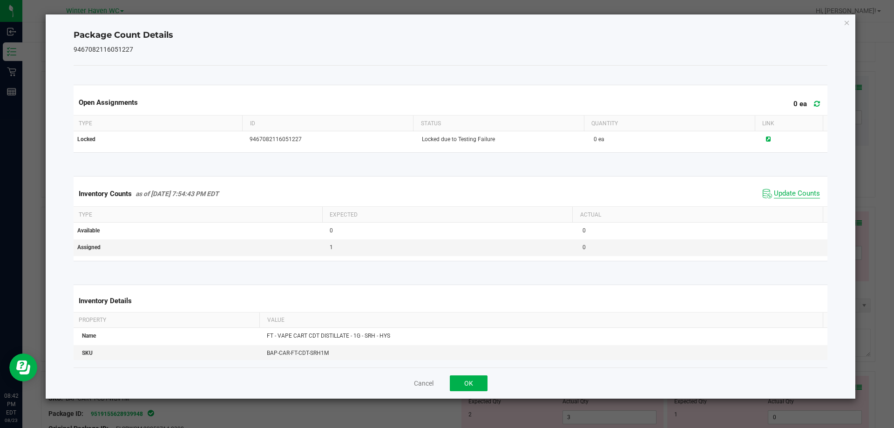
click at [784, 190] on span "Update Counts" at bounding box center [797, 193] width 46 height 9
click at [784, 190] on span "Update Counts" at bounding box center [797, 193] width 46 height 8
click at [801, 188] on span "Update Counts" at bounding box center [792, 194] width 62 height 14
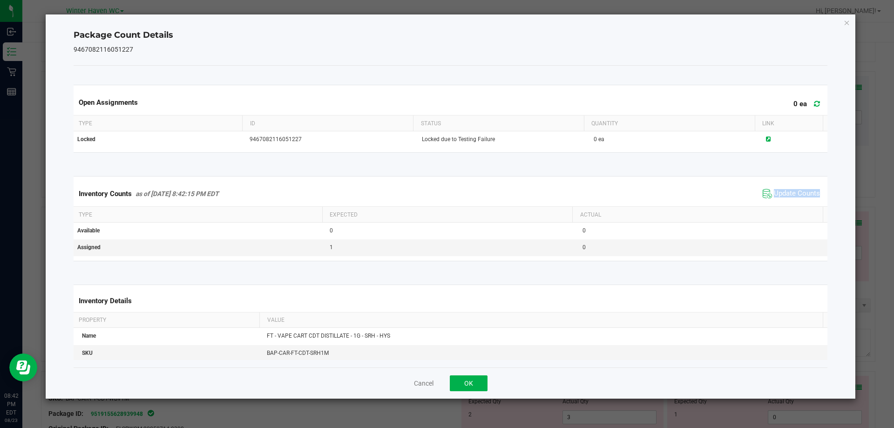
click at [801, 188] on span "Update Counts" at bounding box center [792, 194] width 62 height 14
click at [801, 188] on span "Update Counts" at bounding box center [793, 193] width 60 height 13
click at [801, 188] on span "Update Counts" at bounding box center [792, 194] width 62 height 14
click at [800, 190] on span "Update Counts" at bounding box center [797, 193] width 46 height 9
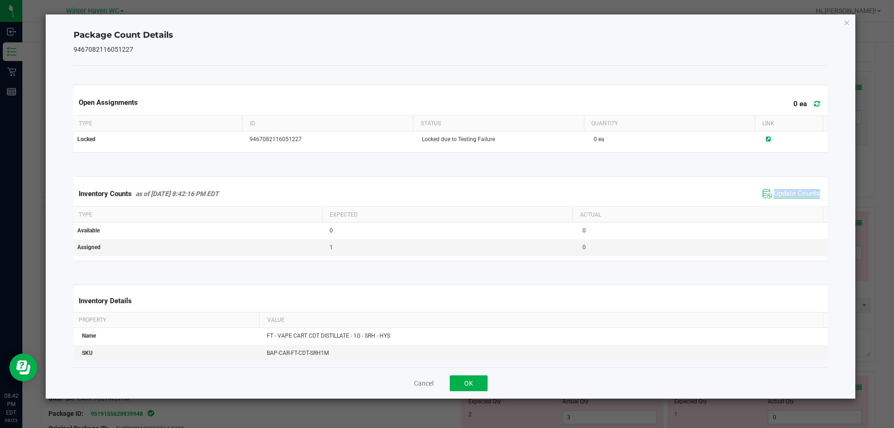
click at [800, 191] on span "Update Counts" at bounding box center [797, 193] width 46 height 9
click at [846, 27] on icon "Close" at bounding box center [847, 22] width 7 height 11
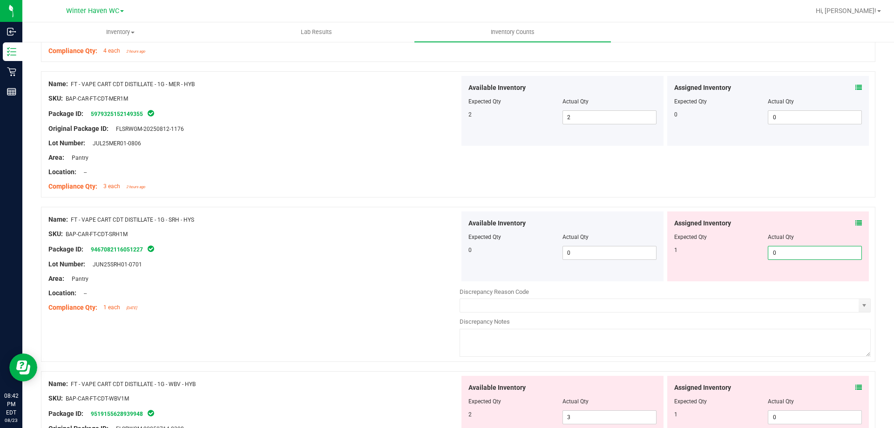
drag, startPoint x: 776, startPoint y: 255, endPoint x: 735, endPoint y: 239, distance: 43.7
click at [762, 254] on div "1 0 0" at bounding box center [769, 253] width 188 height 14
type input "1"
click at [353, 285] on div at bounding box center [253, 286] width 411 height 5
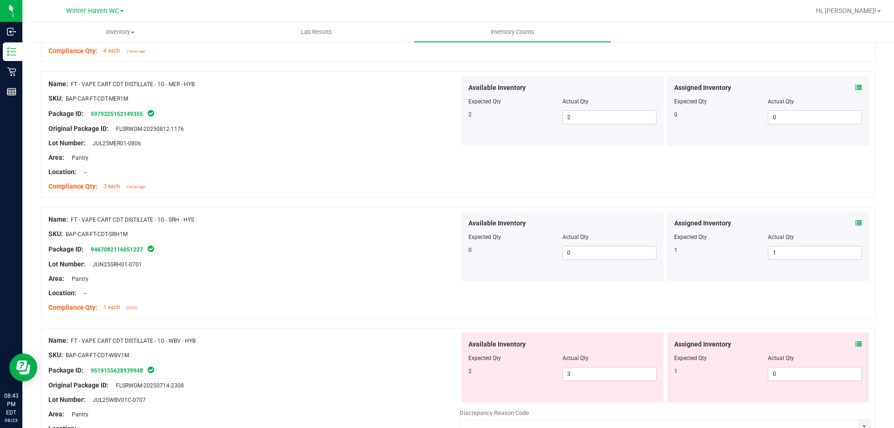
click at [430, 244] on div "Package ID: 9467082116051227" at bounding box center [253, 249] width 411 height 11
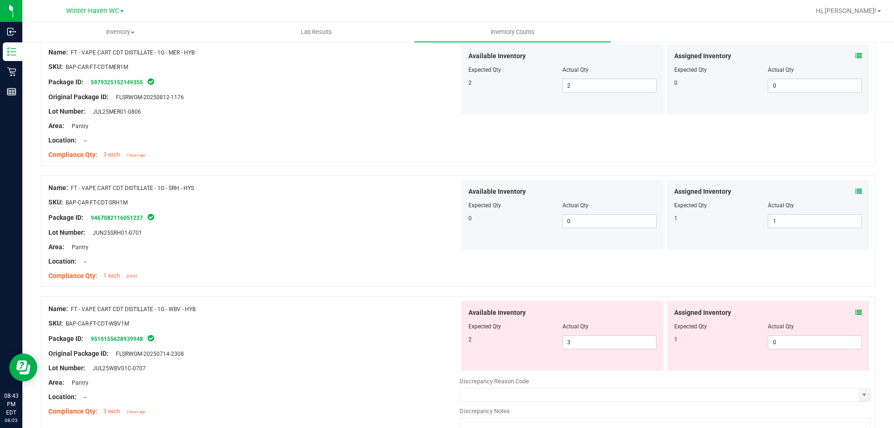
scroll to position [1258, 0]
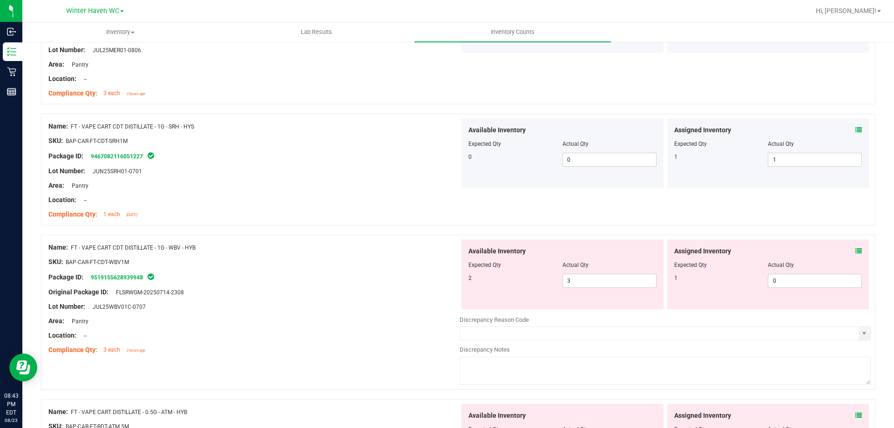
click at [847, 252] on div "Assigned Inventory" at bounding box center [769, 251] width 188 height 10
click at [856, 251] on icon at bounding box center [859, 251] width 7 height 7
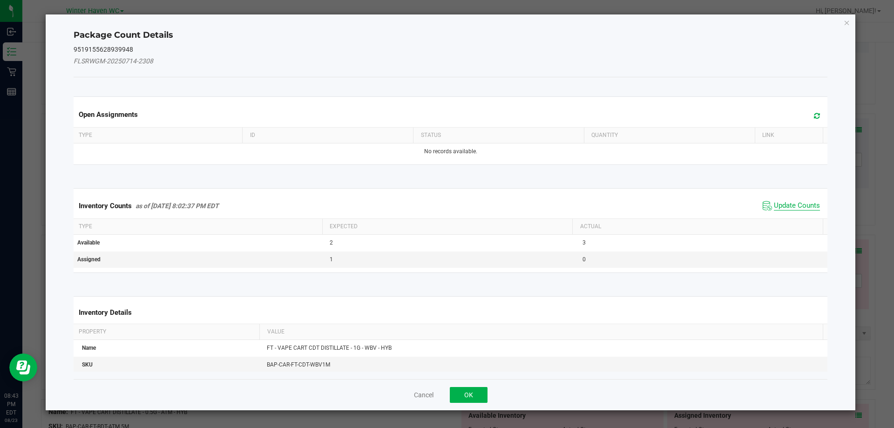
click at [792, 204] on span "Update Counts" at bounding box center [797, 205] width 46 height 9
click at [792, 204] on div "Inventory Counts as of [DATE] 8:02:37 PM EDT Update Counts" at bounding box center [451, 205] width 758 height 25
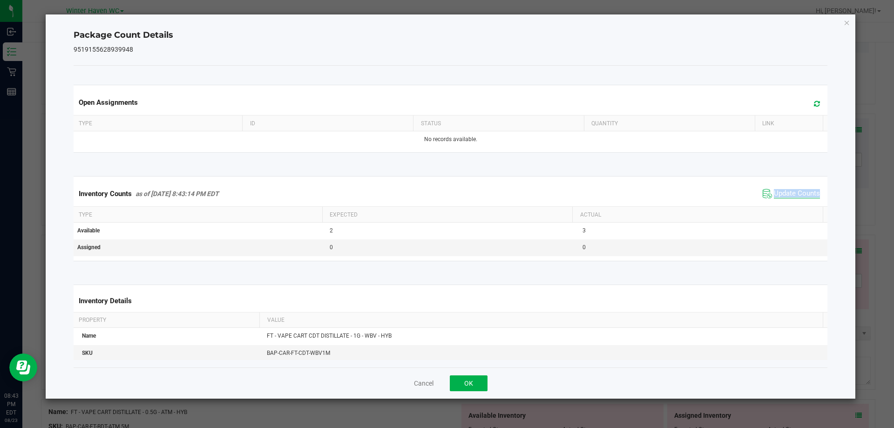
click at [792, 204] on div "Inventory Counts as of [DATE] 8:43:14 PM EDT Update Counts" at bounding box center [451, 193] width 758 height 25
drag, startPoint x: 845, startPoint y: 19, endPoint x: 835, endPoint y: 26, distance: 11.8
click at [844, 19] on icon "Close" at bounding box center [847, 22] width 7 height 11
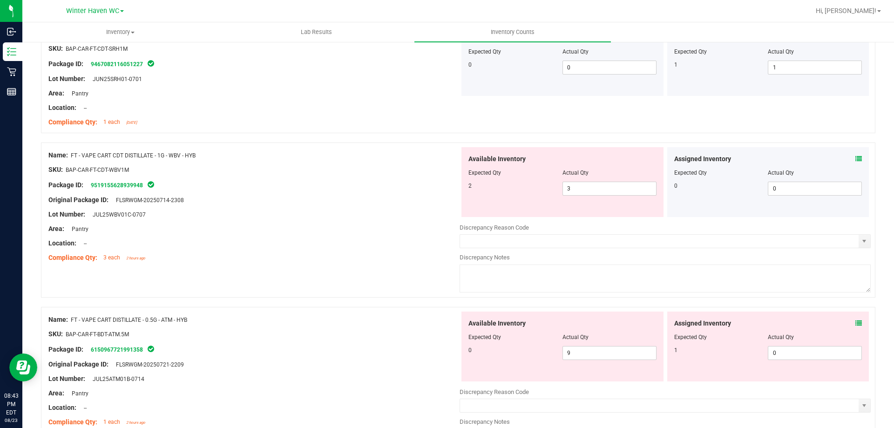
scroll to position [1351, 0]
drag, startPoint x: 513, startPoint y: 189, endPoint x: 582, endPoint y: 185, distance: 69.1
click at [582, 185] on span "3 3" at bounding box center [610, 188] width 94 height 14
type input "2"
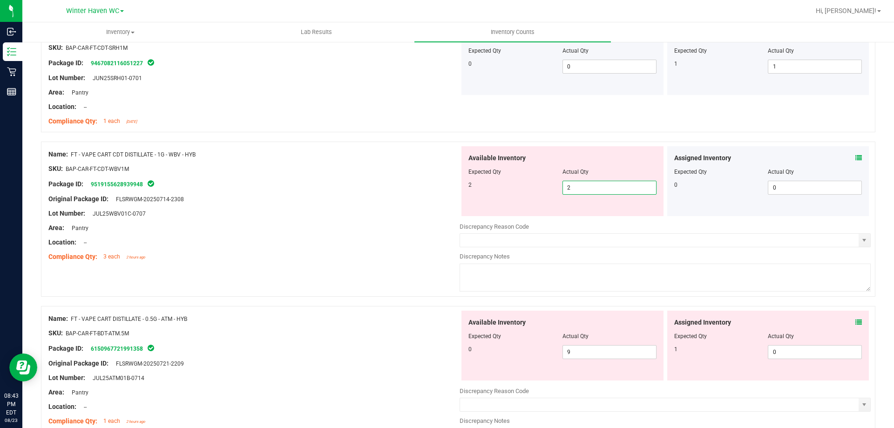
click at [379, 228] on div "Area: Pantry" at bounding box center [253, 228] width 411 height 10
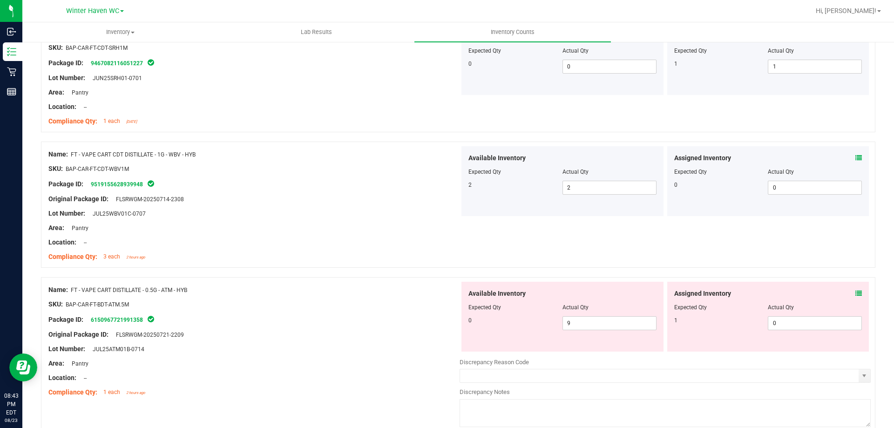
click at [856, 295] on icon at bounding box center [859, 293] width 7 height 7
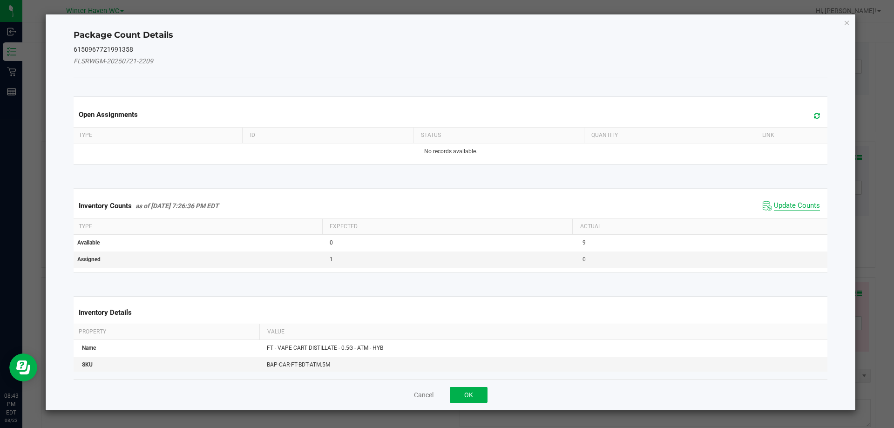
click at [782, 201] on span "Update Counts" at bounding box center [797, 205] width 46 height 9
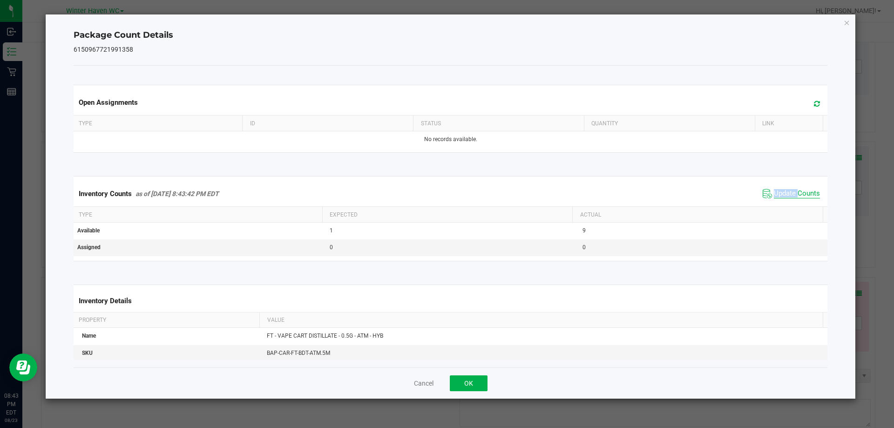
click at [782, 201] on span "Update Counts" at bounding box center [792, 194] width 62 height 14
click at [782, 193] on span "Update Counts" at bounding box center [797, 193] width 46 height 9
click at [781, 191] on span "Update Counts" at bounding box center [797, 193] width 46 height 8
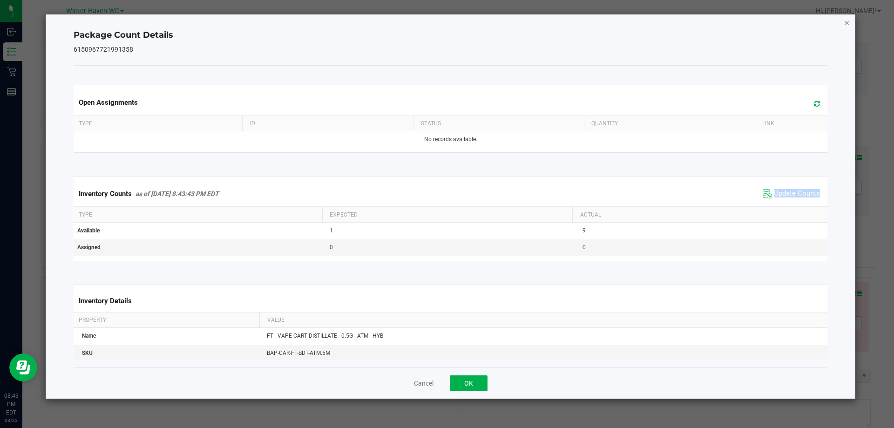
click at [846, 19] on icon "Close" at bounding box center [847, 22] width 7 height 11
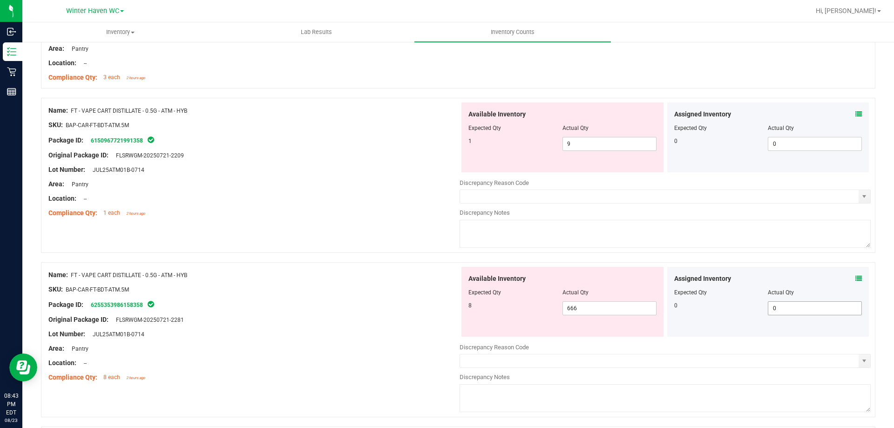
scroll to position [1537, 0]
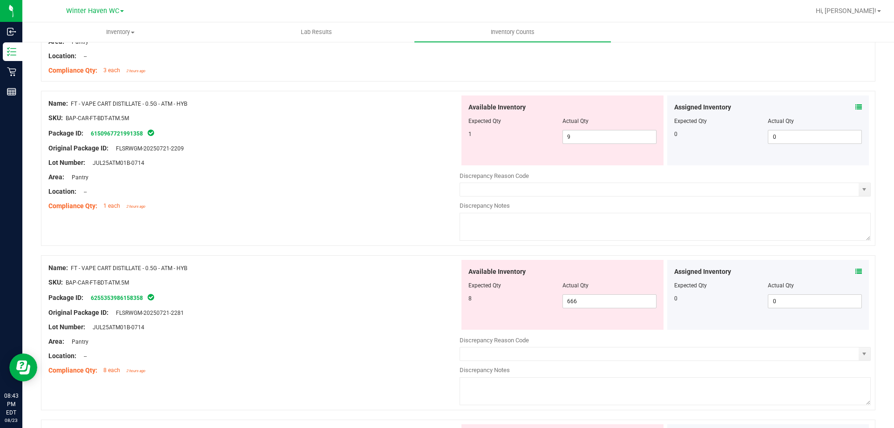
click at [856, 271] on icon at bounding box center [859, 271] width 7 height 7
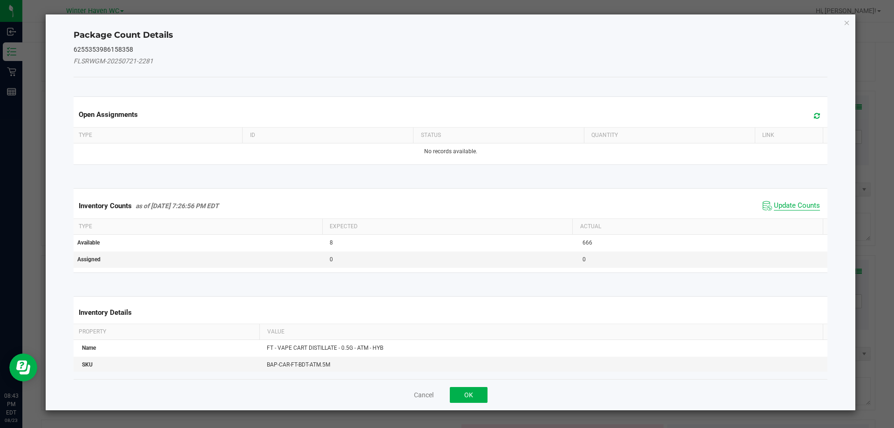
click at [796, 207] on span "Update Counts" at bounding box center [797, 205] width 46 height 9
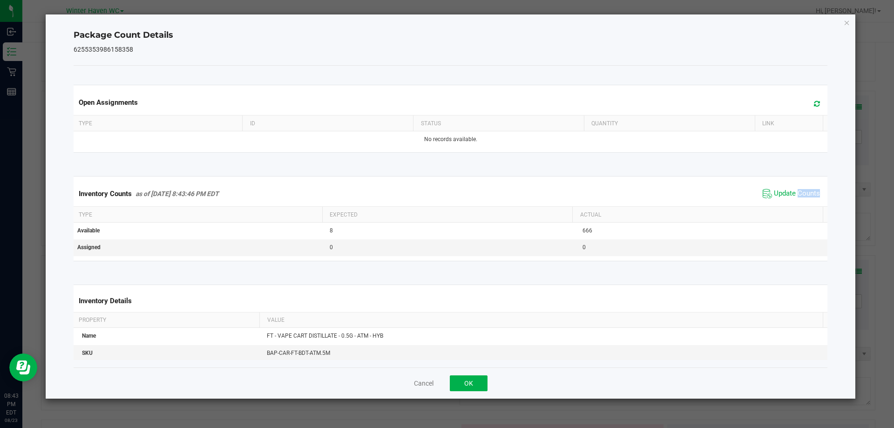
click at [793, 201] on span "Update Counts" at bounding box center [792, 194] width 62 height 14
click at [793, 201] on div "Inventory Counts as of [DATE] 8:43:47 PM EDT Update Counts" at bounding box center [451, 193] width 758 height 25
click at [793, 201] on span "Update Counts" at bounding box center [792, 194] width 62 height 14
click at [794, 198] on span "Update Counts" at bounding box center [797, 193] width 46 height 9
click at [794, 193] on span "Update Counts" at bounding box center [797, 193] width 46 height 8
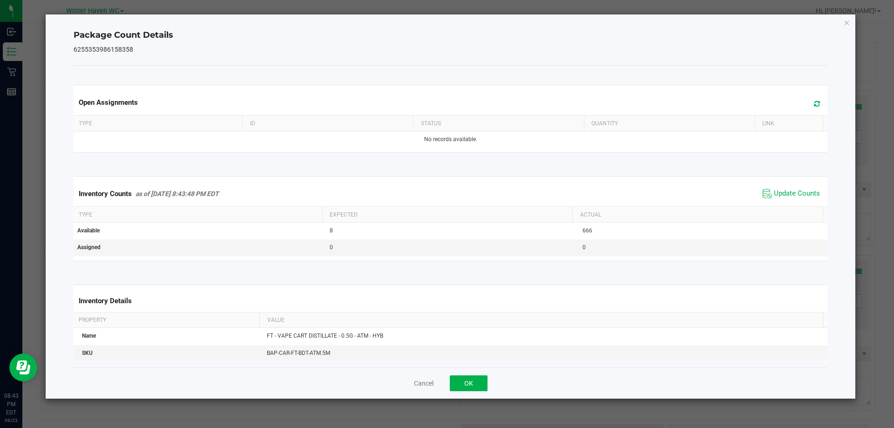
click at [843, 21] on div "Package Count Details 6255353986158358 Open Assignments Type ID Status Quantity…" at bounding box center [451, 206] width 811 height 384
click at [841, 21] on div "Package Count Details 6255353986158358 Open Assignments Type ID Status Quantity…" at bounding box center [451, 206] width 811 height 384
click at [849, 23] on icon "Close" at bounding box center [847, 22] width 7 height 11
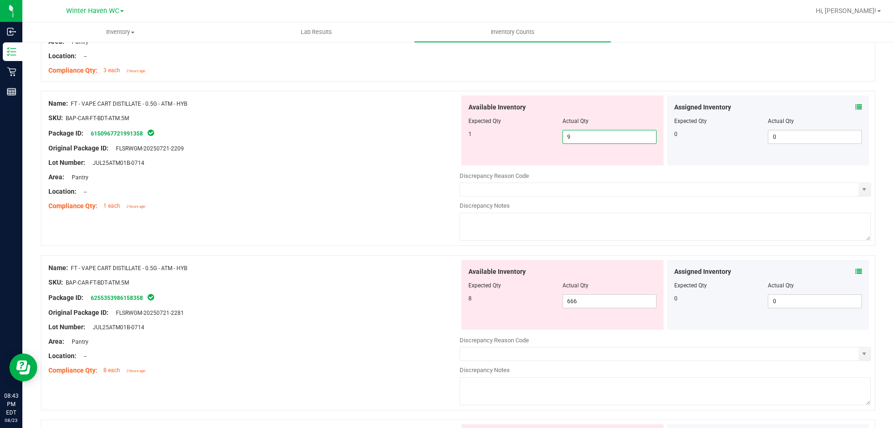
drag, startPoint x: 598, startPoint y: 139, endPoint x: 531, endPoint y: 139, distance: 66.6
click at [531, 139] on div "1 9 9" at bounding box center [563, 137] width 188 height 14
type input "1"
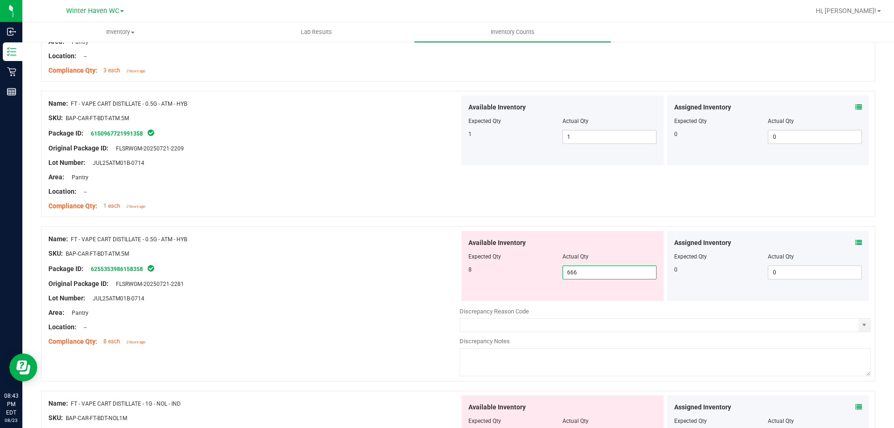
drag, startPoint x: 591, startPoint y: 295, endPoint x: 548, endPoint y: 291, distance: 42.6
click at [550, 293] on div "Available Inventory Expected Qty Actual Qty 8 666 666" at bounding box center [563, 266] width 202 height 70
type input "8"
click at [373, 289] on div at bounding box center [253, 291] width 411 height 5
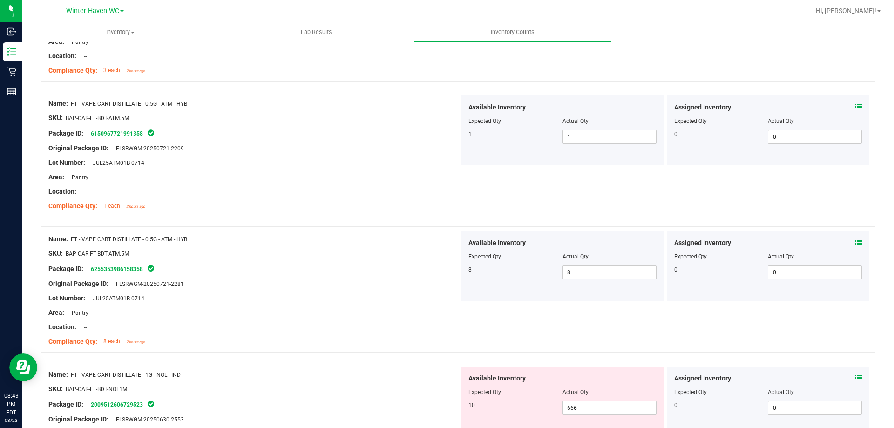
scroll to position [1631, 0]
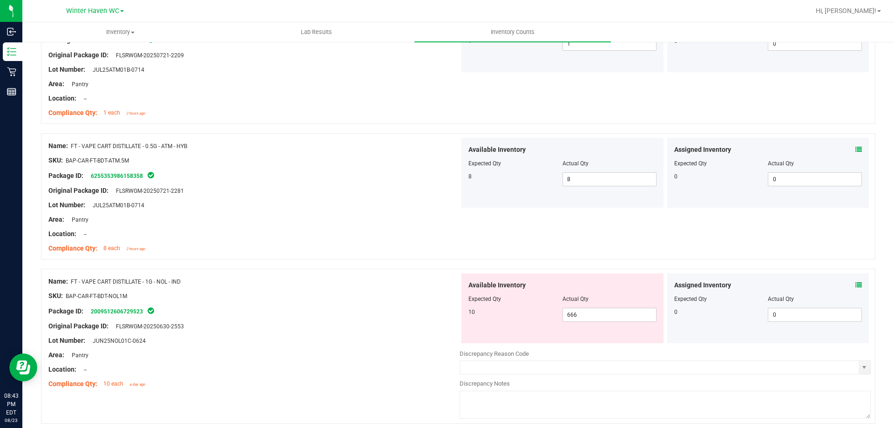
click at [856, 287] on icon at bounding box center [859, 285] width 7 height 7
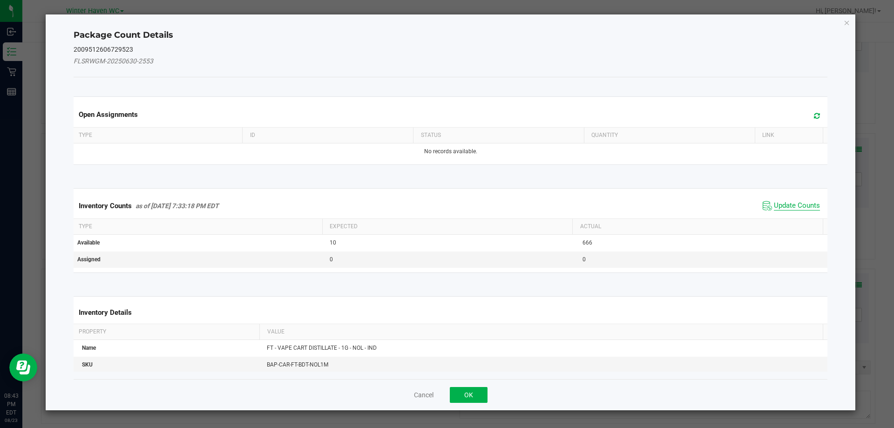
click at [796, 204] on span "Update Counts" at bounding box center [797, 205] width 46 height 9
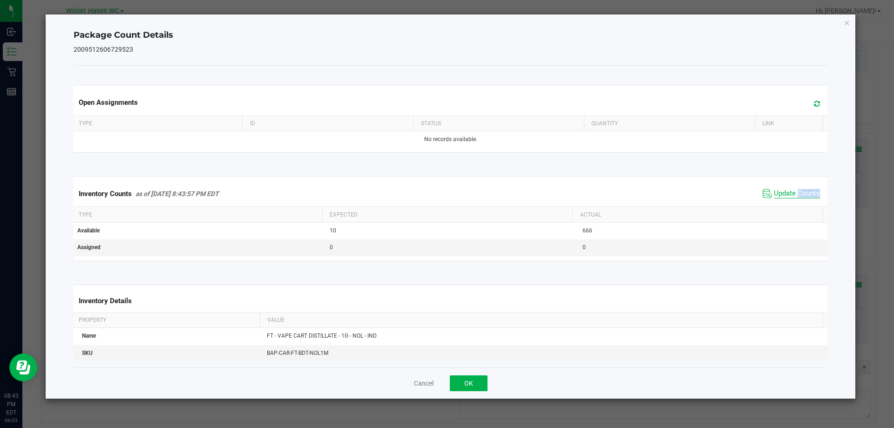
click at [796, 204] on div "Inventory Counts as of [DATE] 8:43:57 PM EDT Update Counts" at bounding box center [451, 193] width 758 height 25
click at [795, 201] on div "Inventory Counts as of [DATE] 8:43:57 PM EDT Update Counts" at bounding box center [451, 193] width 758 height 25
click at [848, 22] on icon "Close" at bounding box center [847, 22] width 7 height 11
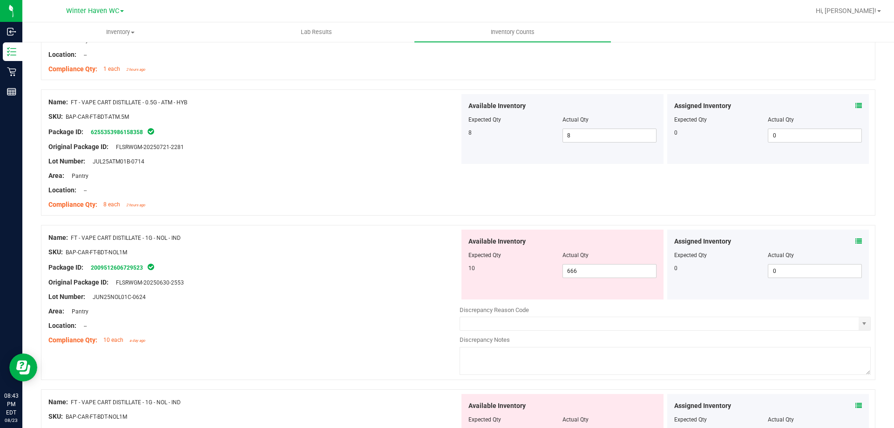
scroll to position [1770, 0]
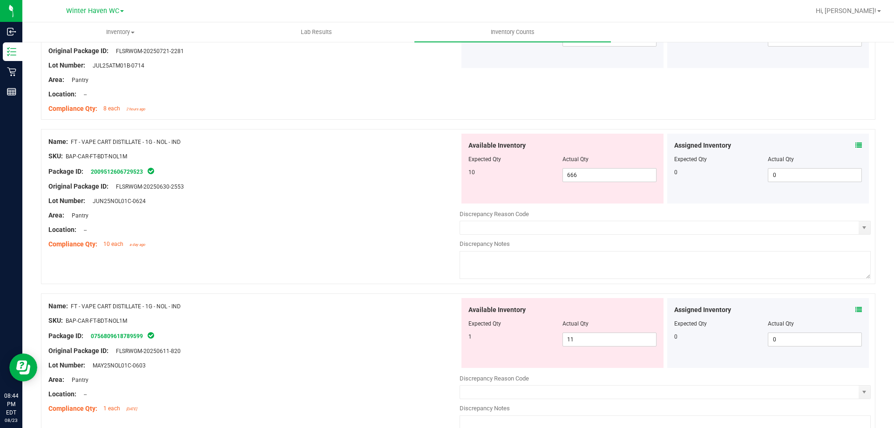
click at [856, 307] on icon at bounding box center [859, 310] width 7 height 7
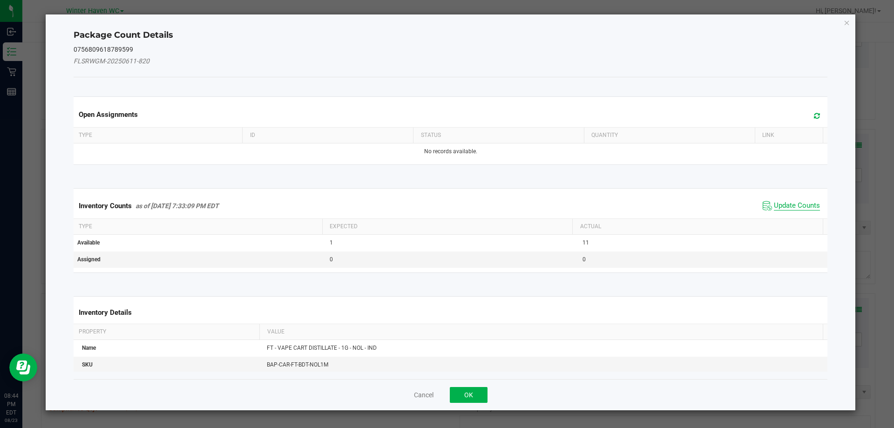
click at [792, 207] on span "Update Counts" at bounding box center [797, 205] width 46 height 9
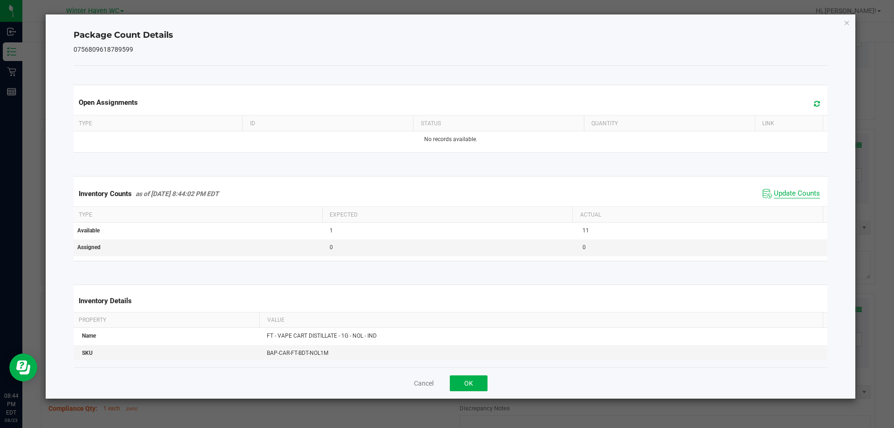
click at [786, 195] on span "Update Counts" at bounding box center [797, 193] width 46 height 9
click at [786, 195] on span "Update Counts" at bounding box center [797, 193] width 46 height 8
click at [786, 195] on span "Update Counts" at bounding box center [797, 193] width 46 height 9
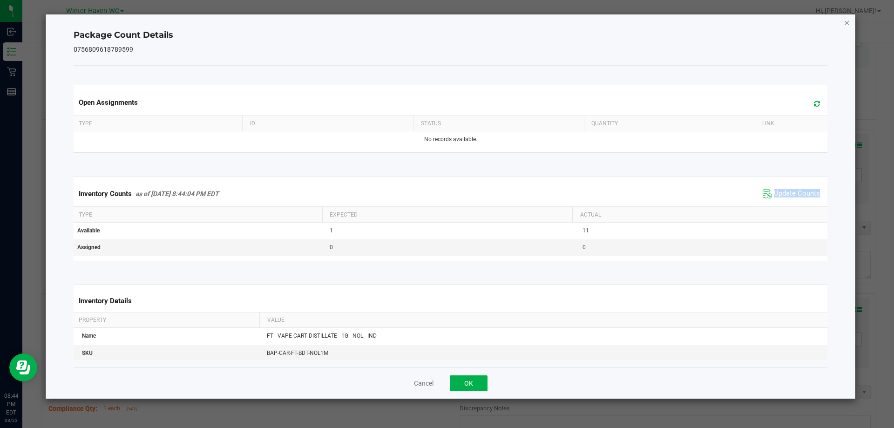
click at [846, 24] on icon "Close" at bounding box center [847, 22] width 7 height 11
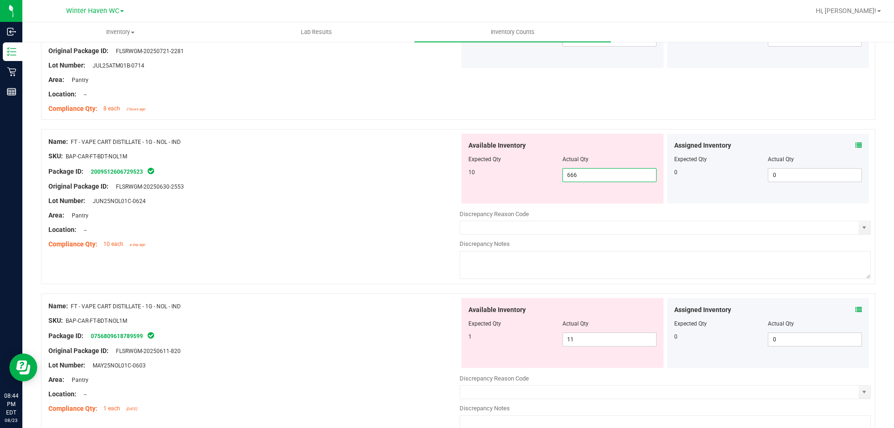
drag, startPoint x: 583, startPoint y: 175, endPoint x: 530, endPoint y: 175, distance: 53.1
click at [530, 175] on div "10 666 666" at bounding box center [563, 175] width 188 height 14
type input "10"
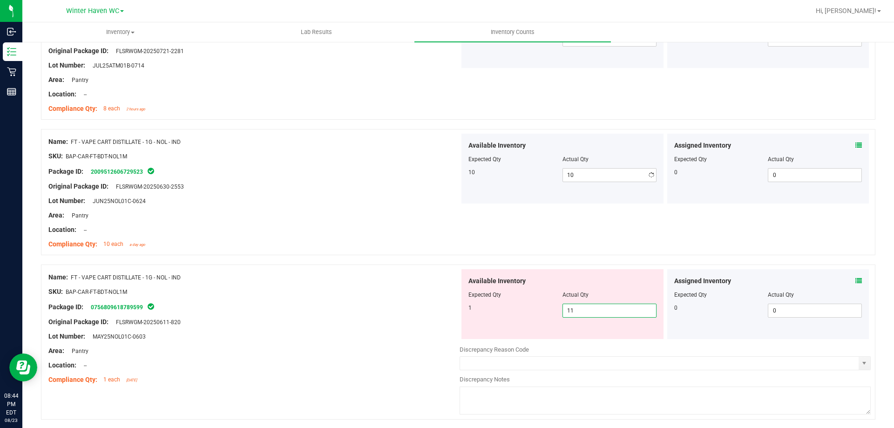
drag, startPoint x: 568, startPoint y: 338, endPoint x: 549, endPoint y: 339, distance: 19.1
click at [550, 339] on div "Available Inventory Expected Qty Actual Qty 1 11 11" at bounding box center [665, 343] width 411 height 148
type input "1"
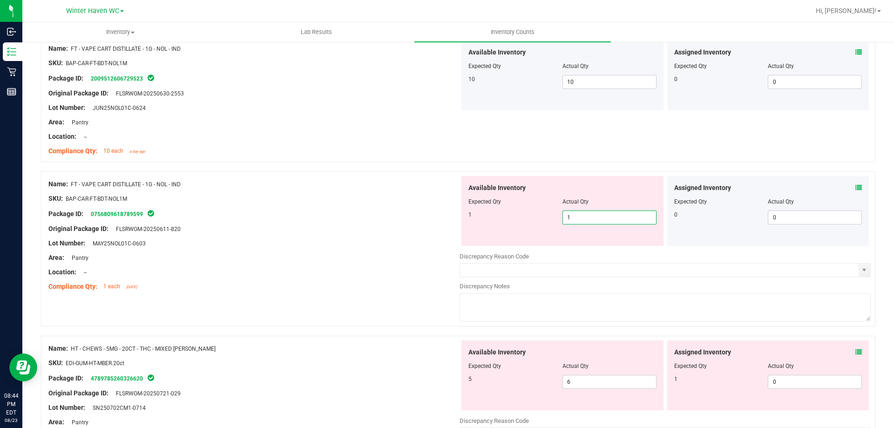
type input "1"
click at [405, 370] on div "Name: HT - CHEWS - 5MG - 20CT - THC - MIXED [PERSON_NAME] SKU: EDI-GUM-HT-MBER.…" at bounding box center [253, 400] width 411 height 119
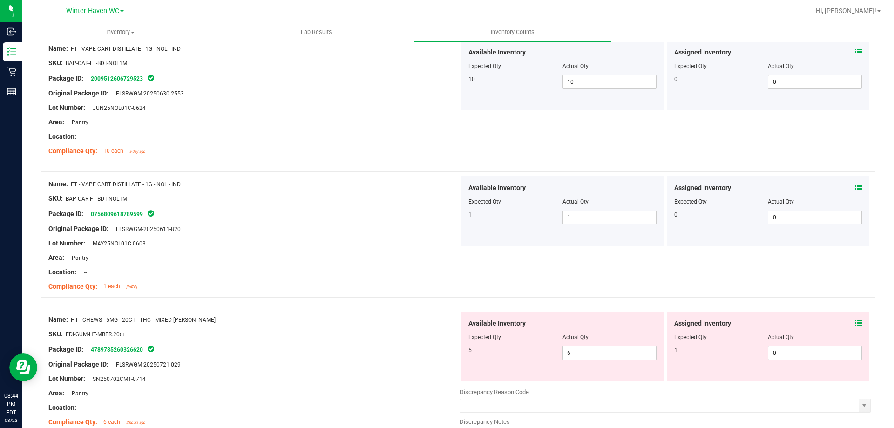
click at [856, 324] on icon at bounding box center [859, 323] width 7 height 7
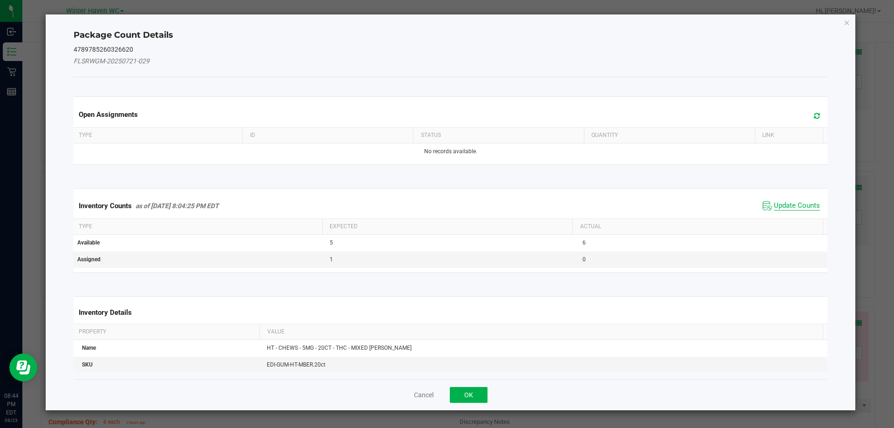
click at [774, 206] on span "Update Counts" at bounding box center [797, 205] width 46 height 9
click at [770, 206] on div "Inventory Counts as of [DATE] 8:04:25 PM EDT Update Counts" at bounding box center [451, 205] width 758 height 24
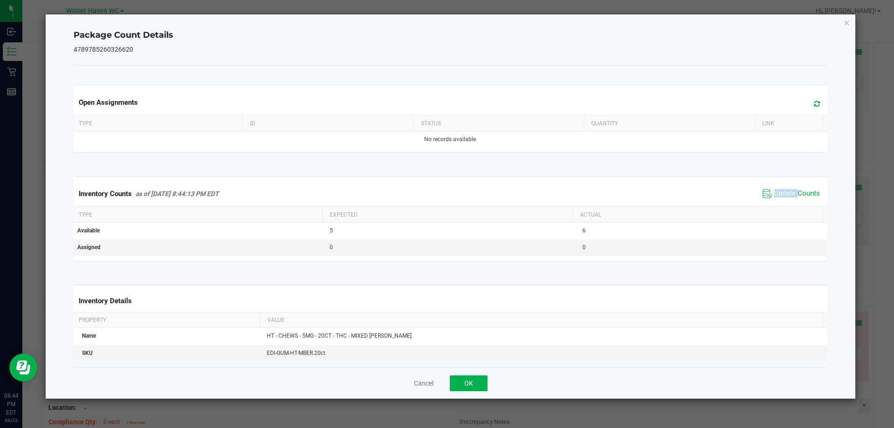
click at [773, 201] on span "Update Counts" at bounding box center [792, 194] width 62 height 14
click at [773, 201] on div "Inventory Counts as of [DATE] 8:44:13 PM EDT Update Counts" at bounding box center [451, 193] width 758 height 25
click at [773, 201] on span "Update Counts" at bounding box center [792, 194] width 62 height 14
click at [778, 193] on span "Update Counts" at bounding box center [797, 193] width 46 height 9
click at [778, 193] on span "Update Counts" at bounding box center [797, 193] width 46 height 8
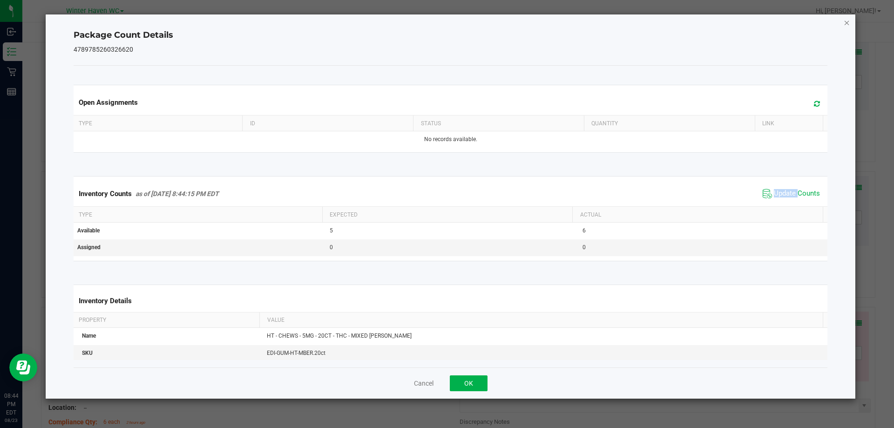
click at [847, 24] on icon "Close" at bounding box center [847, 22] width 7 height 11
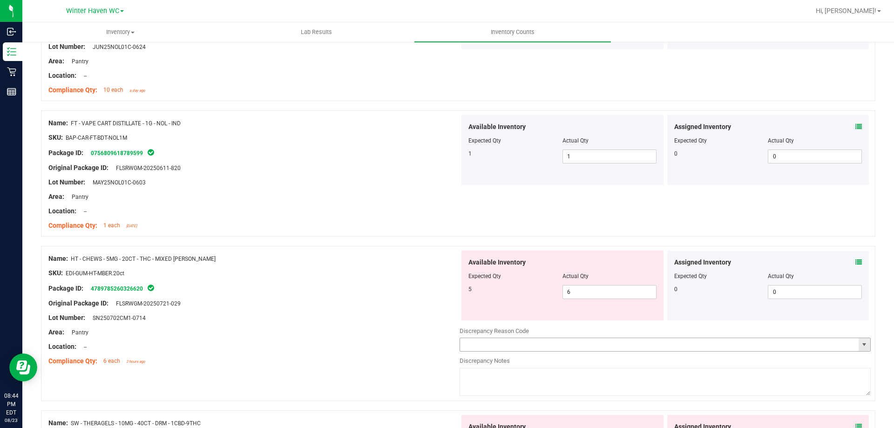
scroll to position [2003, 0]
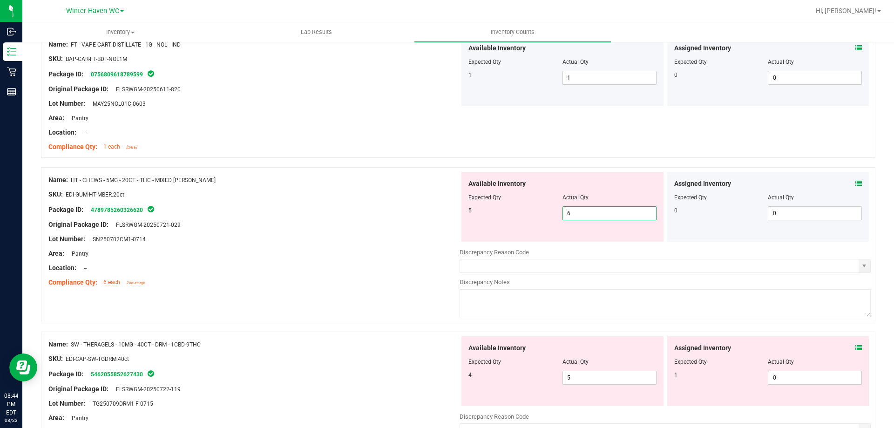
drag, startPoint x: 573, startPoint y: 212, endPoint x: 525, endPoint y: 212, distance: 47.5
click at [525, 212] on div "5 6 6" at bounding box center [563, 213] width 188 height 14
type input "5"
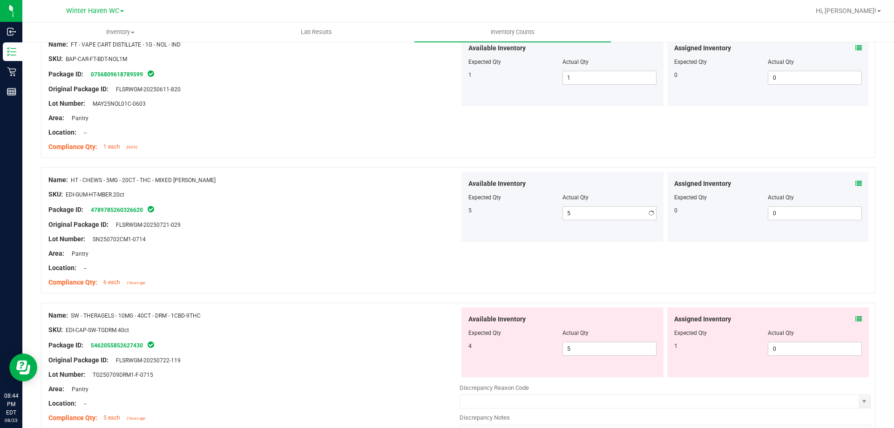
click at [350, 261] on div at bounding box center [253, 261] width 411 height 5
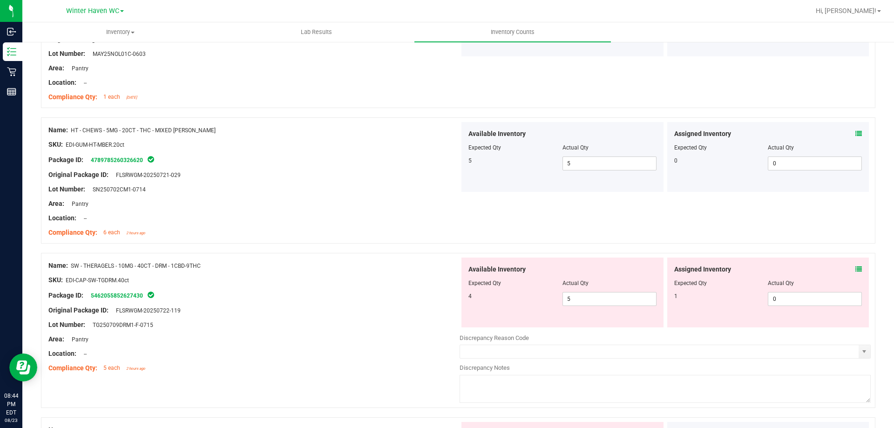
scroll to position [2143, 0]
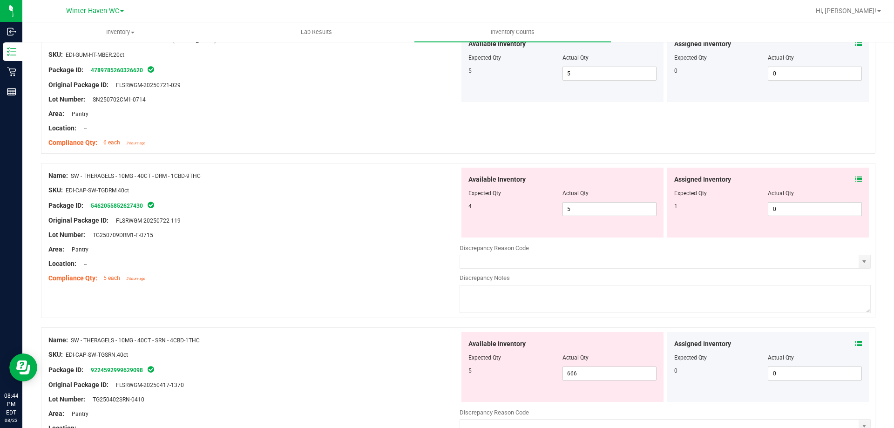
click at [856, 179] on icon at bounding box center [859, 179] width 7 height 7
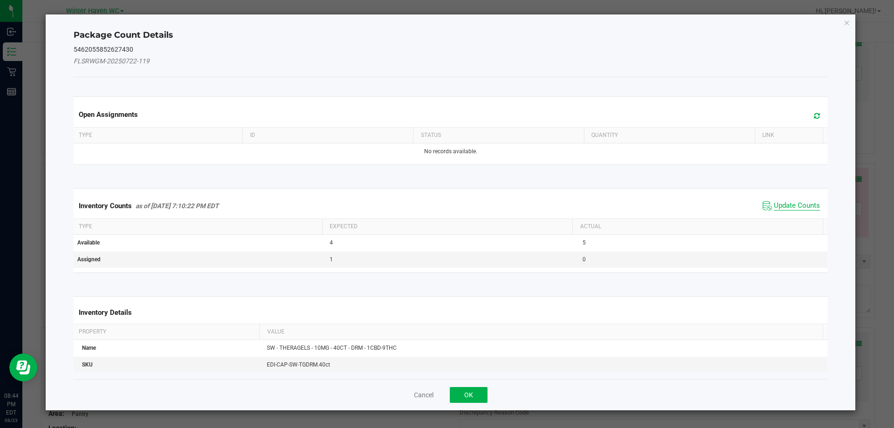
click at [801, 204] on span "Update Counts" at bounding box center [797, 205] width 46 height 9
click at [801, 204] on span "Update Counts" at bounding box center [797, 205] width 46 height 8
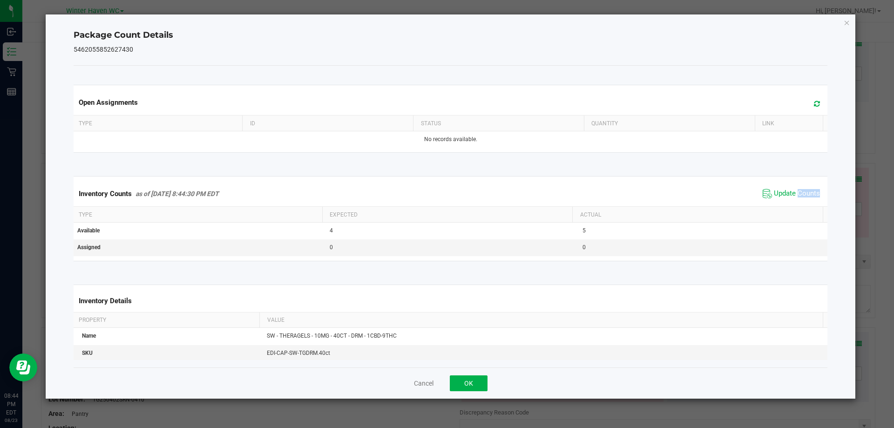
click at [800, 202] on div "Inventory Counts as of [DATE] 8:44:30 PM EDT Update Counts" at bounding box center [451, 193] width 758 height 25
click at [800, 198] on span "Update Counts" at bounding box center [797, 193] width 46 height 9
click at [800, 195] on span "Update Counts" at bounding box center [797, 193] width 46 height 9
click at [846, 21] on icon "Close" at bounding box center [847, 22] width 7 height 11
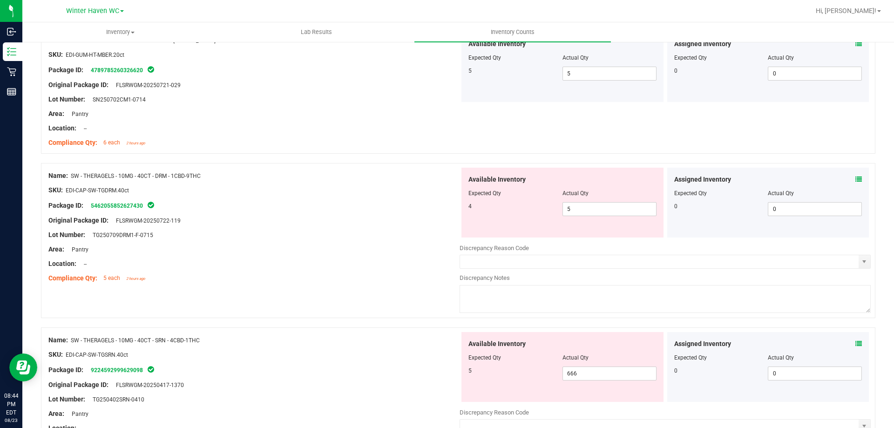
click at [242, 239] on div "Lot Number: TG250709DRM1-F-0715" at bounding box center [253, 235] width 411 height 10
drag, startPoint x: 588, startPoint y: 215, endPoint x: 530, endPoint y: 215, distance: 58.2
click at [530, 215] on div "4 5 5" at bounding box center [563, 209] width 188 height 14
type input "4"
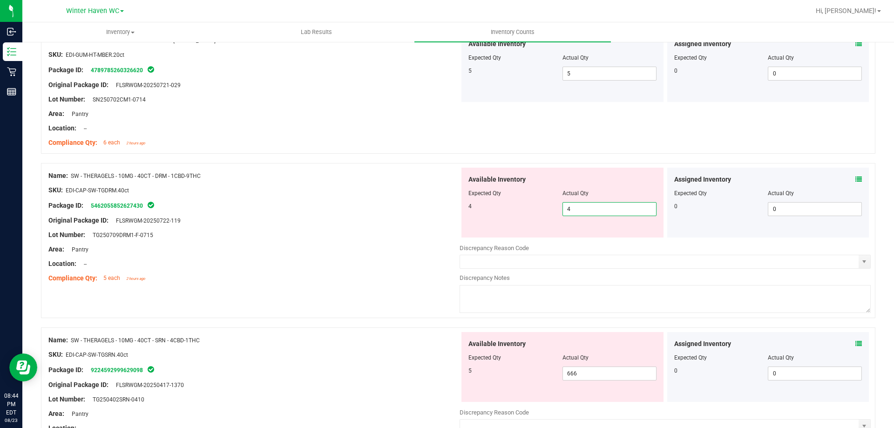
click at [358, 233] on div "Lot Number: TG250709DRM1-F-0715" at bounding box center [253, 235] width 411 height 10
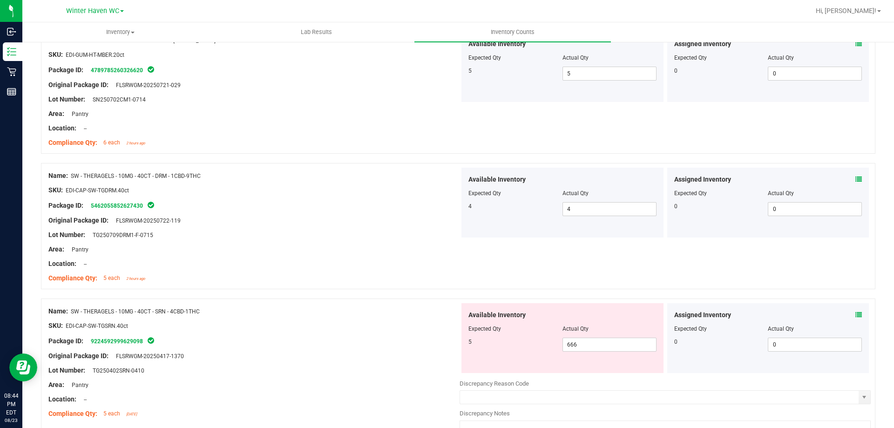
click at [856, 312] on icon at bounding box center [859, 315] width 7 height 7
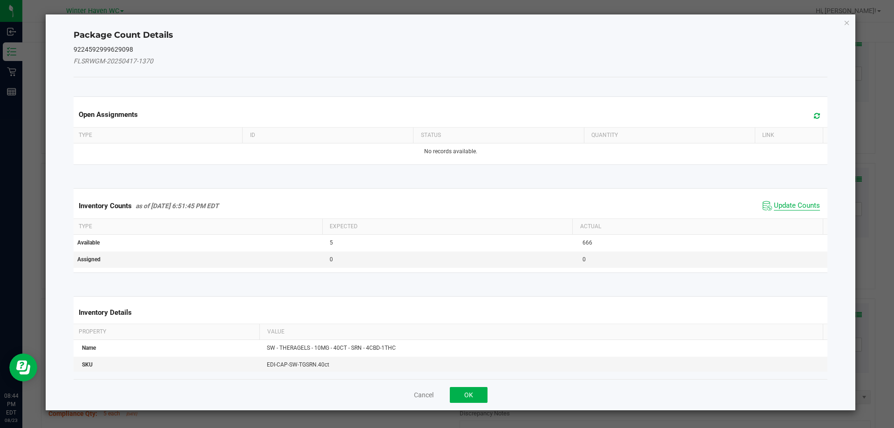
click at [790, 206] on span "Update Counts" at bounding box center [797, 205] width 46 height 9
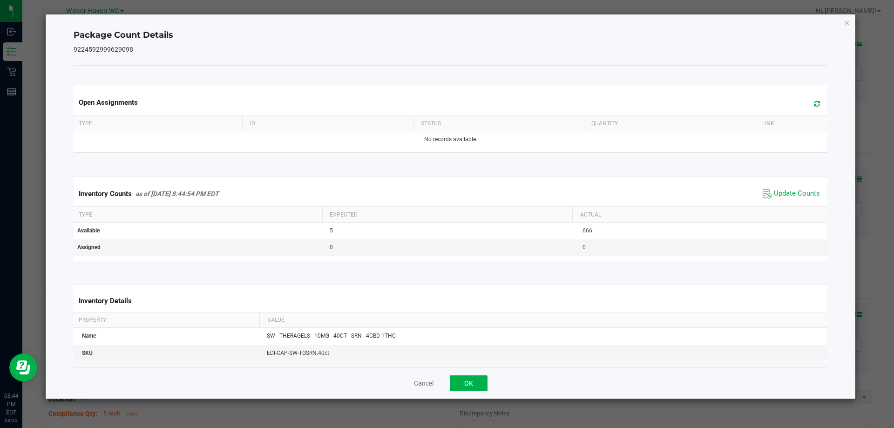
click at [789, 202] on div "Inventory Counts as of [DATE] 8:44:54 PM EDT Update Counts" at bounding box center [451, 193] width 758 height 25
click at [789, 201] on div "Inventory Counts as of [DATE] 8:44:54 PM EDT Update Counts" at bounding box center [451, 193] width 758 height 25
click at [788, 194] on span "Update Counts" at bounding box center [797, 193] width 46 height 9
click at [788, 194] on span "Update Counts" at bounding box center [797, 193] width 46 height 8
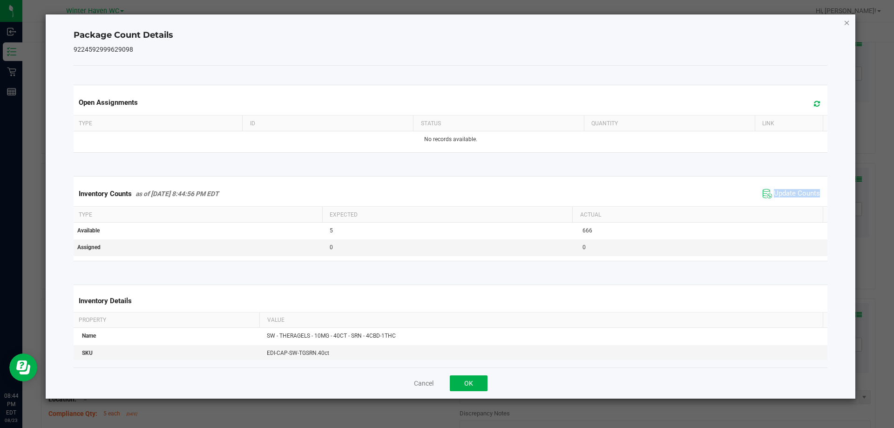
click at [846, 19] on icon "Close" at bounding box center [847, 22] width 7 height 11
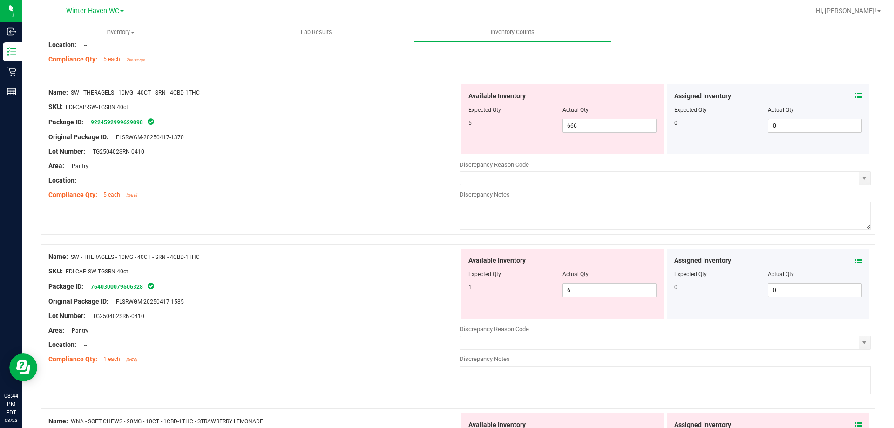
scroll to position [2376, 0]
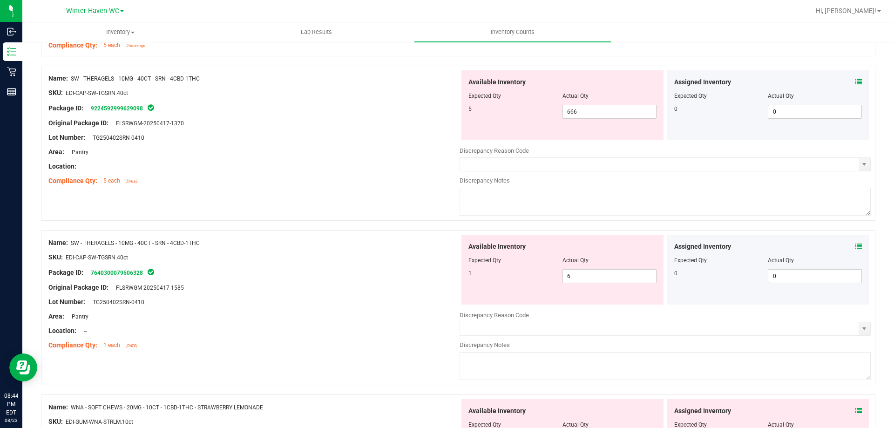
click at [848, 244] on div "Assigned Inventory" at bounding box center [769, 247] width 188 height 10
click at [848, 246] on div "Assigned Inventory" at bounding box center [769, 247] width 188 height 10
click at [856, 246] on icon at bounding box center [859, 246] width 7 height 7
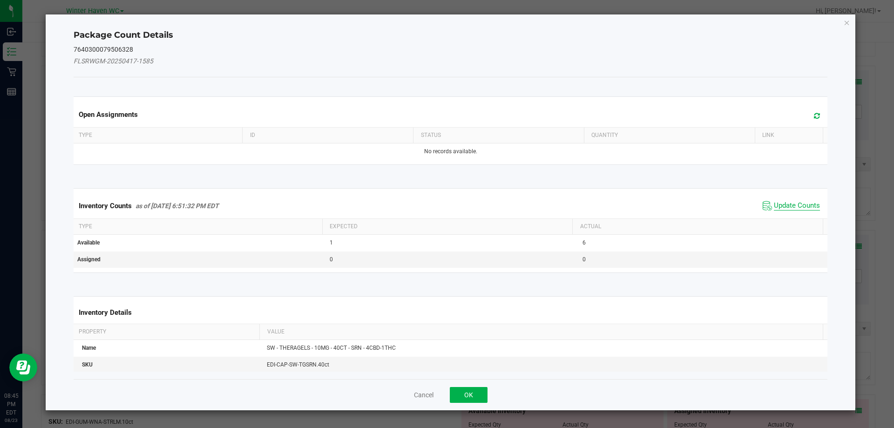
click at [792, 204] on span "Update Counts" at bounding box center [797, 205] width 46 height 9
click at [792, 204] on div "Inventory Counts as of [DATE] 6:51:32 PM EDT Update Counts" at bounding box center [451, 205] width 758 height 24
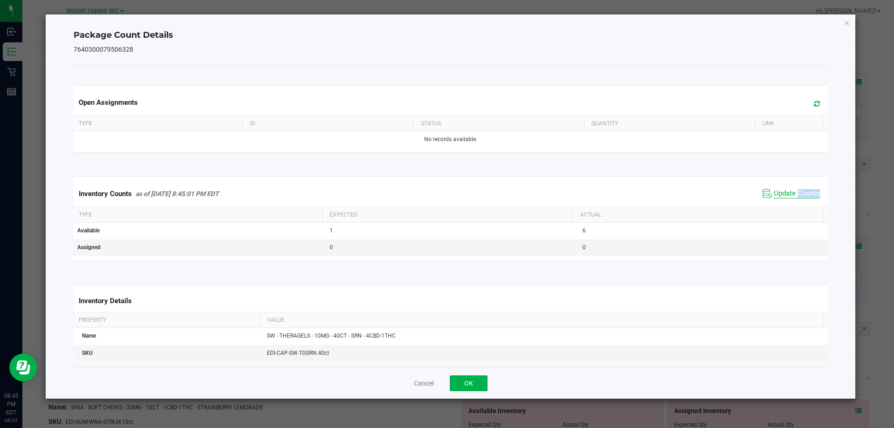
click at [792, 195] on span "Update Counts" at bounding box center [797, 193] width 46 height 9
click at [792, 195] on span "Update Counts" at bounding box center [797, 193] width 46 height 8
click at [847, 21] on icon "Close" at bounding box center [847, 22] width 7 height 11
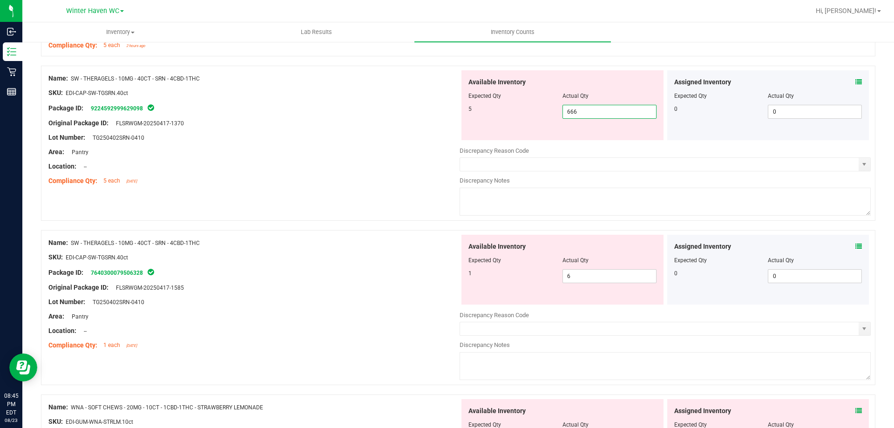
drag, startPoint x: 585, startPoint y: 115, endPoint x: 541, endPoint y: 115, distance: 43.8
click at [541, 115] on div "5 666 666" at bounding box center [563, 112] width 188 height 14
type input "5"
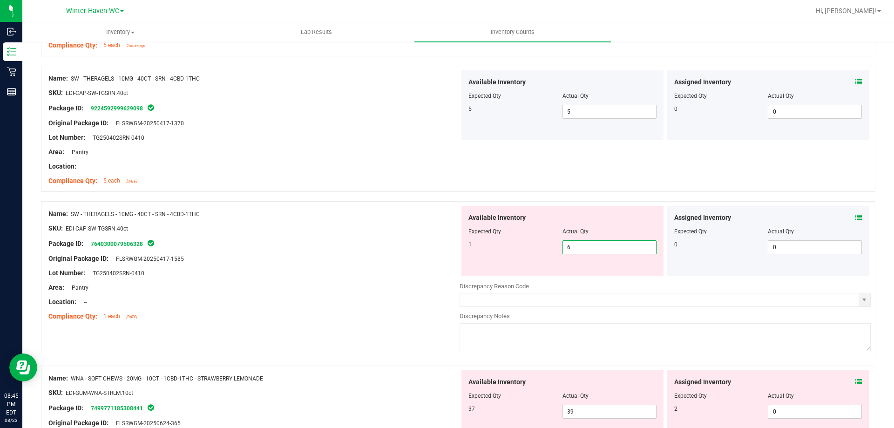
drag, startPoint x: 570, startPoint y: 277, endPoint x: 541, endPoint y: 268, distance: 30.2
click at [541, 268] on div "Available Inventory Expected Qty Actual Qty 1 6 6" at bounding box center [563, 241] width 202 height 70
type input "1"
click at [423, 267] on div at bounding box center [253, 266] width 411 height 5
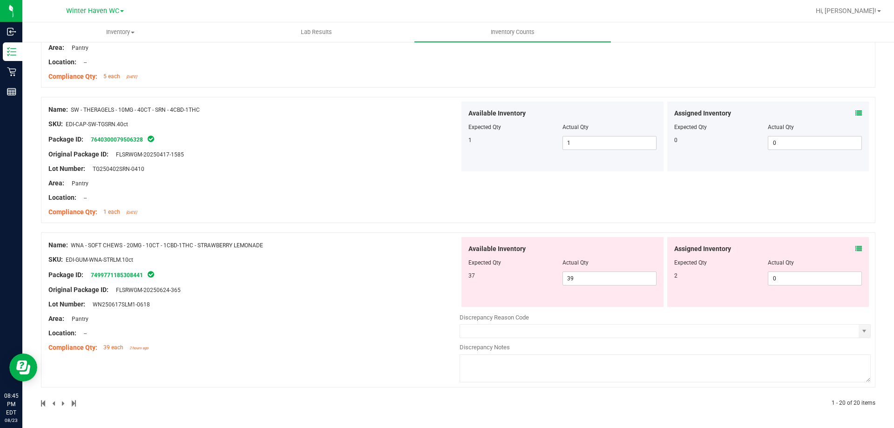
scroll to position [2481, 0]
click at [856, 248] on icon at bounding box center [859, 248] width 7 height 7
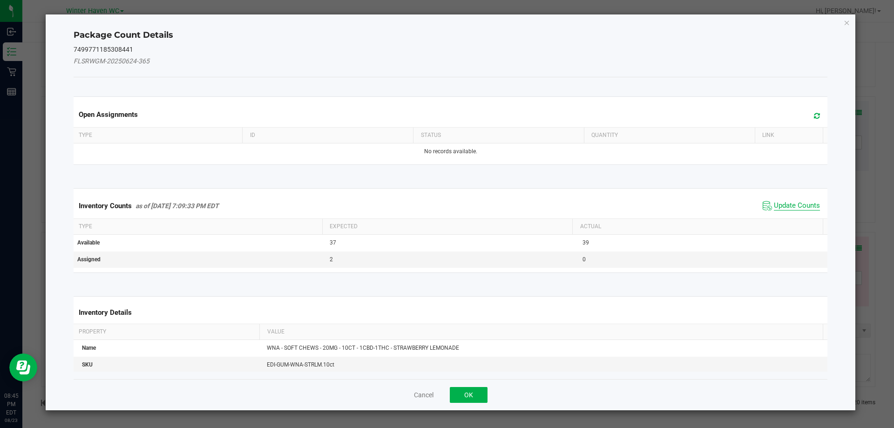
click at [783, 203] on span "Update Counts" at bounding box center [797, 205] width 46 height 9
click at [783, 203] on span "Update Counts" at bounding box center [797, 205] width 46 height 8
click at [783, 203] on div "Inventory Counts as of [DATE] 7:09:33 PM EDT Update Counts" at bounding box center [451, 205] width 758 height 24
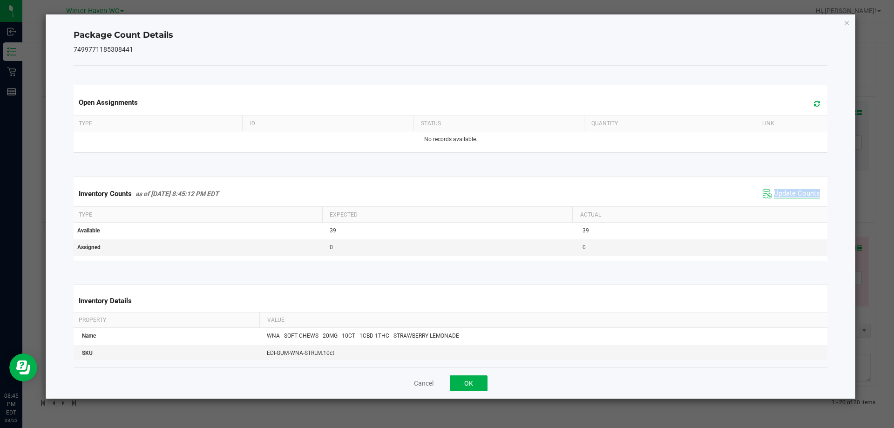
click at [783, 203] on div "Inventory Counts as of [DATE] 8:45:12 PM EDT Update Counts" at bounding box center [451, 193] width 758 height 25
click at [848, 22] on icon "Close" at bounding box center [847, 22] width 7 height 11
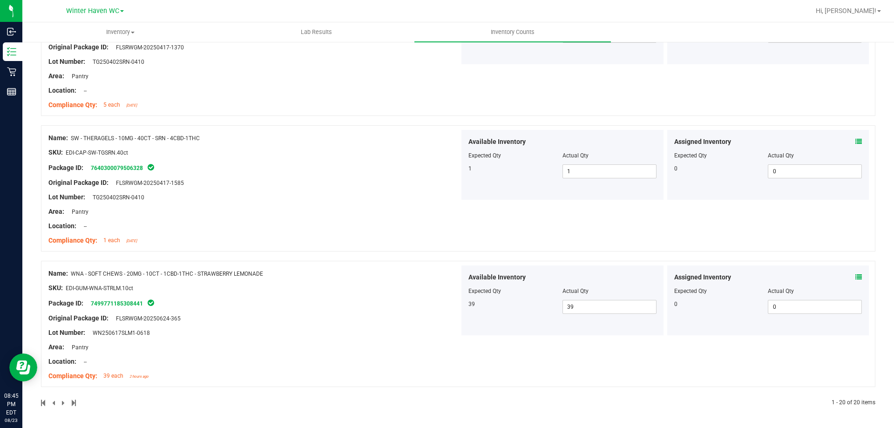
scroll to position [0, 0]
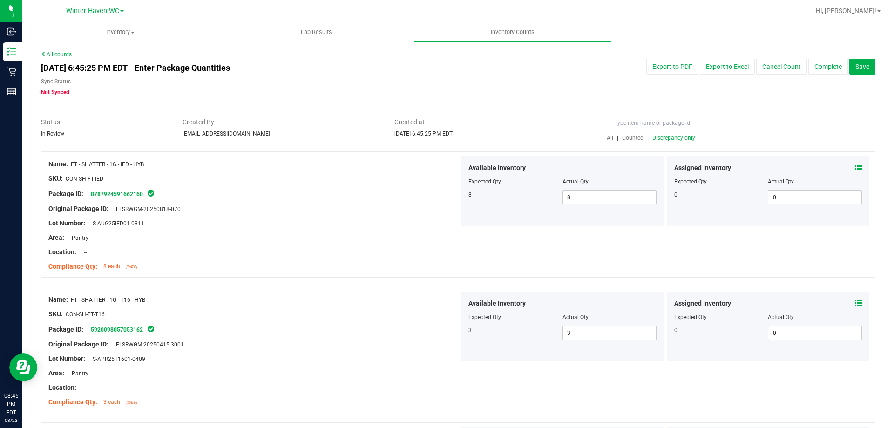
click at [679, 132] on div at bounding box center [741, 125] width 269 height 16
click at [679, 137] on span "Discrepancy only" at bounding box center [674, 138] width 43 height 7
